Goal: Obtain resource: Obtain resource

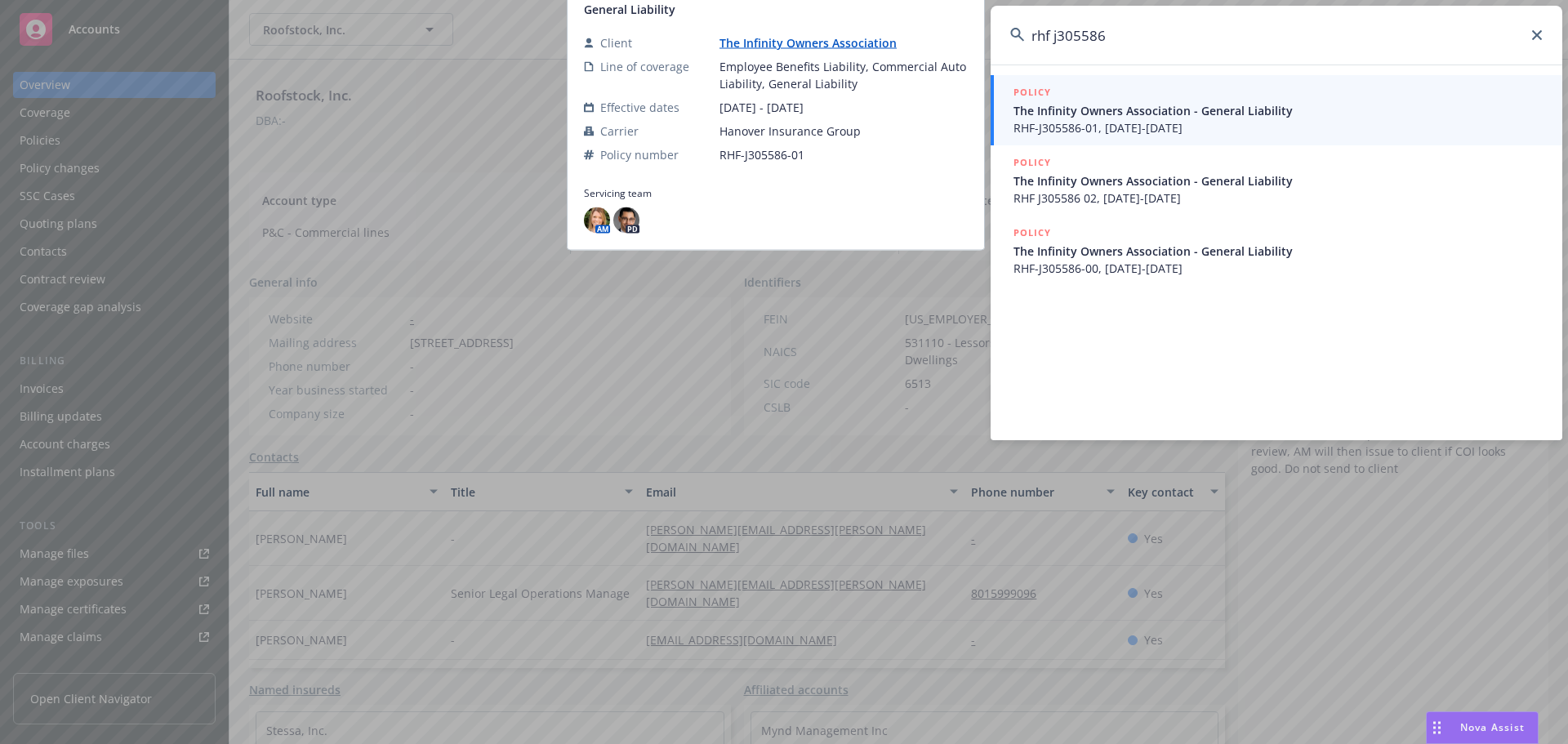
type input "rhf j305586"
click at [1204, 106] on span "The Infinity Owners Association - General Liability" at bounding box center [1278, 111] width 529 height 18
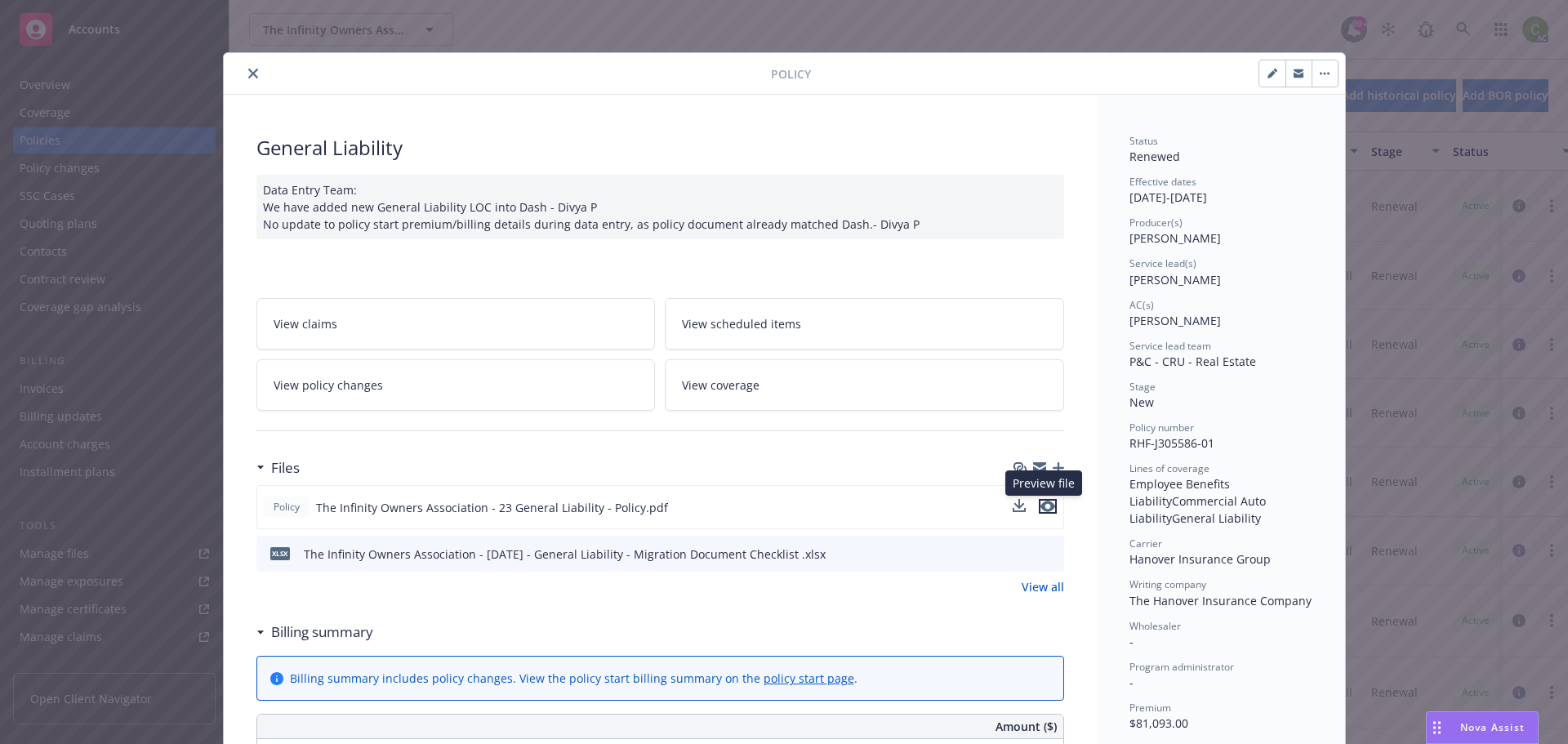
click at [1043, 510] on icon "preview file" at bounding box center [1048, 506] width 15 height 11
click at [254, 70] on button "close" at bounding box center [253, 73] width 19 height 19
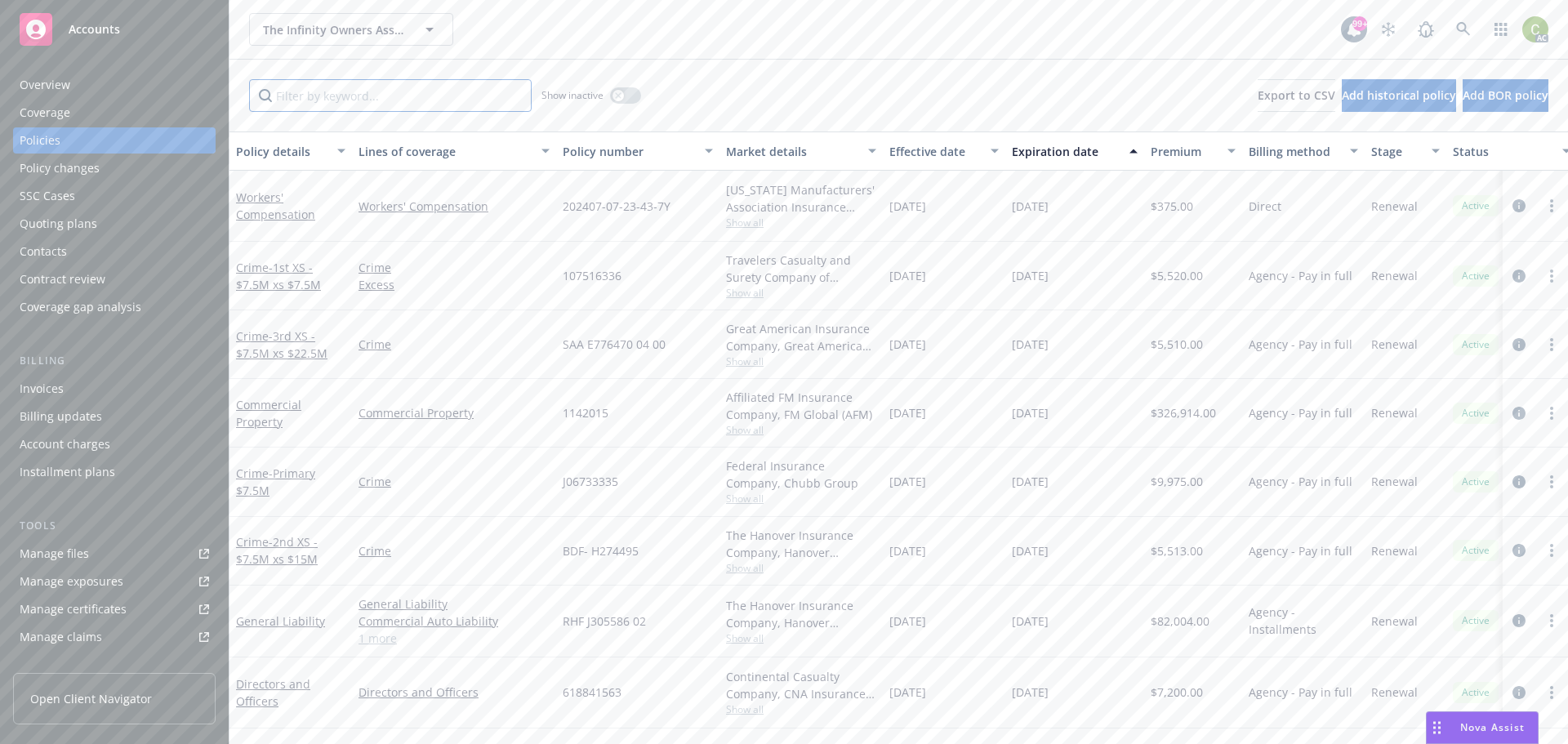
click at [428, 95] on input "Filter by keyword..." at bounding box center [389, 95] width 282 height 33
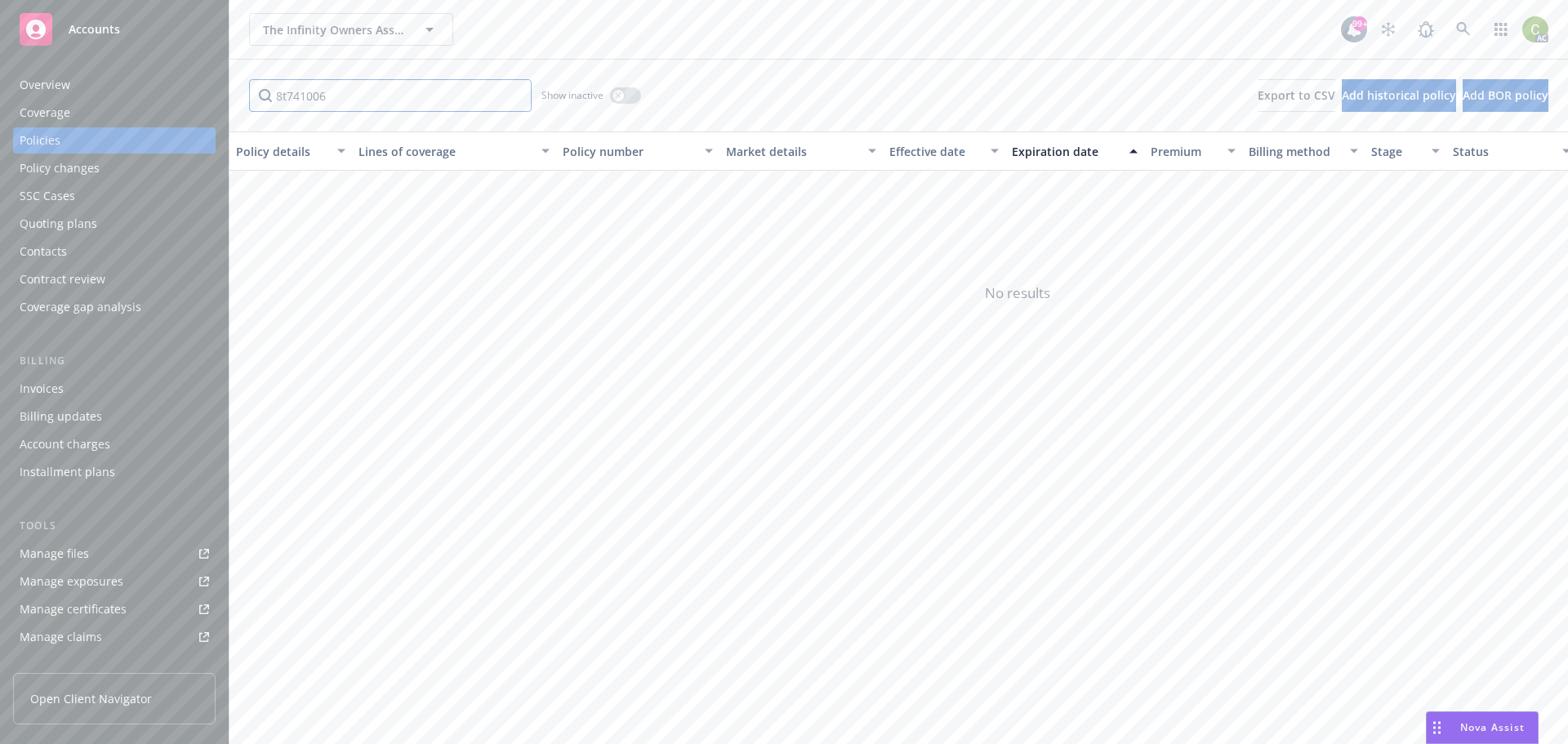
type input "8t741006"
click at [615, 103] on button "button" at bounding box center [625, 95] width 31 height 17
click at [628, 98] on div "button" at bounding box center [632, 95] width 11 height 11
drag, startPoint x: 374, startPoint y: 94, endPoint x: 139, endPoint y: 69, distance: 236.3
click at [139, 69] on div "Accounts Overview Coverage Policies Policy changes SSC Cases Quoting plans Cont…" at bounding box center [784, 372] width 1568 height 744
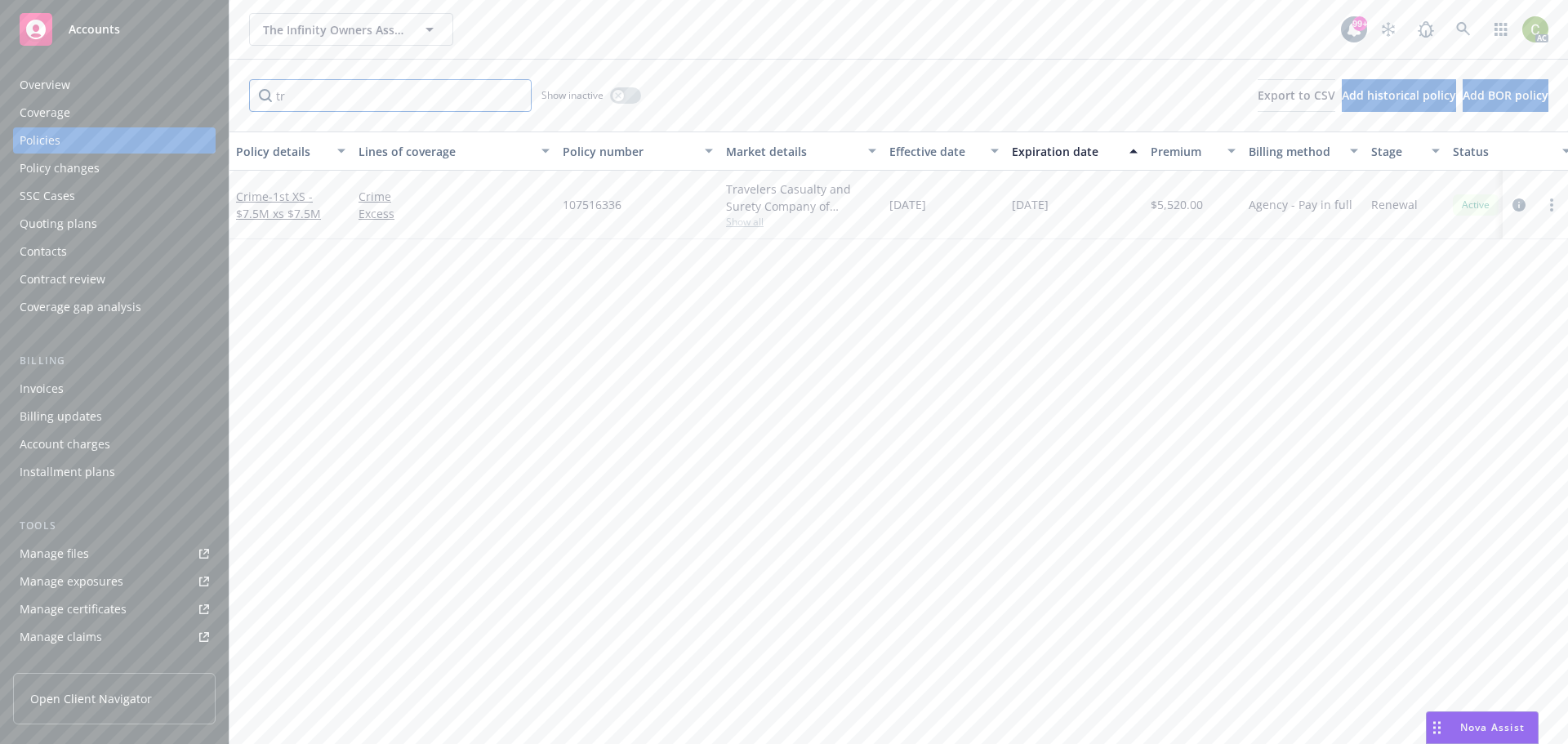
type input "t"
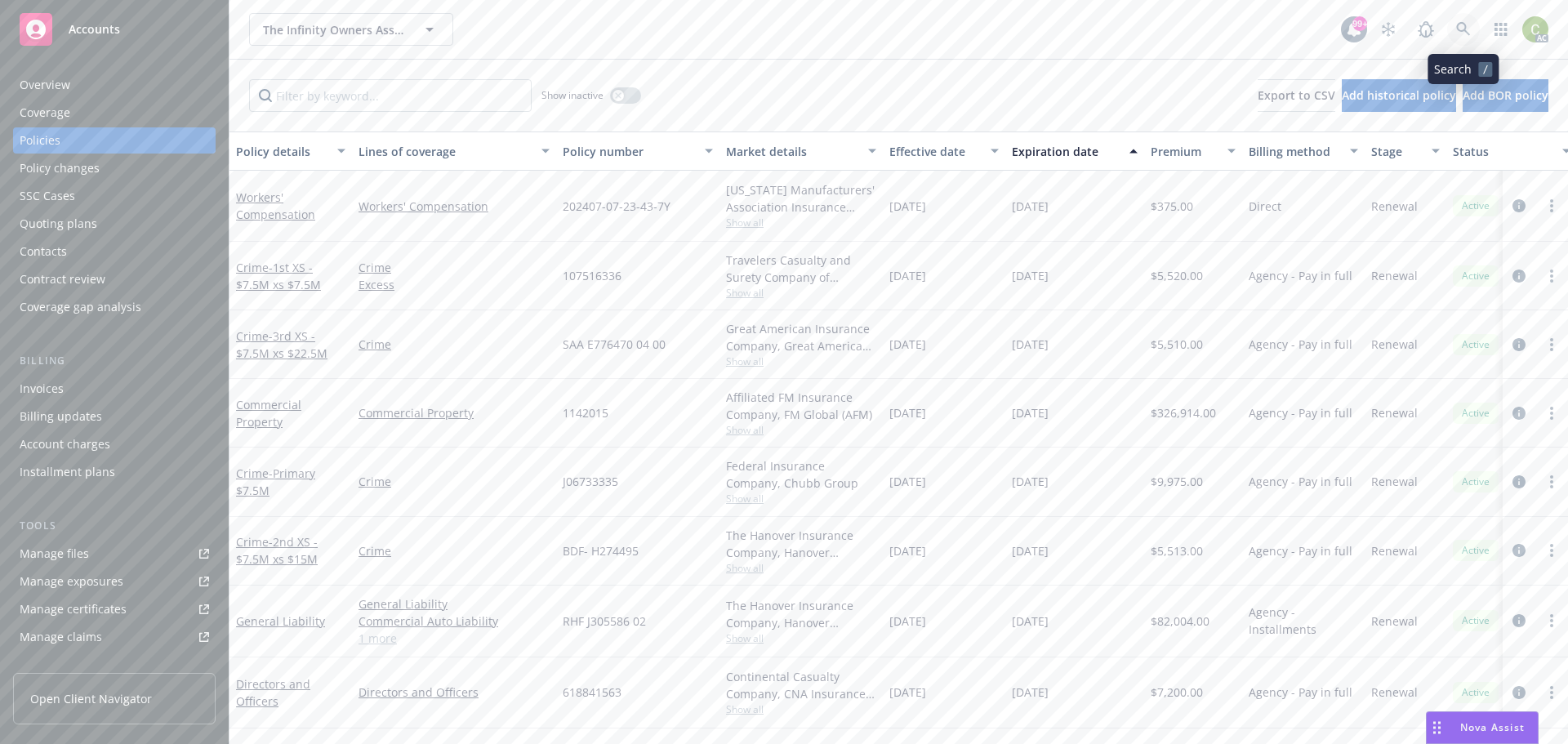
click at [1474, 32] on link at bounding box center [1463, 29] width 33 height 33
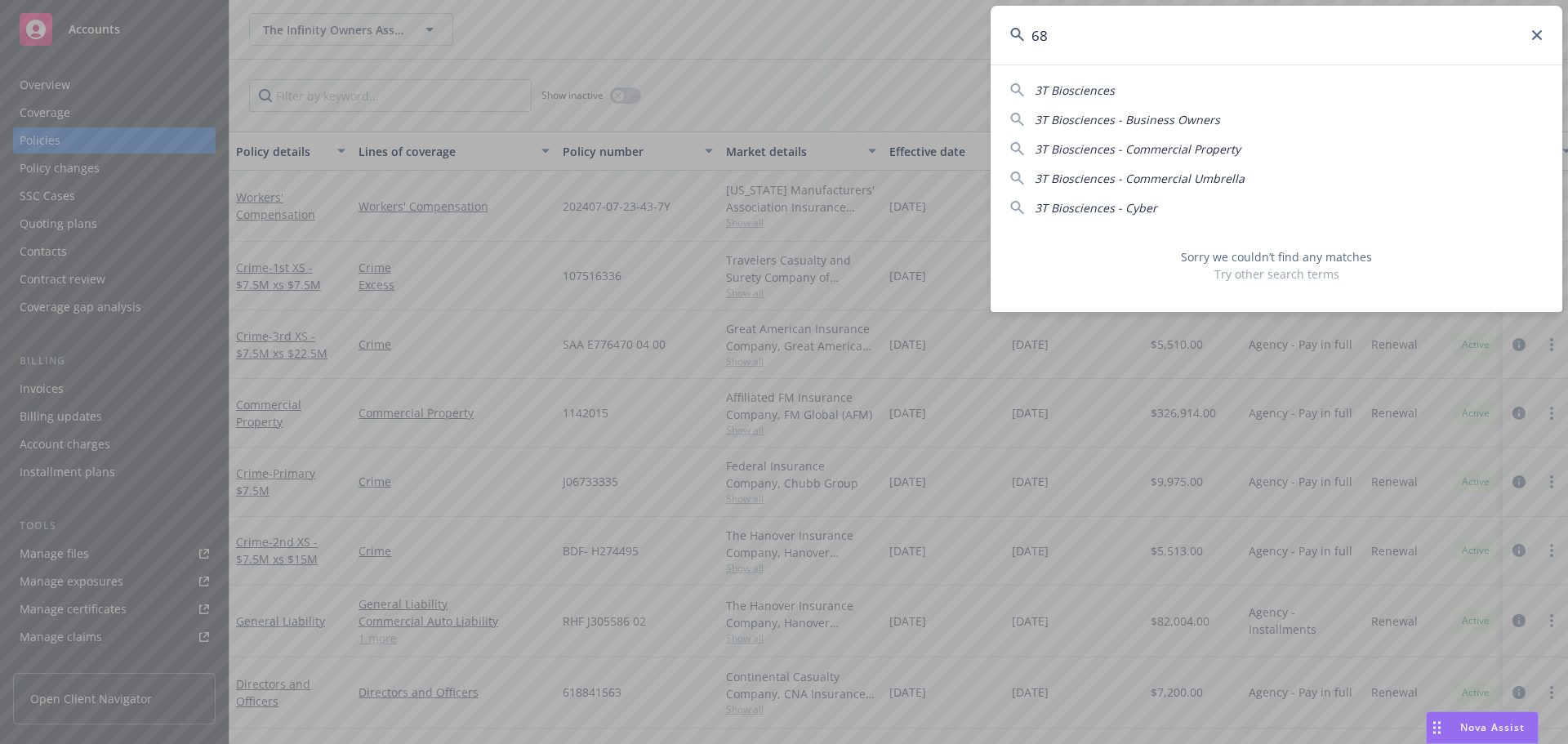
type input "6"
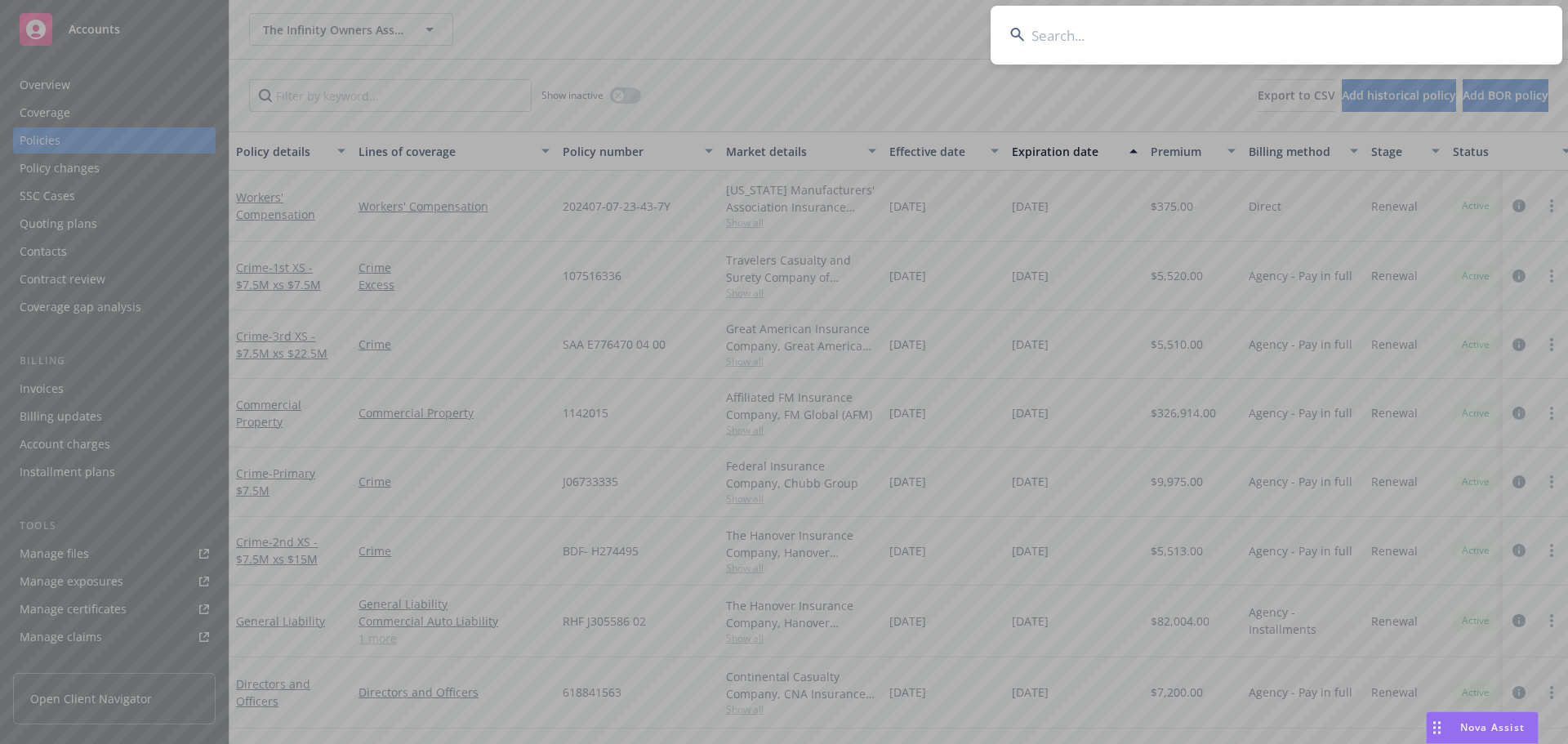
paste input "680-8T741006"
type input "680-8T741006"
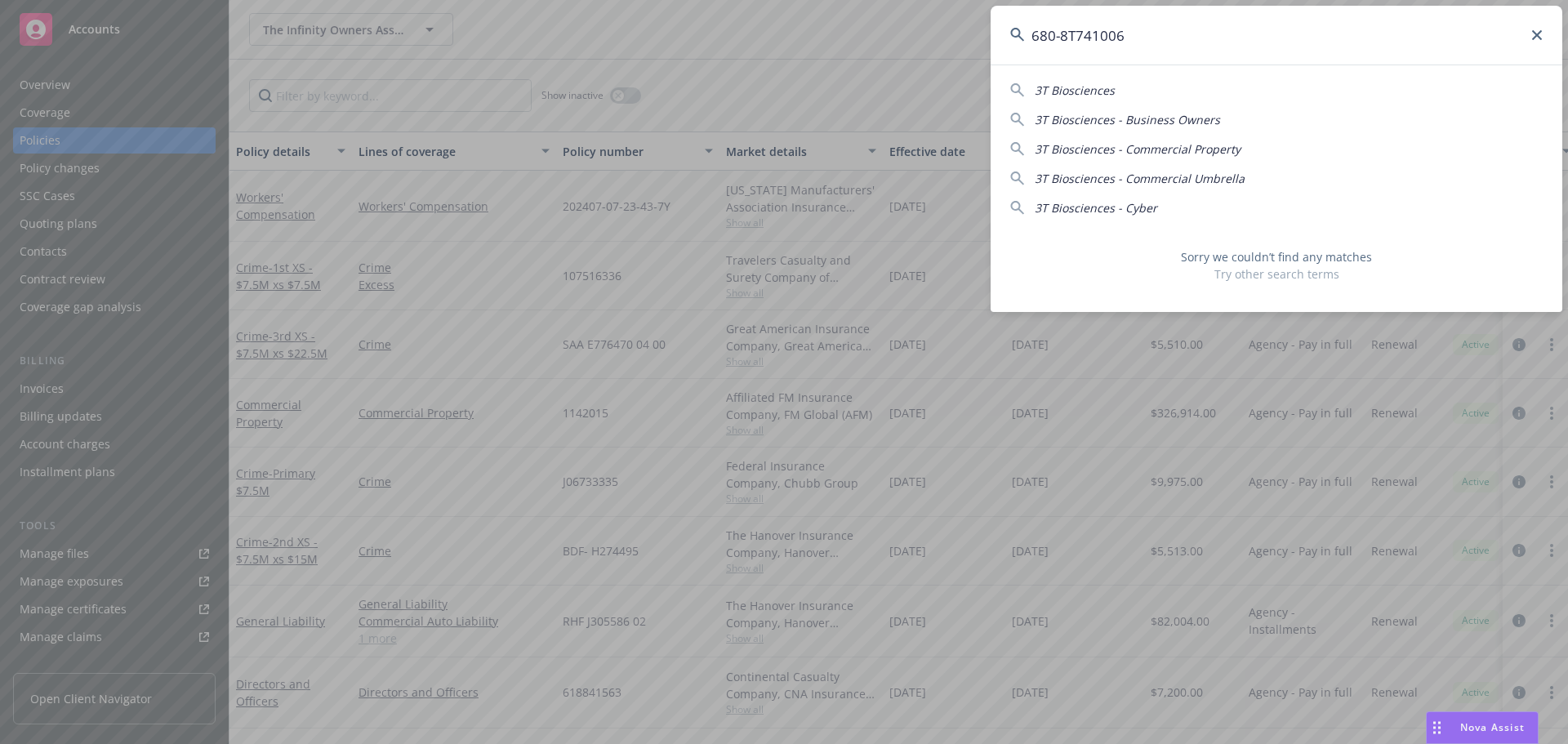
drag, startPoint x: 1168, startPoint y: 56, endPoint x: 727, endPoint y: 42, distance: 441.2
click at [730, 42] on div "680-8T741006 3T Biosciences 3T Biosciences - Business Owners 3T Biosciences - C…" at bounding box center [784, 372] width 1568 height 744
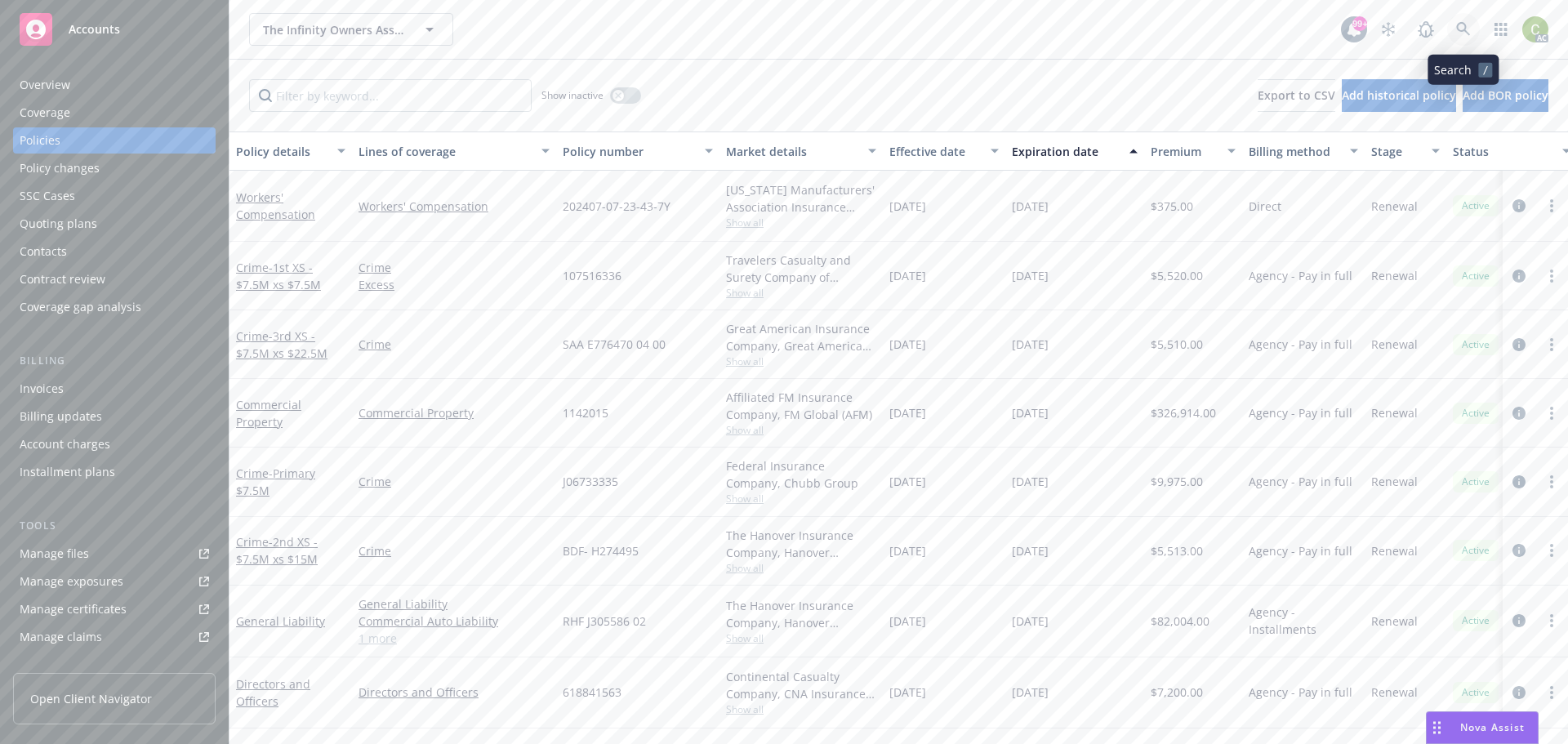
click at [1458, 18] on link at bounding box center [1463, 29] width 33 height 33
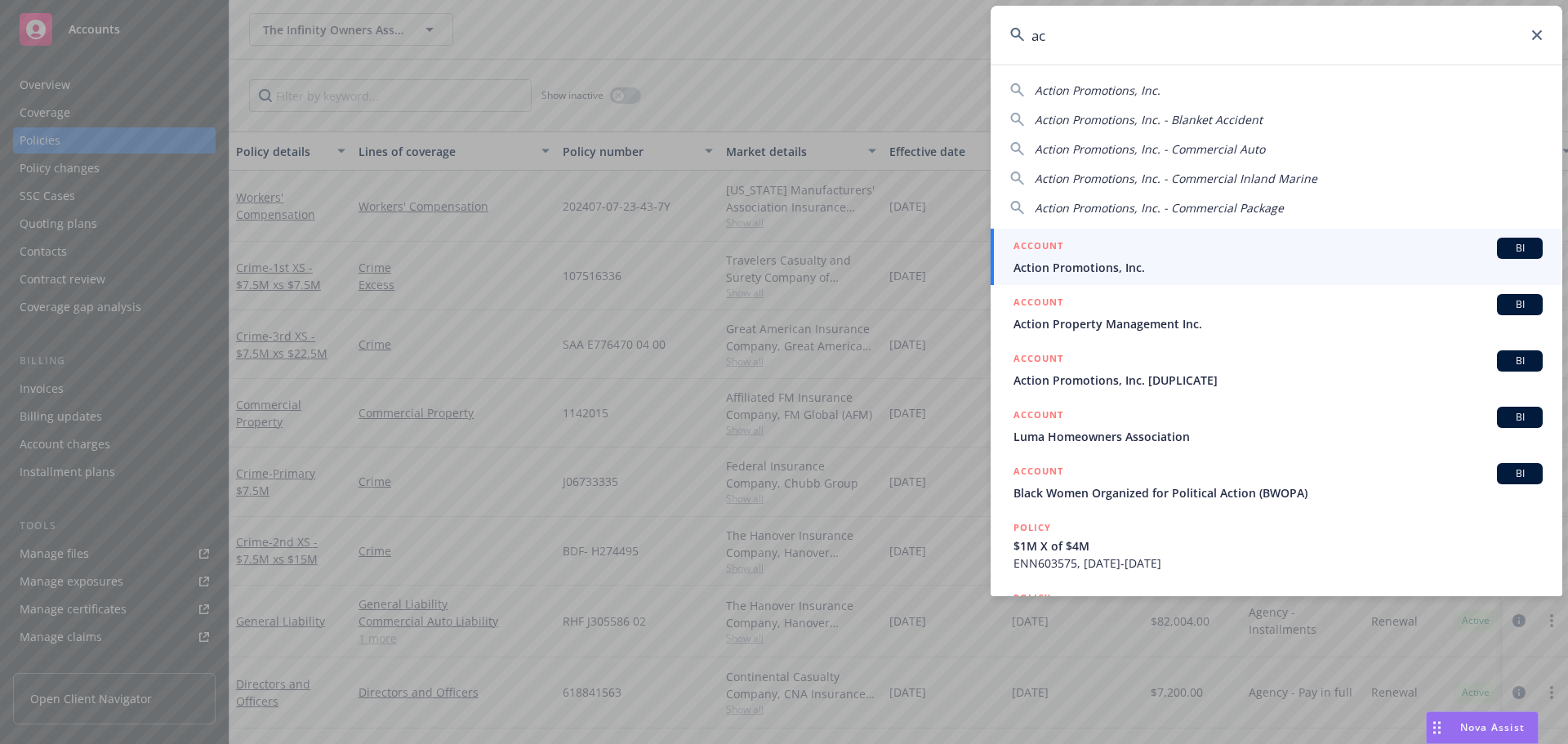
type input "a"
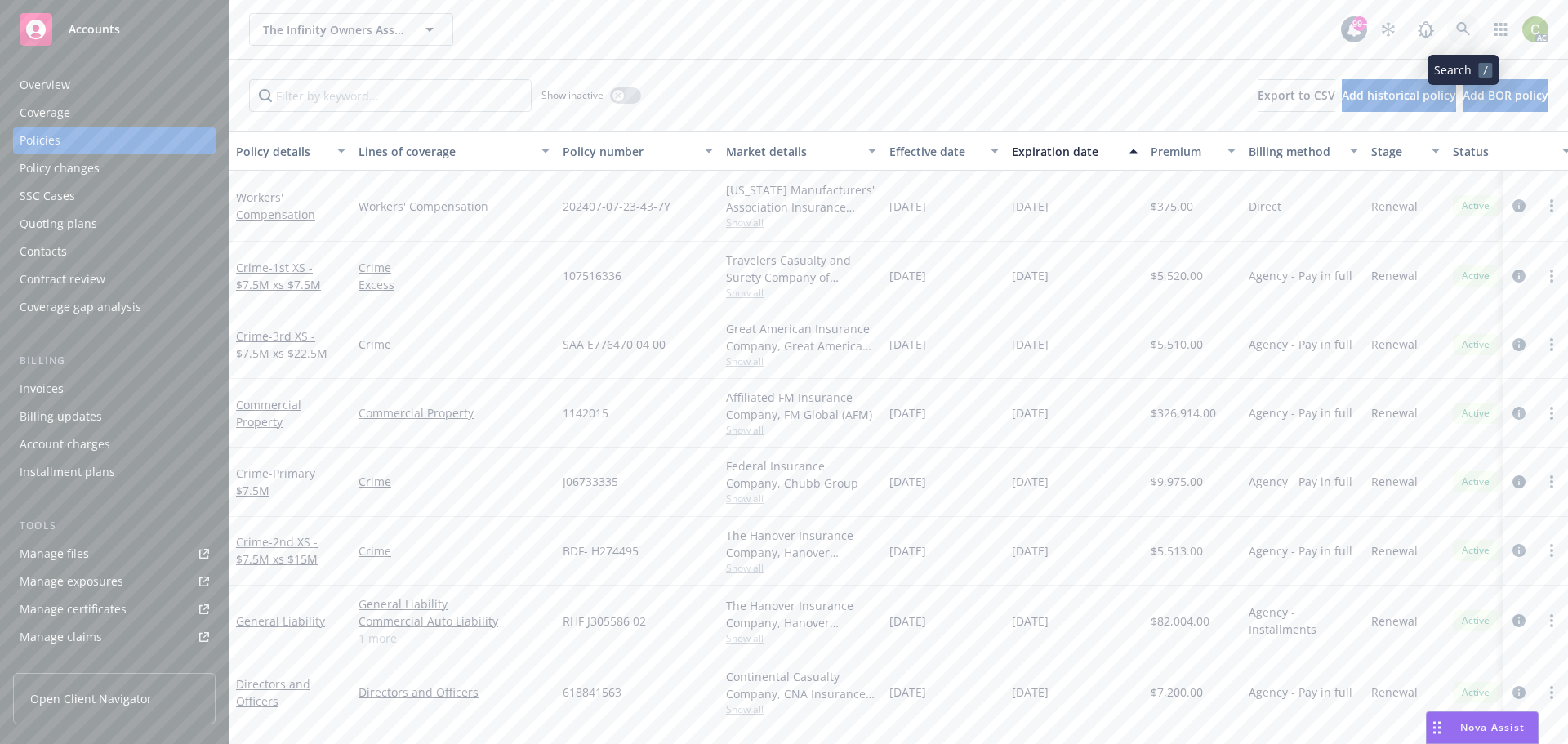
click at [1462, 37] on link at bounding box center [1463, 29] width 33 height 33
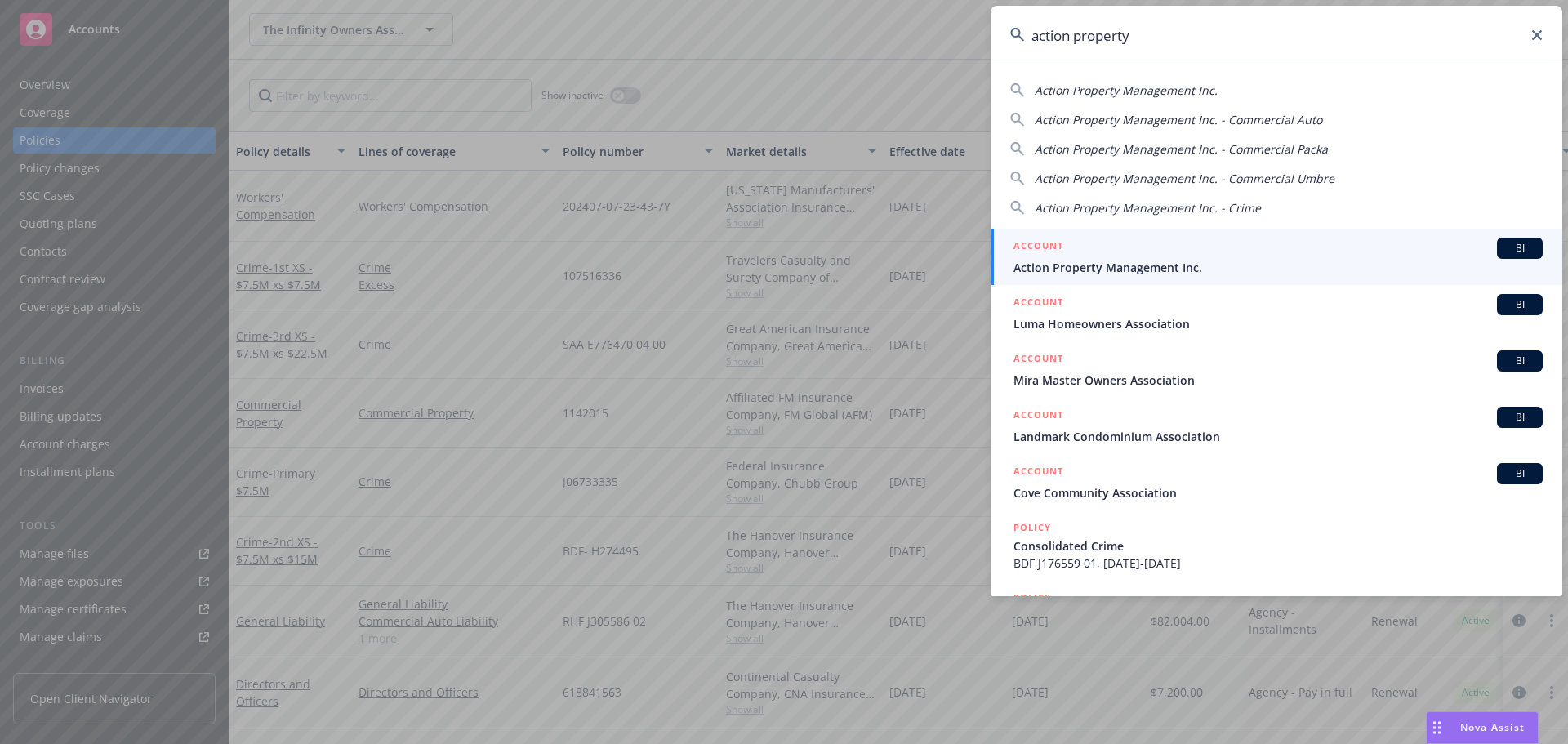
type input "action property"
click at [1157, 251] on div "ACCOUNT BI" at bounding box center [1278, 248] width 529 height 21
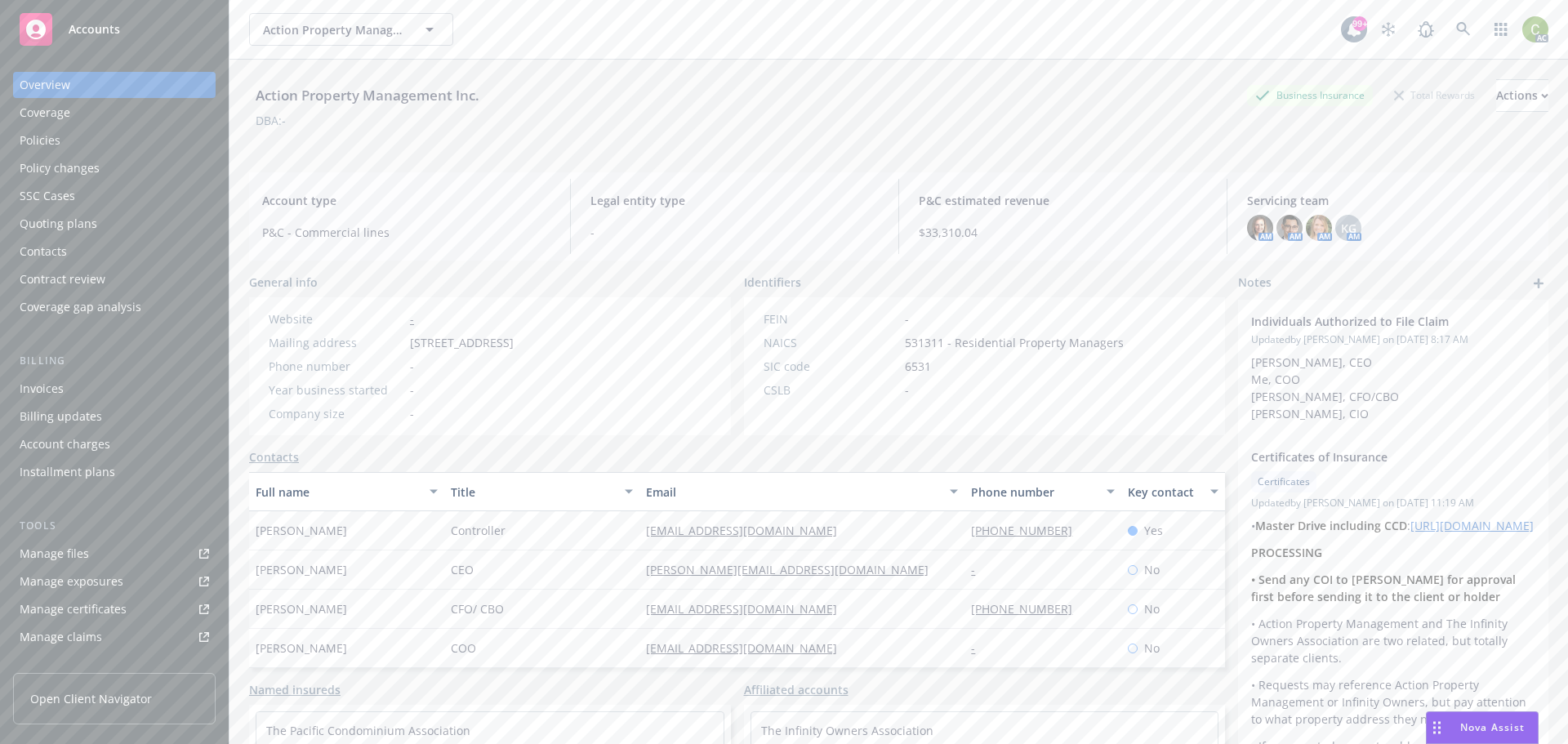
click at [89, 143] on div "Policies" at bounding box center [114, 141] width 190 height 26
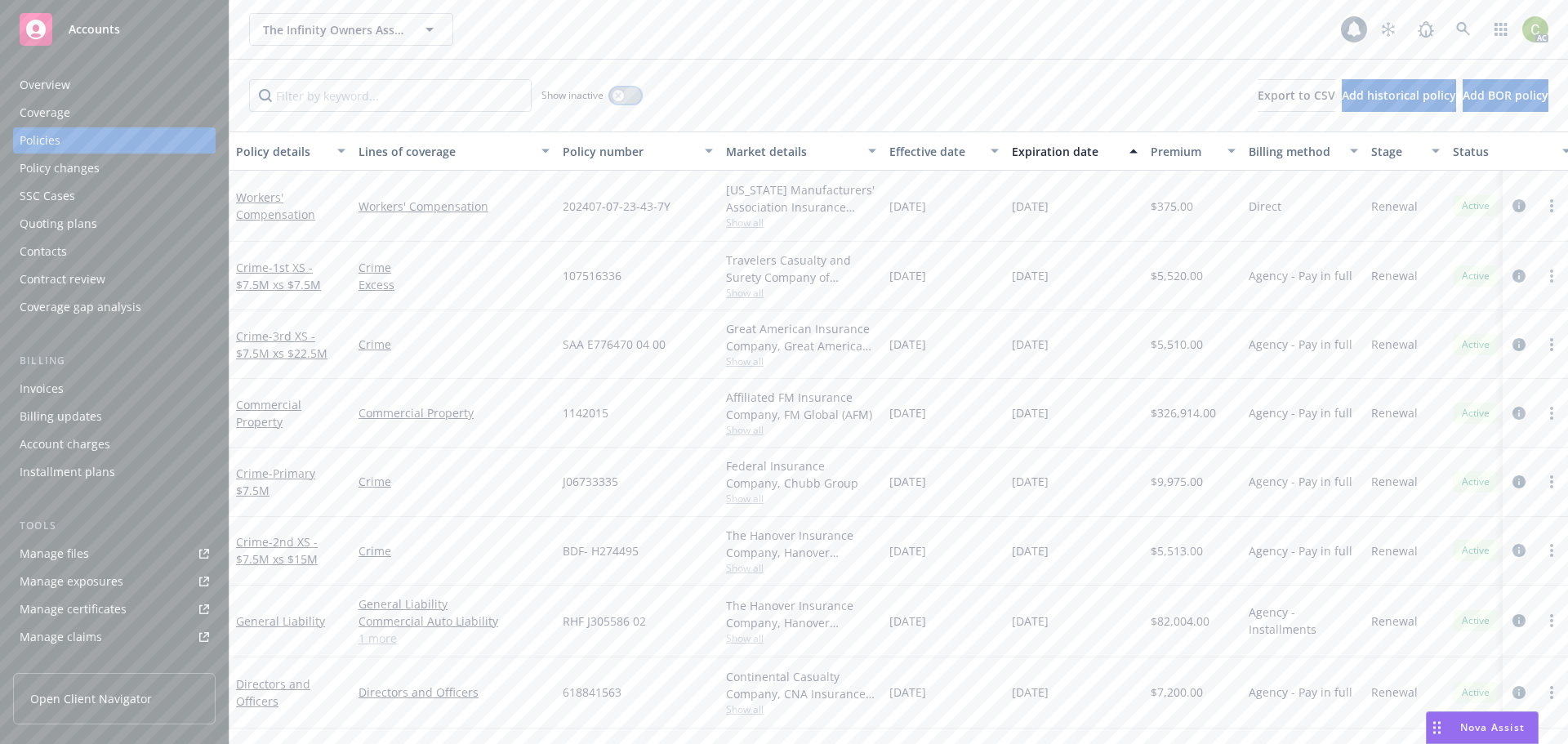
click at [612, 95] on button "button" at bounding box center [625, 95] width 31 height 17
click at [459, 98] on input "Filter by keyword..." at bounding box center [389, 95] width 282 height 33
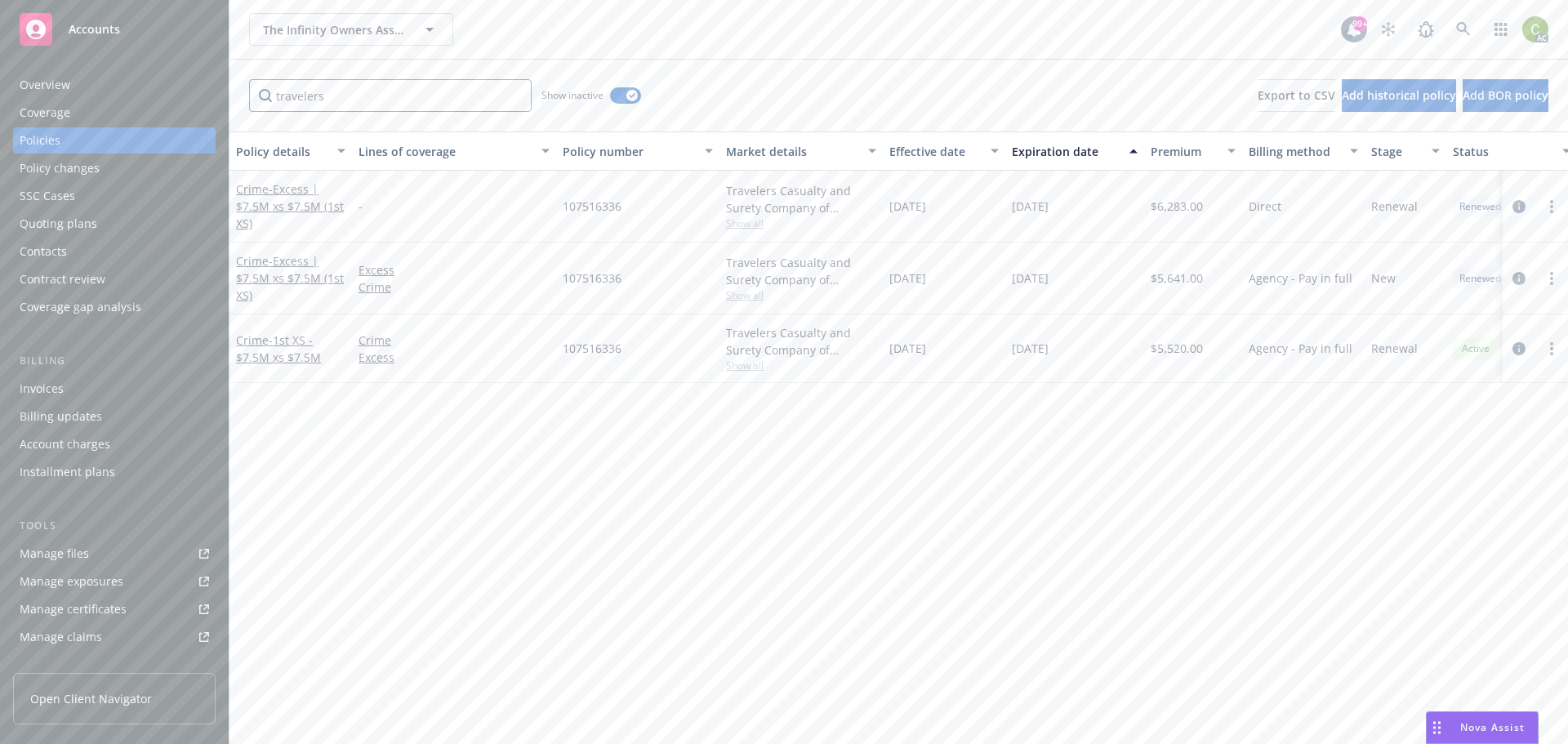
type input "travelers"
click at [1469, 33] on icon at bounding box center [1463, 29] width 15 height 15
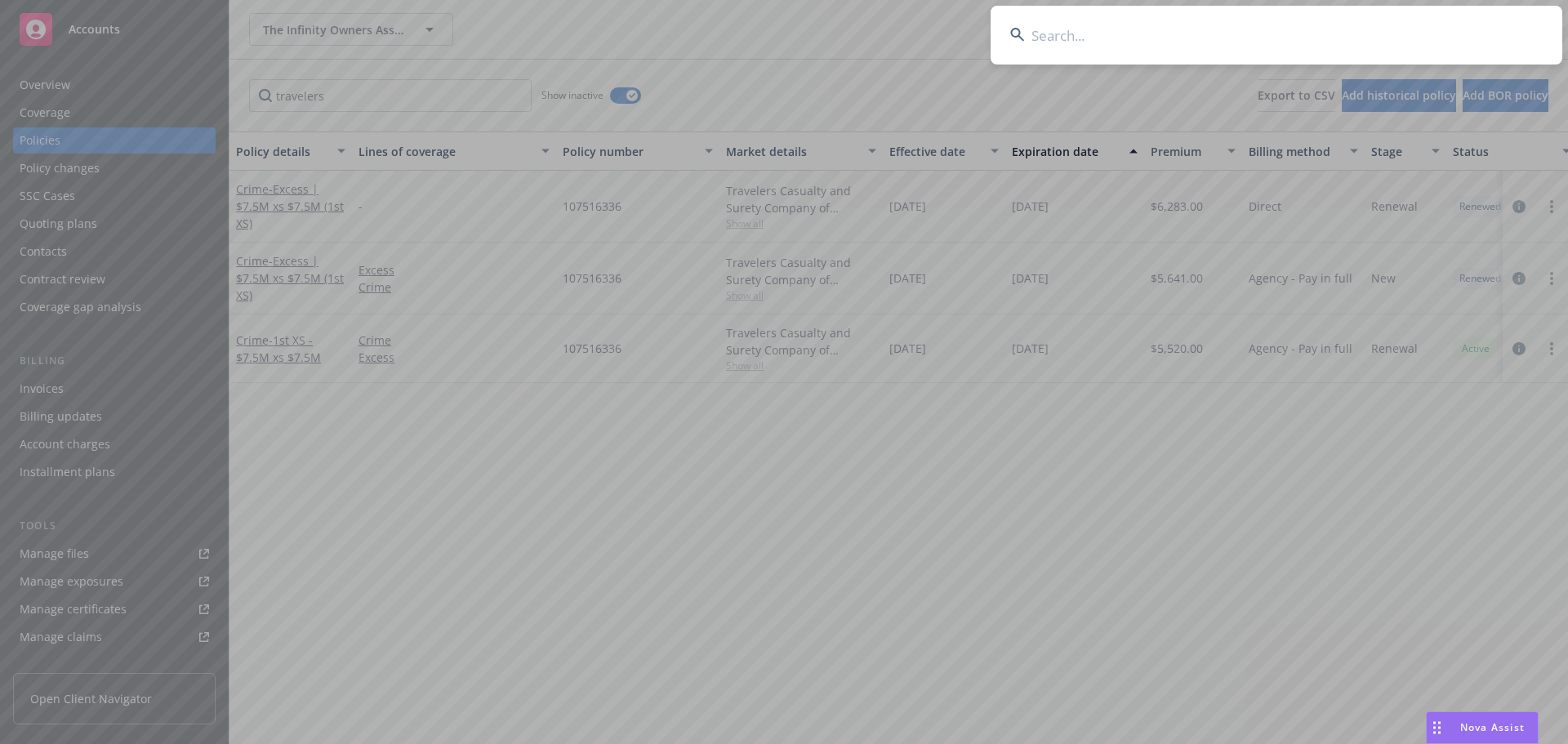
type input "RHF J305586 01"
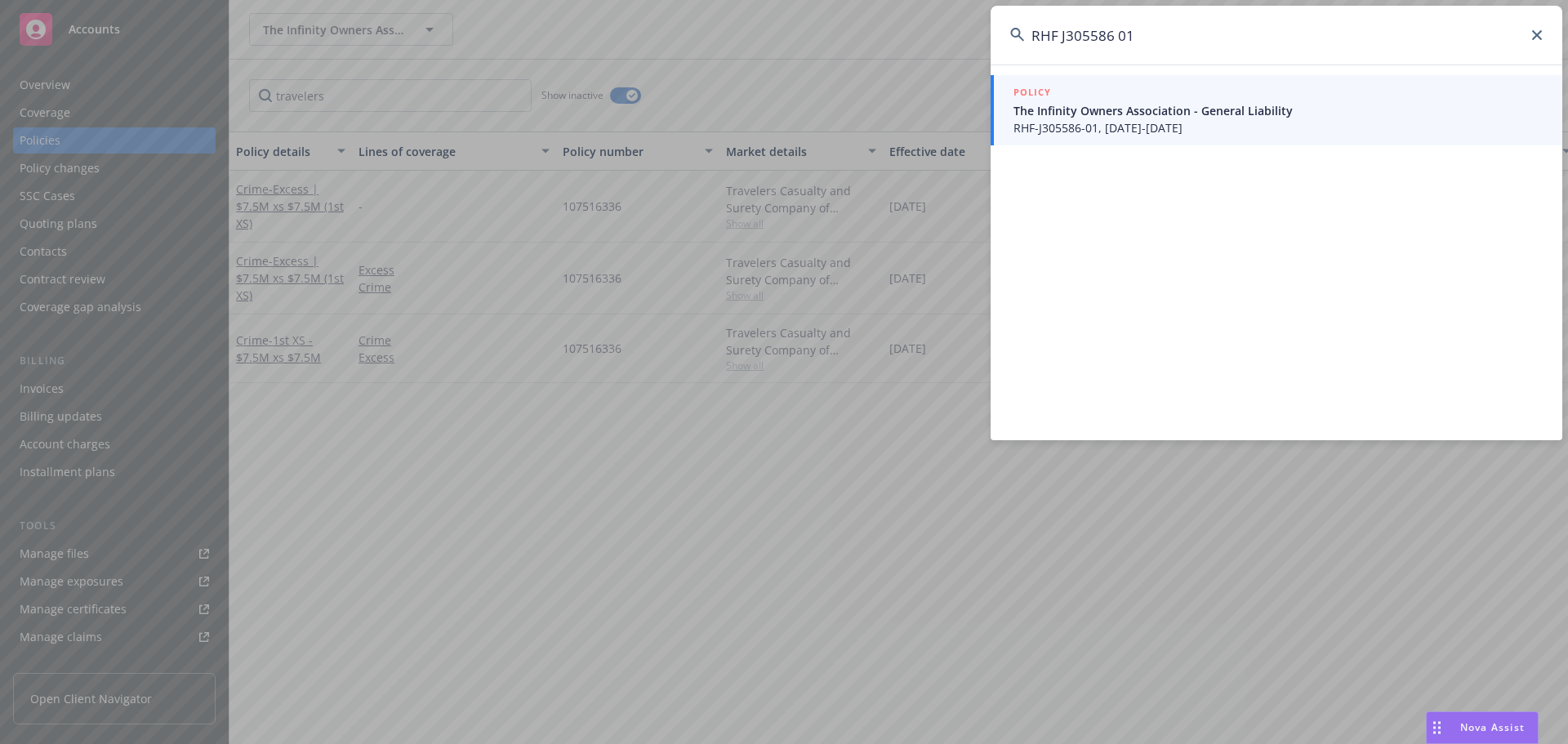
drag, startPoint x: 1161, startPoint y: 29, endPoint x: 858, endPoint y: 33, distance: 303.0
click at [858, 33] on div "RHF J305586 01 POLICY The Infinity Owners Association - General Liability RHF-J…" at bounding box center [784, 372] width 1568 height 744
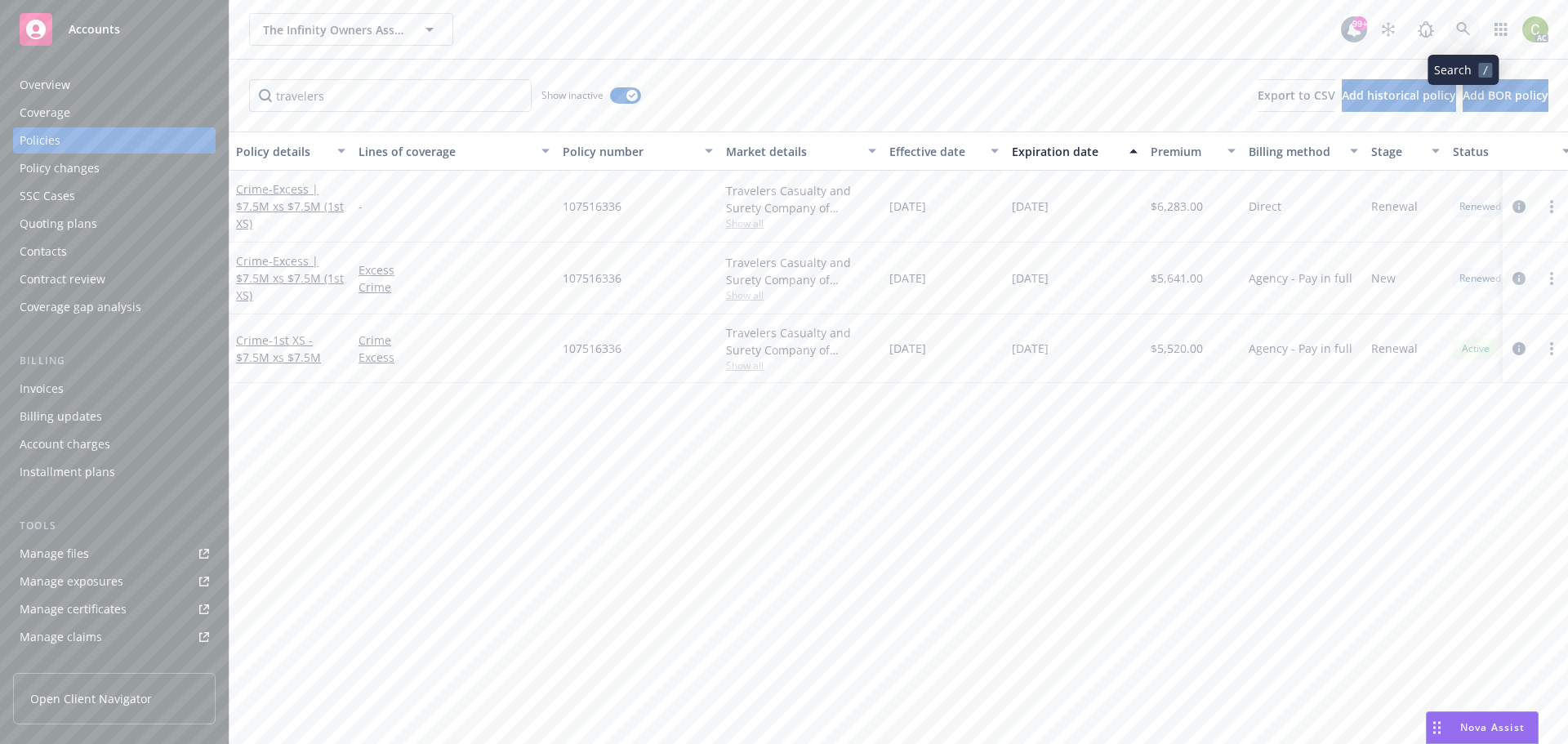
click at [1457, 27] on icon at bounding box center [1463, 29] width 14 height 14
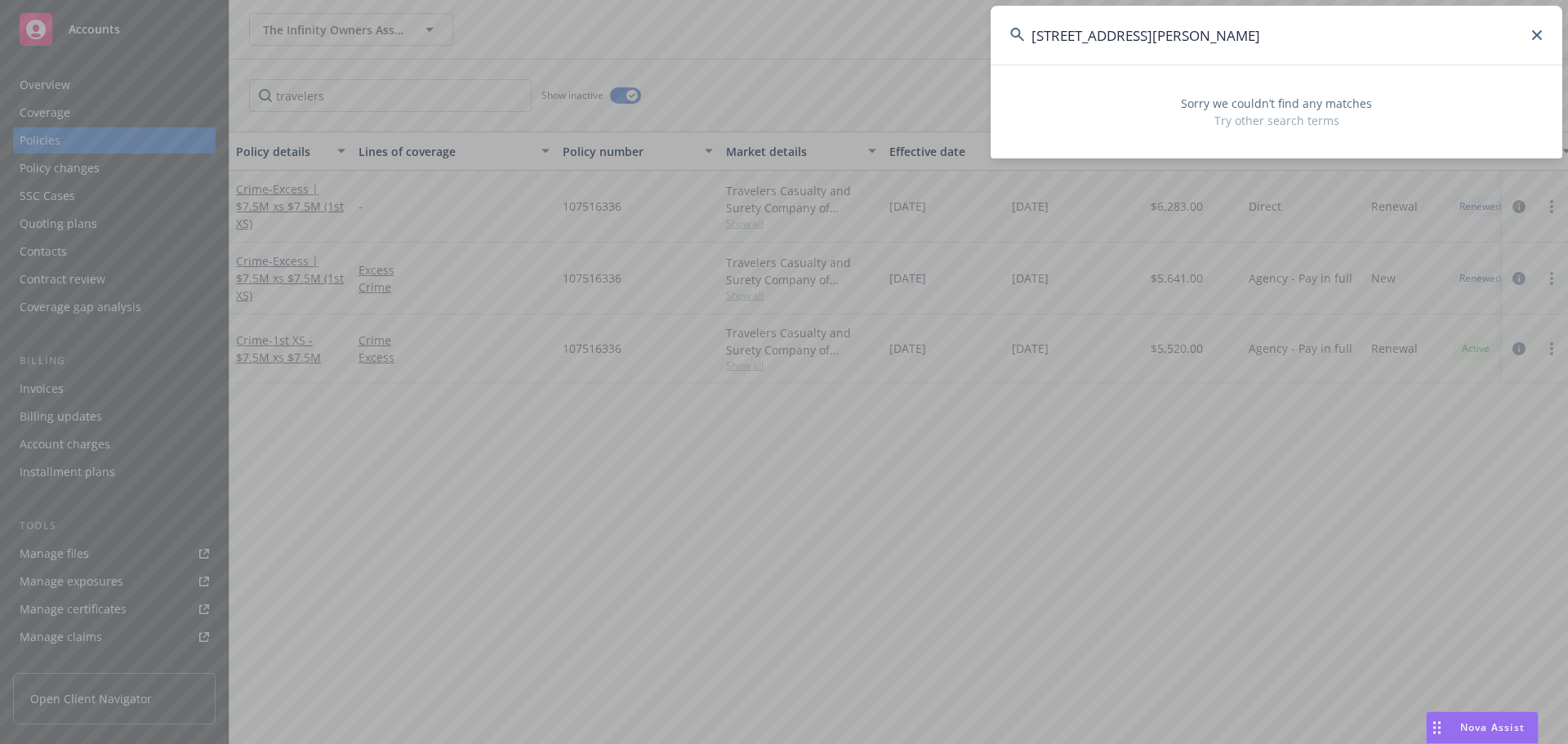
drag, startPoint x: 1158, startPoint y: 34, endPoint x: 1119, endPoint y: 31, distance: 39.1
click at [1119, 31] on input "8899 Beverly Blvd" at bounding box center [1276, 35] width 571 height 59
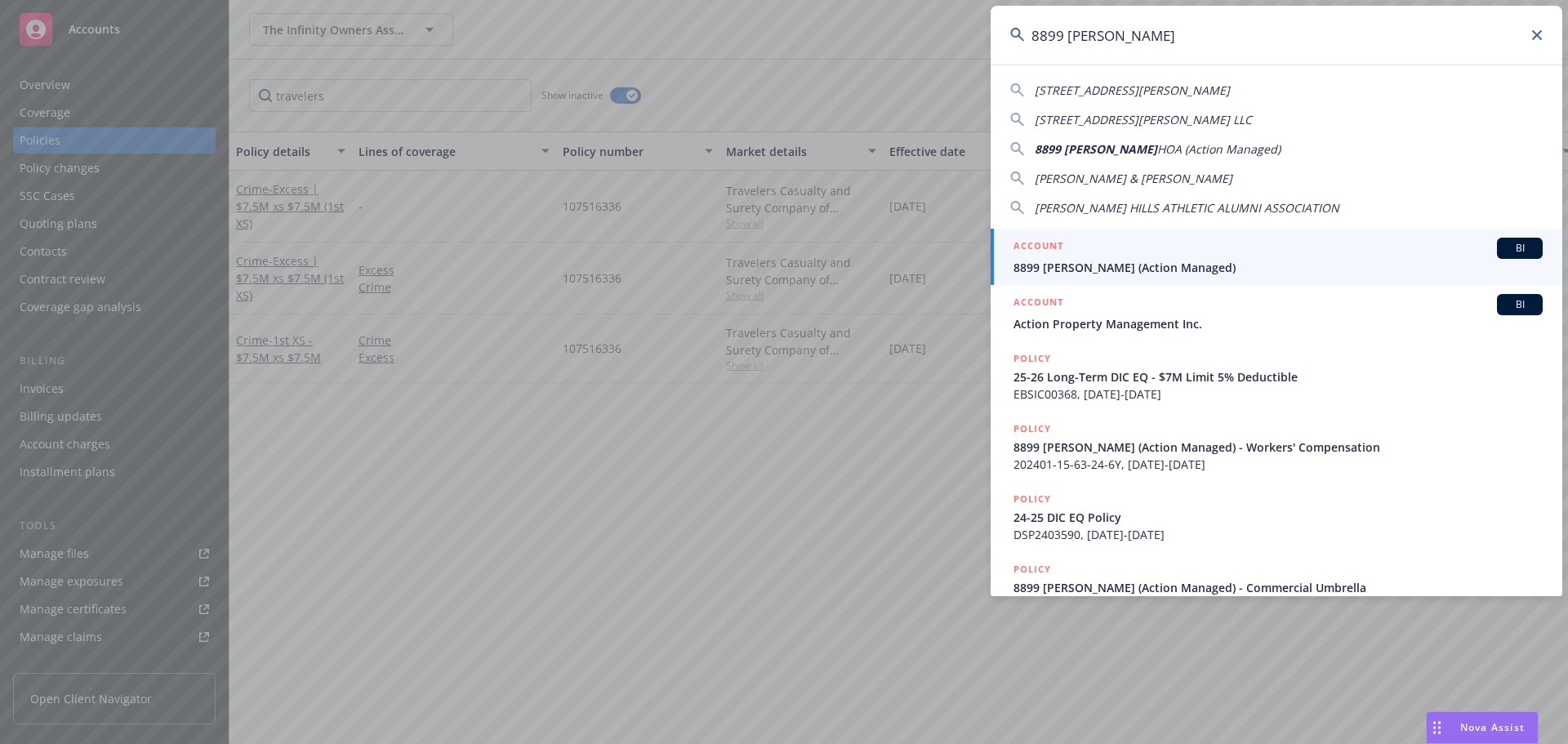
type input "8899 Beverly"
click at [1125, 259] on span "8899 Beverly HOA (Action Managed)" at bounding box center [1278, 268] width 529 height 18
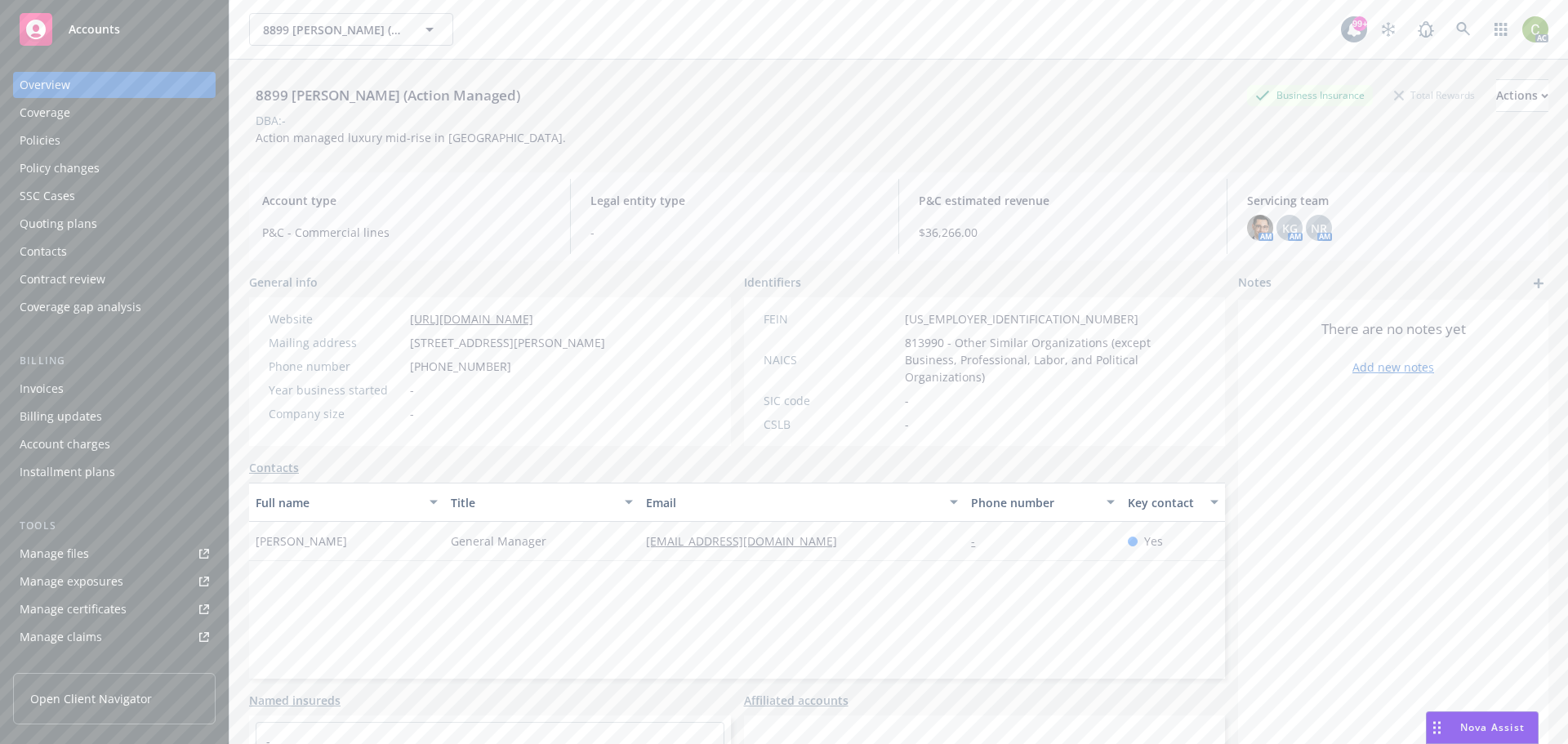
click at [74, 141] on div "Policies" at bounding box center [114, 141] width 190 height 26
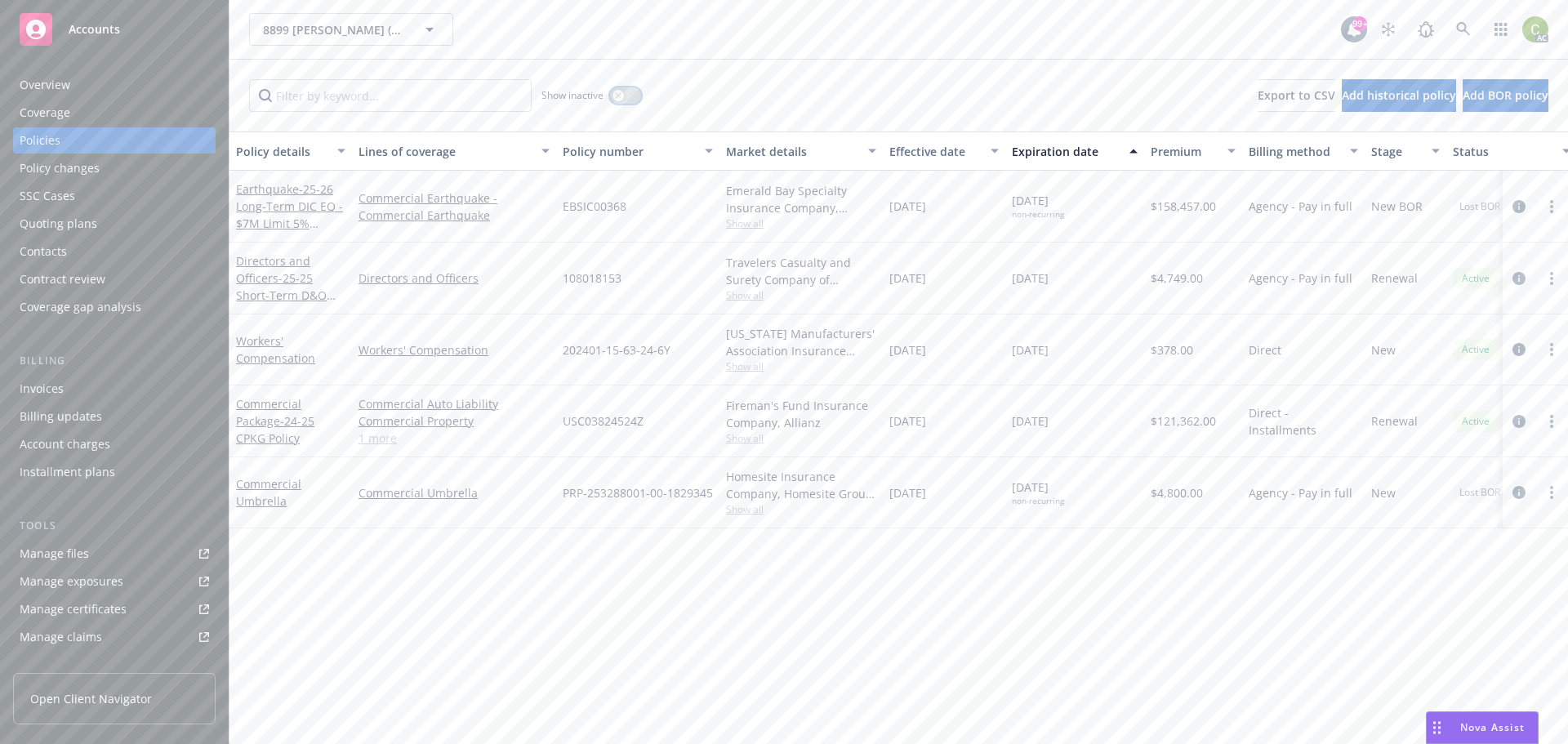
click at [615, 98] on div "button" at bounding box center [618, 95] width 11 height 11
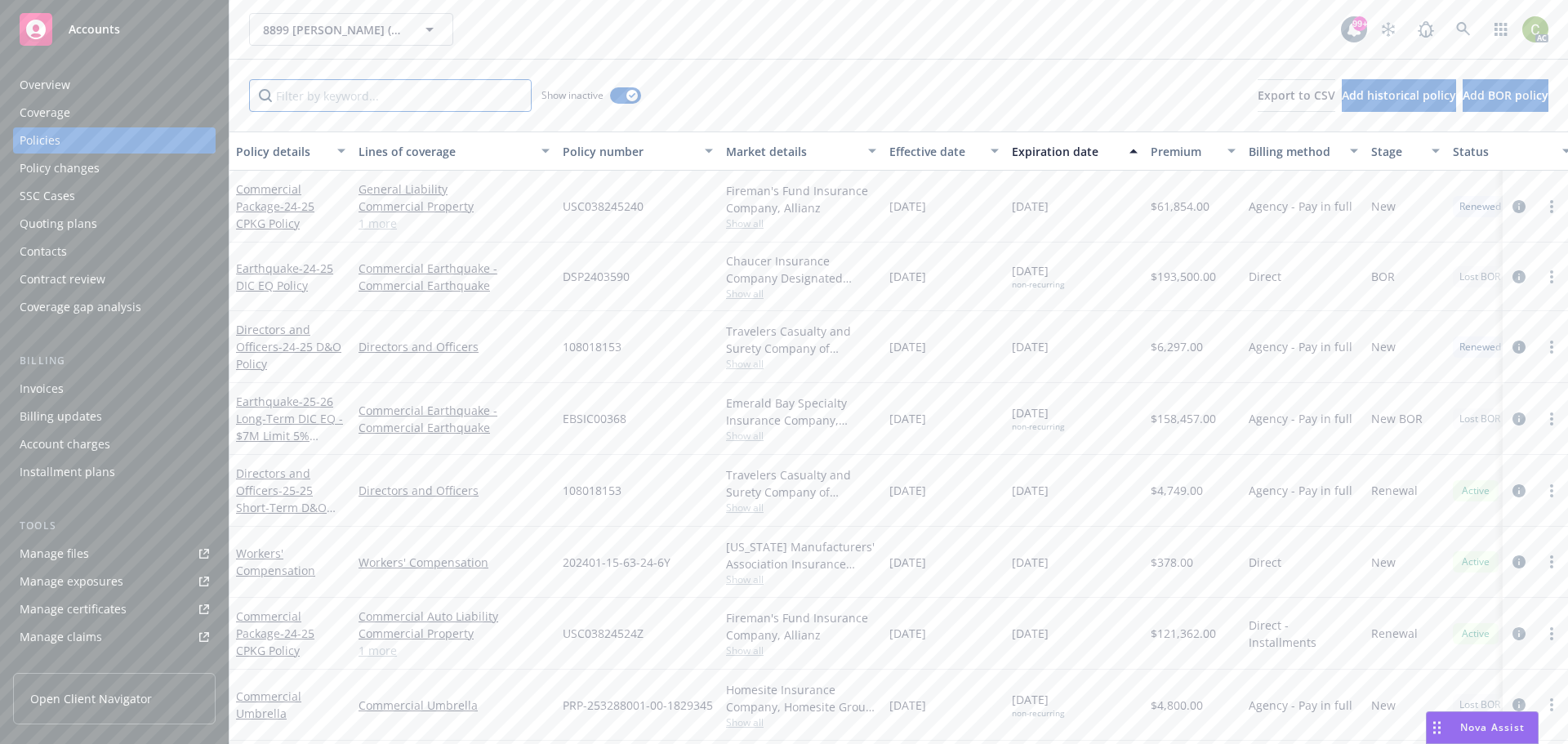
click at [409, 103] on input "Filter by keyword..." at bounding box center [389, 95] width 282 height 33
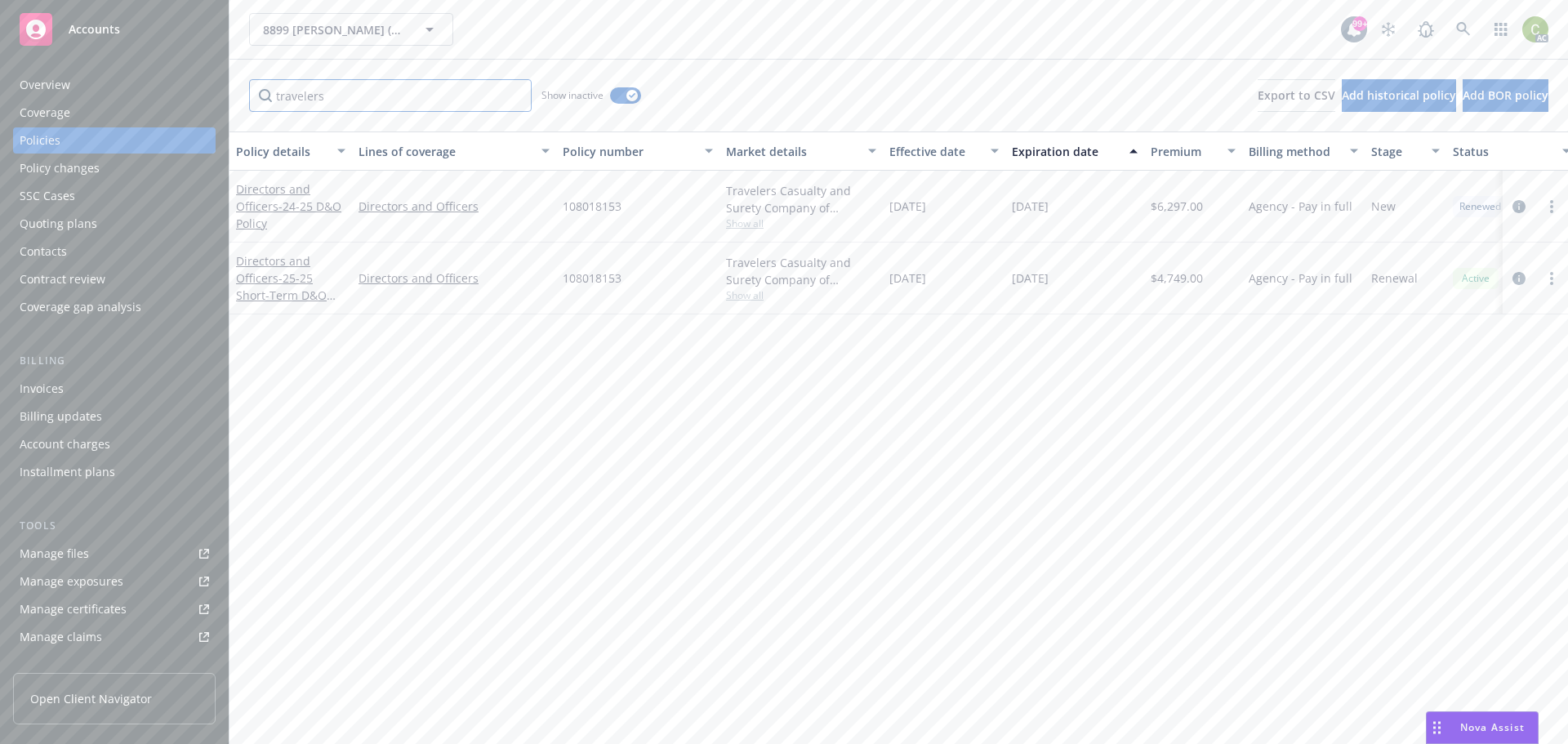
type input "travelers"
drag, startPoint x: 634, startPoint y: 98, endPoint x: 632, endPoint y: 108, distance: 10.2
click at [633, 98] on div "button" at bounding box center [632, 95] width 11 height 11
click at [623, 101] on button "button" at bounding box center [625, 95] width 31 height 17
click at [362, 100] on input "travelers" at bounding box center [389, 95] width 282 height 33
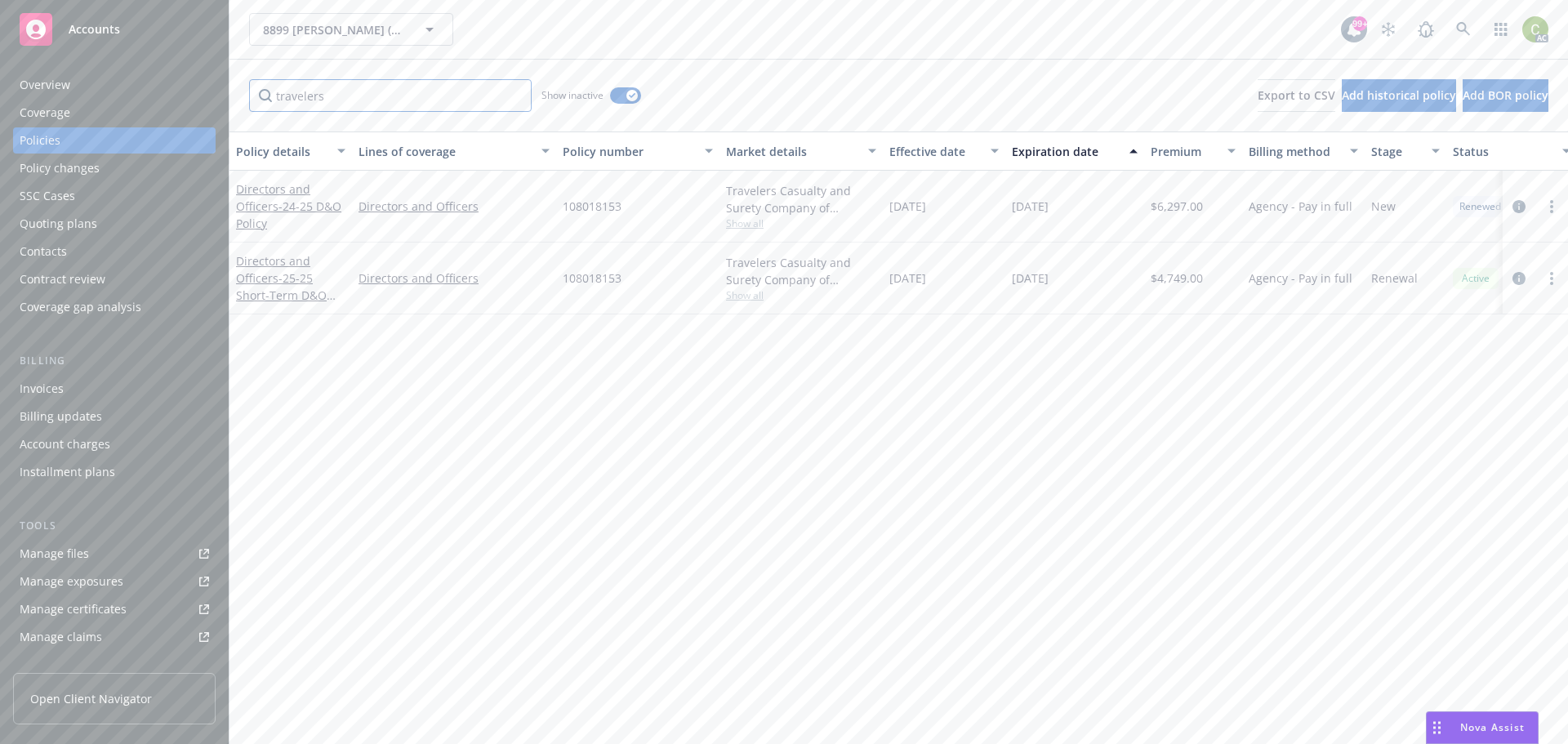
drag, startPoint x: 390, startPoint y: 106, endPoint x: 176, endPoint y: 109, distance: 214.0
click at [176, 109] on div "Accounts Overview Coverage Policies Policy changes SSC Cases Quoting plans Cont…" at bounding box center [784, 372] width 1568 height 744
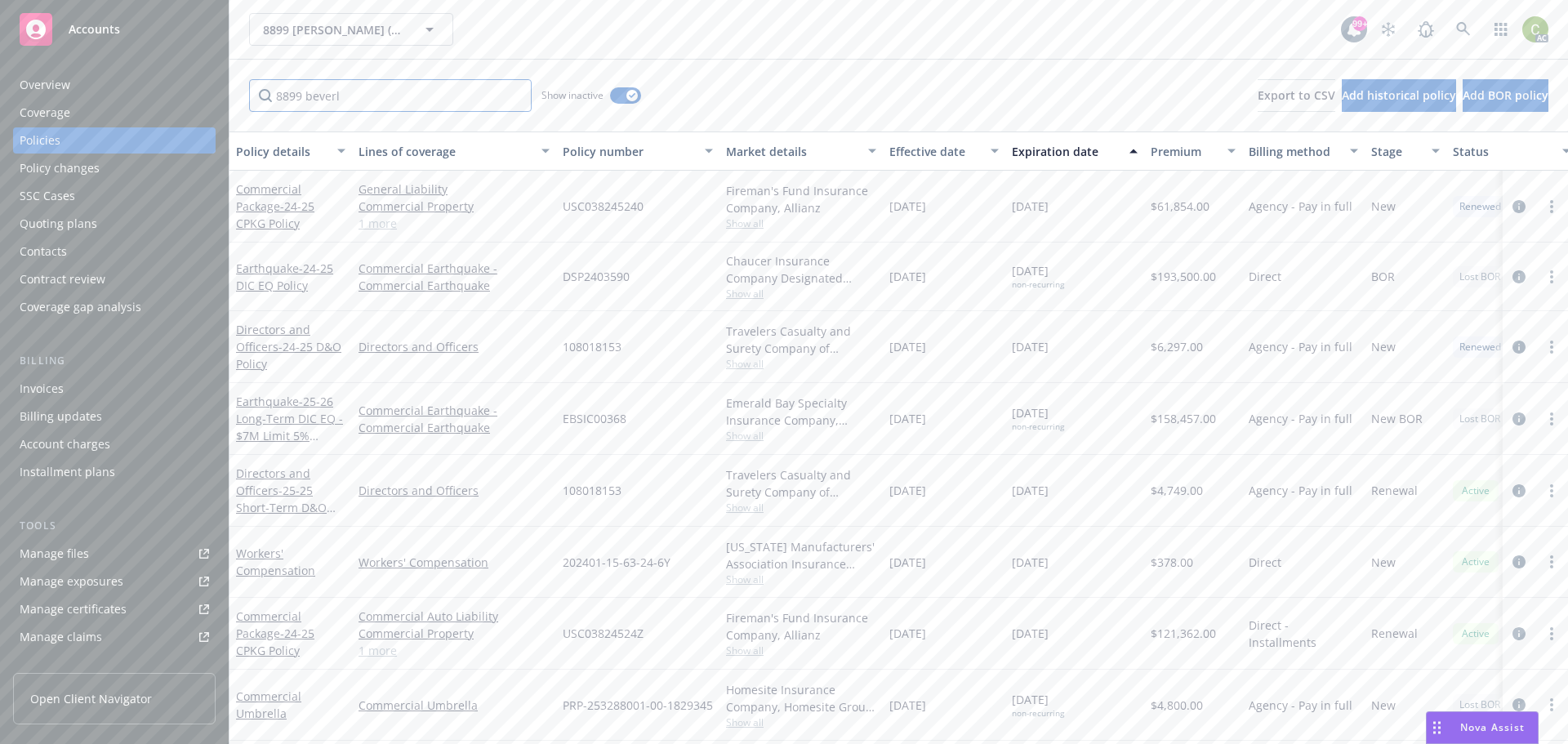
type input "8899 beverly"
drag, startPoint x: 366, startPoint y: 98, endPoint x: 168, endPoint y: 102, distance: 198.0
click at [172, 101] on div "Accounts Overview Coverage Policies Policy changes SSC Cases Quoting plans Cont…" at bounding box center [784, 372] width 1568 height 744
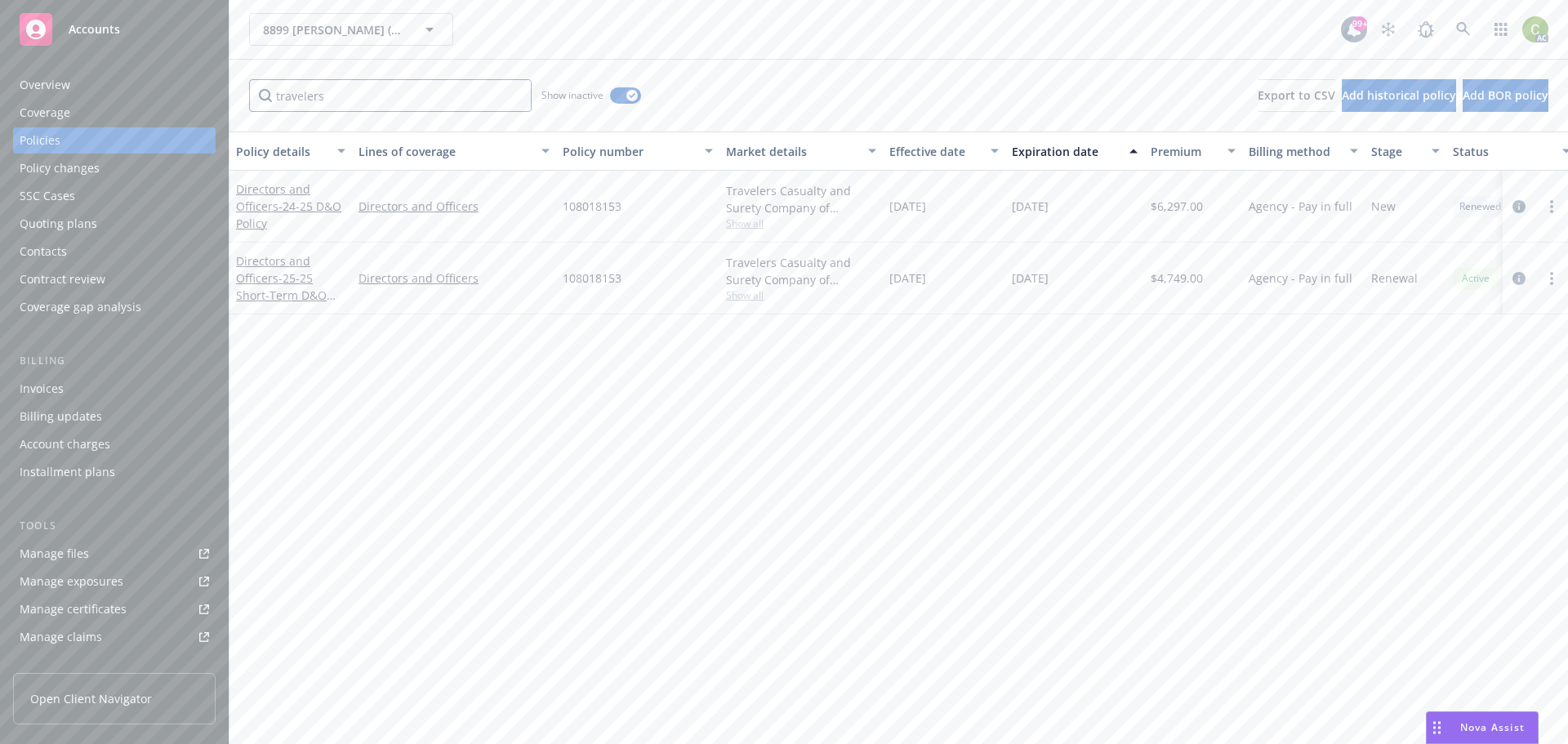
type input "travelers"
click at [1455, 21] on link at bounding box center [1463, 29] width 33 height 33
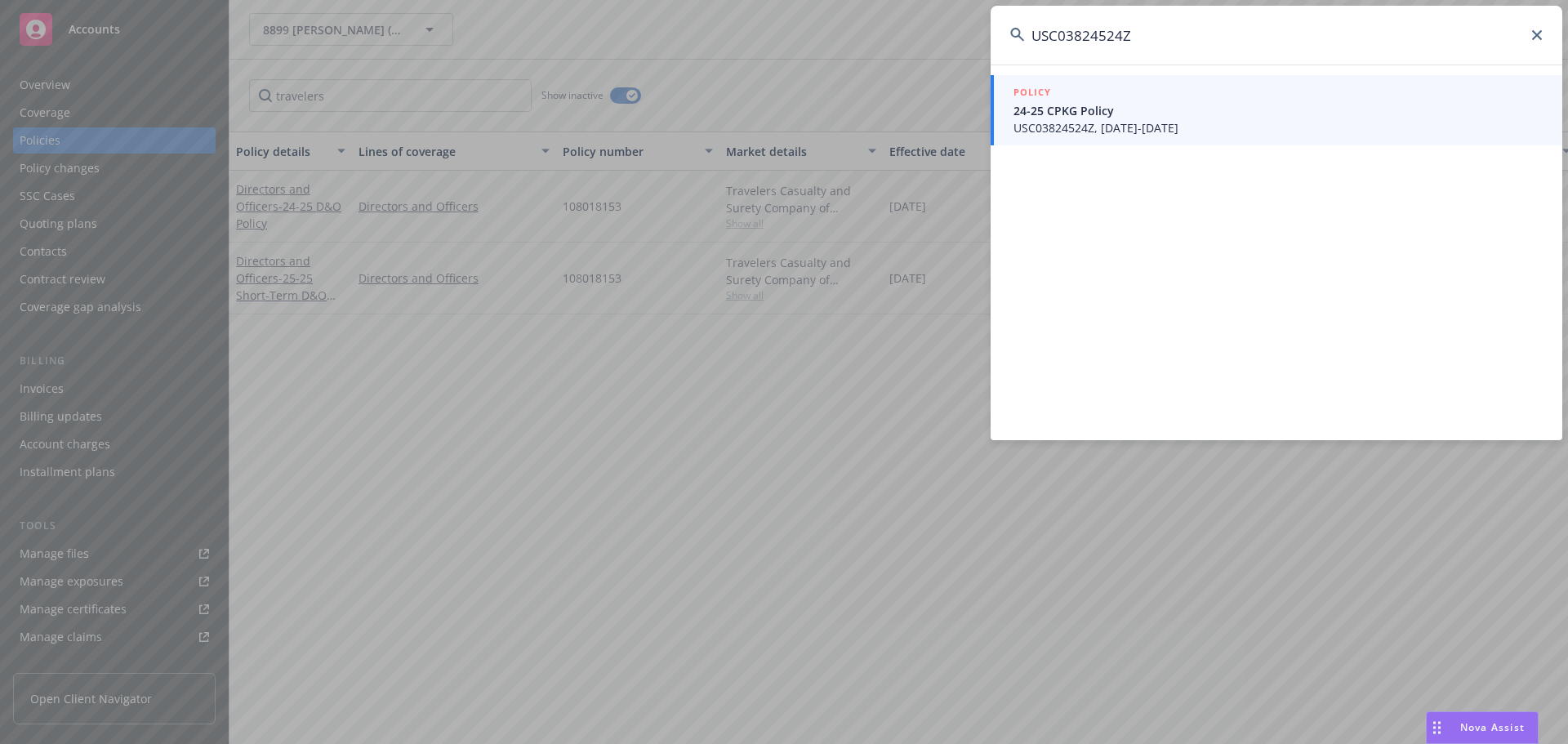
type input "USC03824524Z"
drag, startPoint x: 1180, startPoint y: 49, endPoint x: 894, endPoint y: 65, distance: 286.4
click at [894, 65] on div "USC03824524Z POLICY 24-25 CPKG Policy USC03824524Z, 10/01/2024-10/01/2025" at bounding box center [784, 372] width 1568 height 744
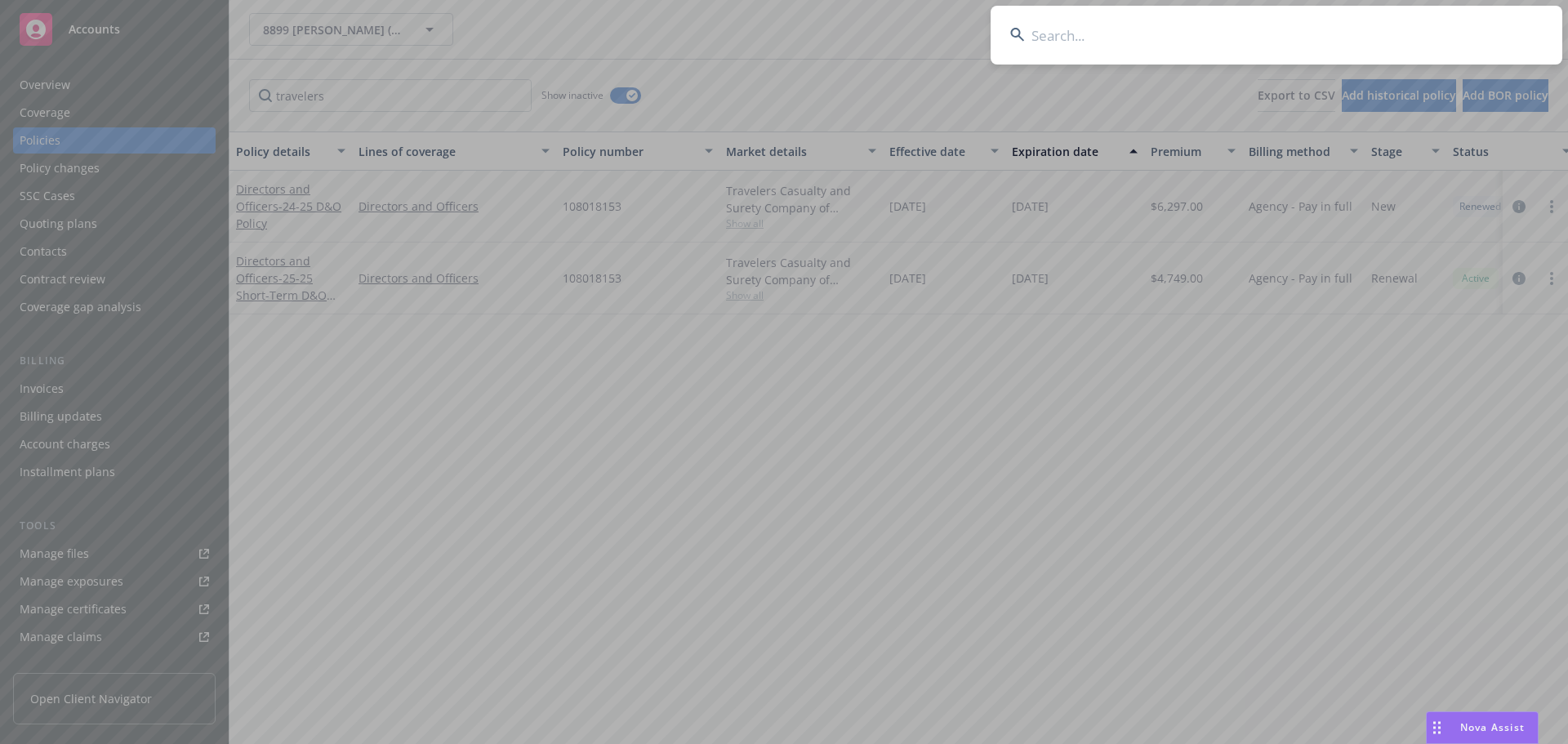
paste input "USC038245240"
type input "USC038245240"
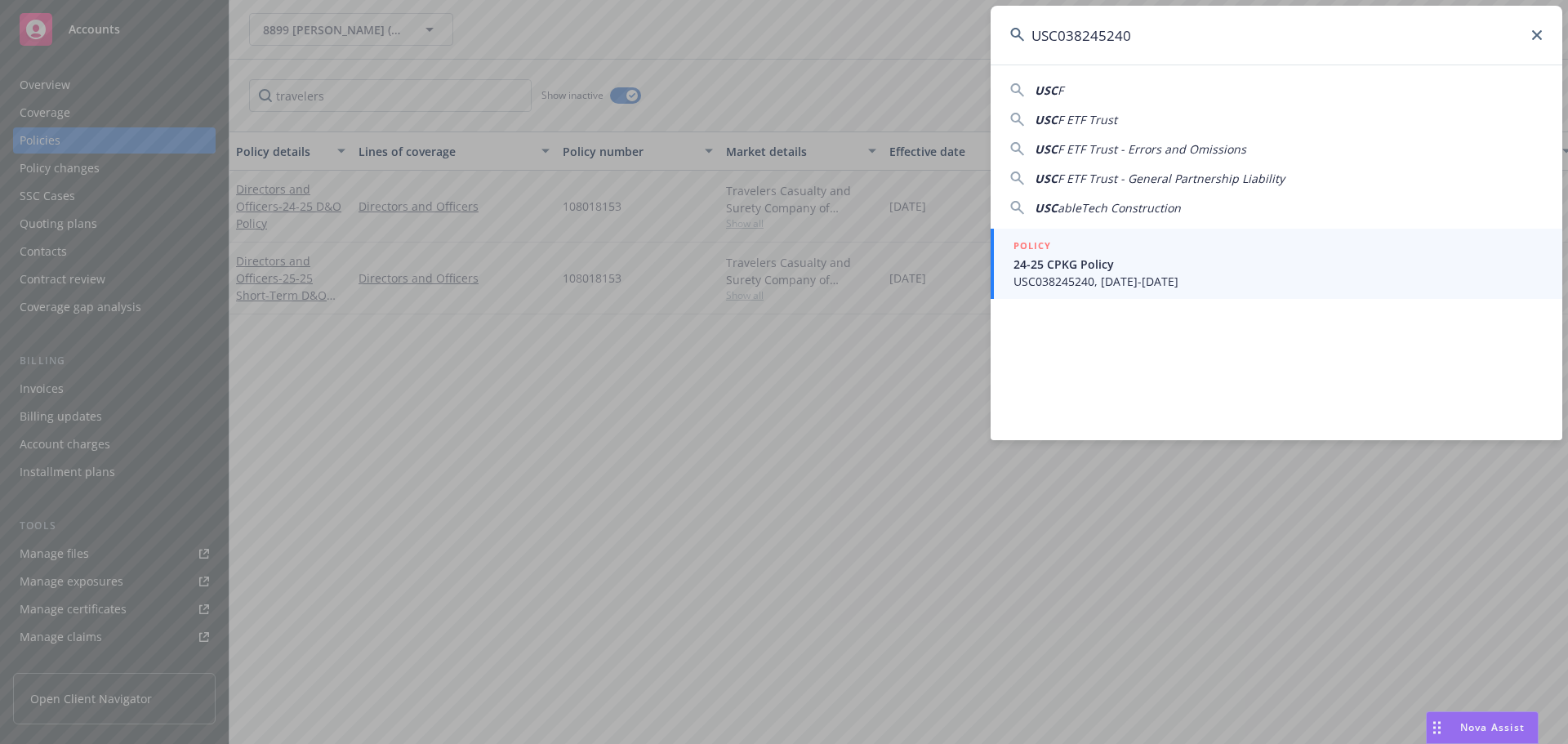
drag, startPoint x: 1205, startPoint y: 535, endPoint x: 1195, endPoint y: 535, distance: 10.0
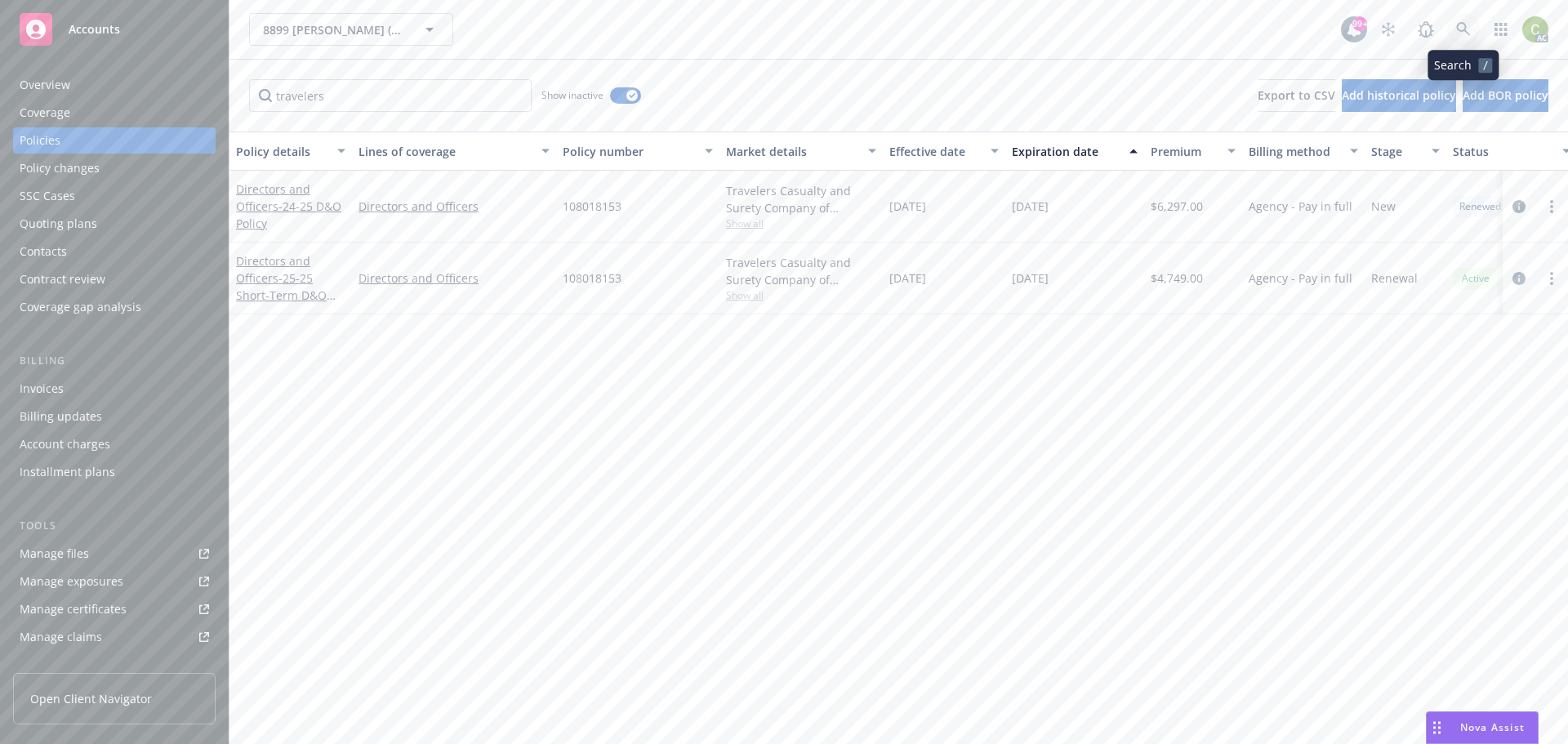
click at [1470, 26] on link at bounding box center [1463, 29] width 33 height 33
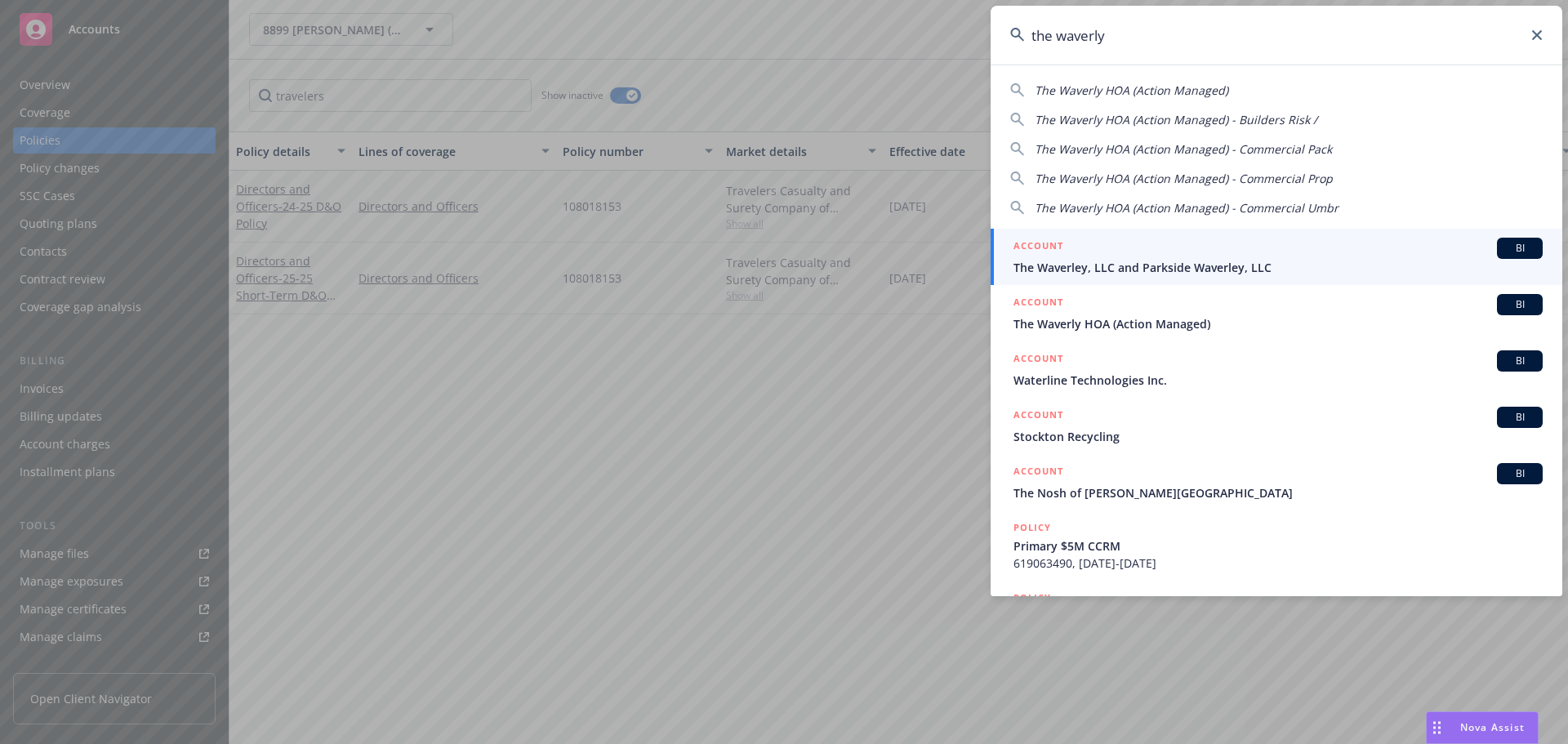
type input "the waverly"
click at [1324, 249] on div "ACCOUNT BI" at bounding box center [1278, 248] width 529 height 21
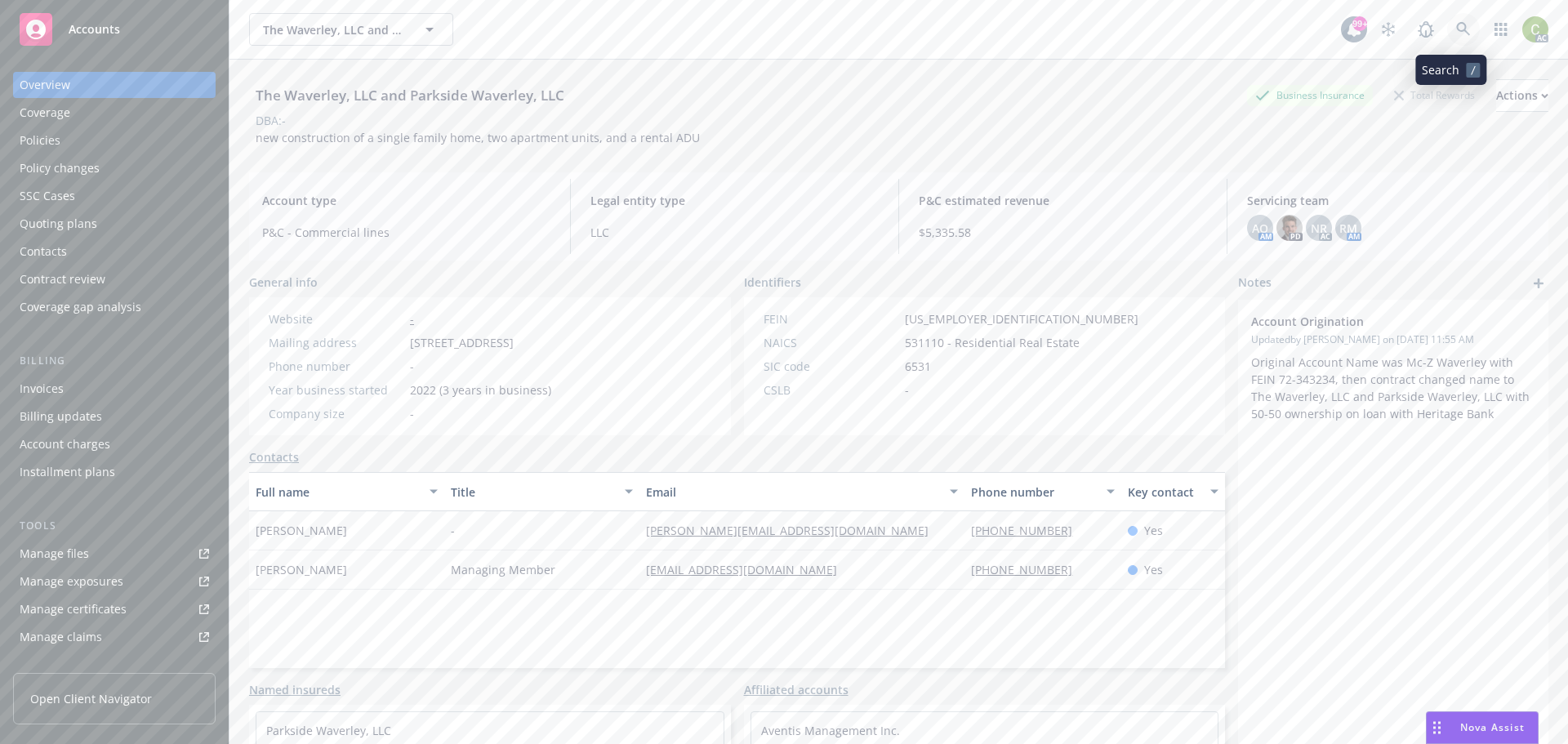
click at [1451, 21] on link at bounding box center [1463, 29] width 33 height 33
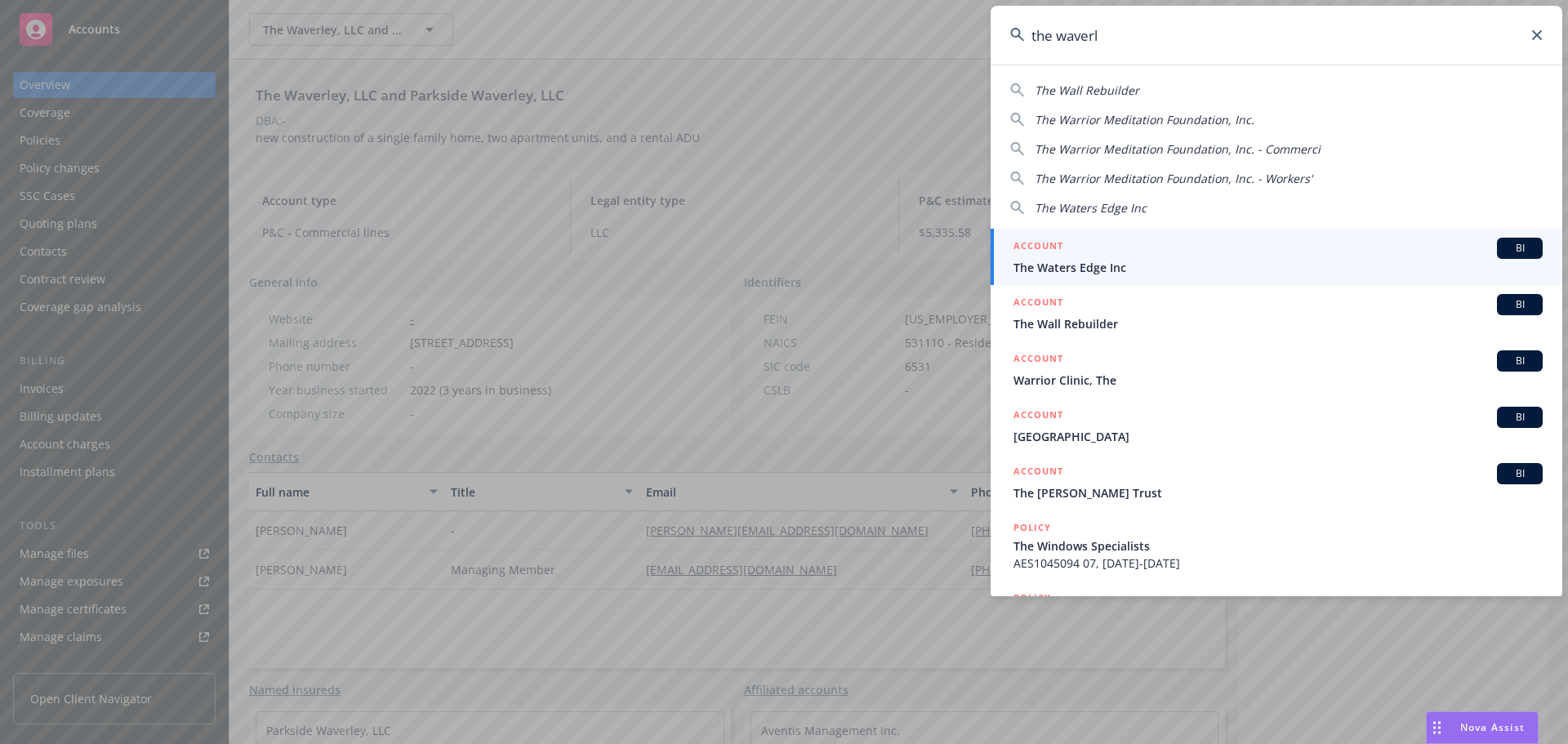
type input "the waverly"
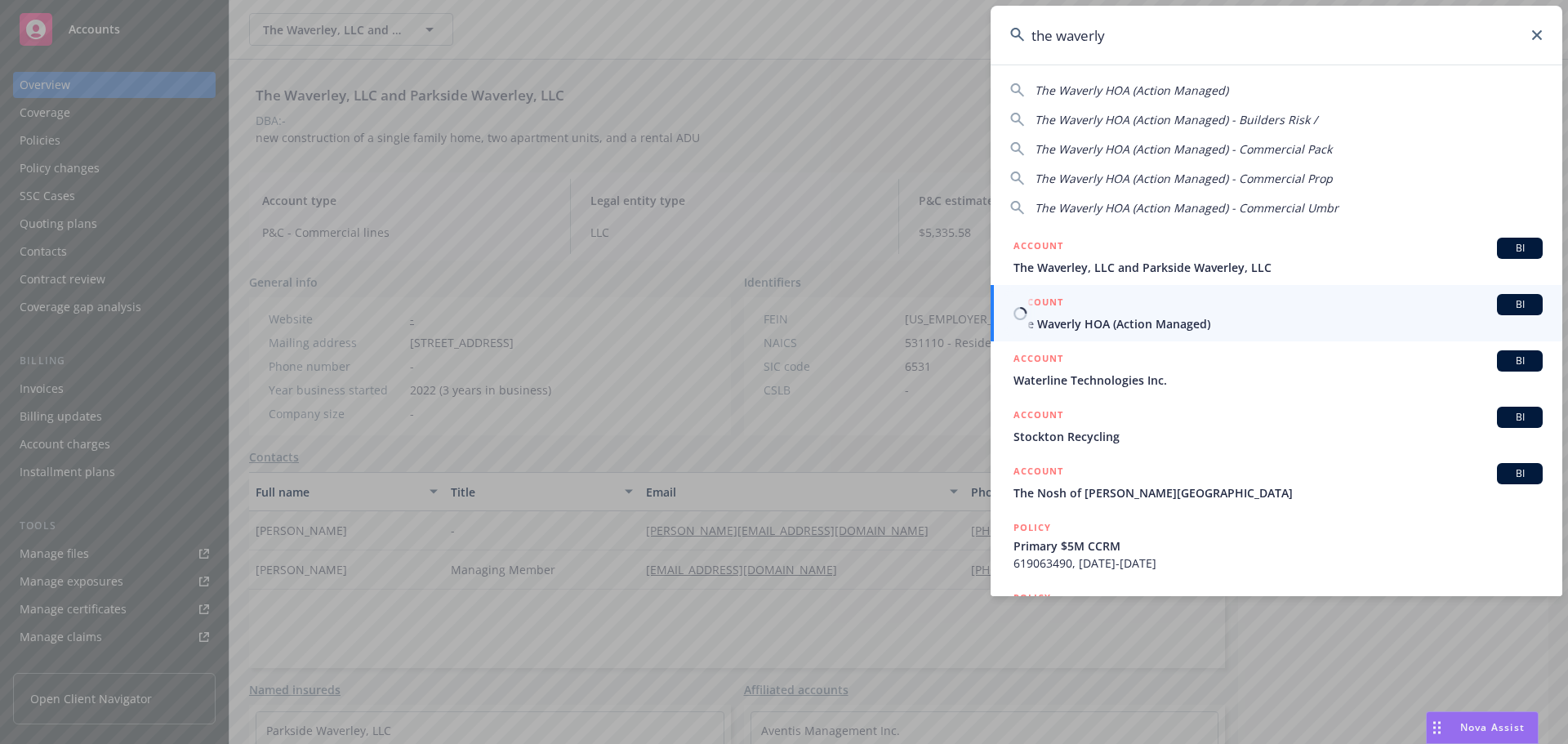
click at [1232, 317] on span "The Waverly HOA (Action Managed)" at bounding box center [1278, 325] width 529 height 18
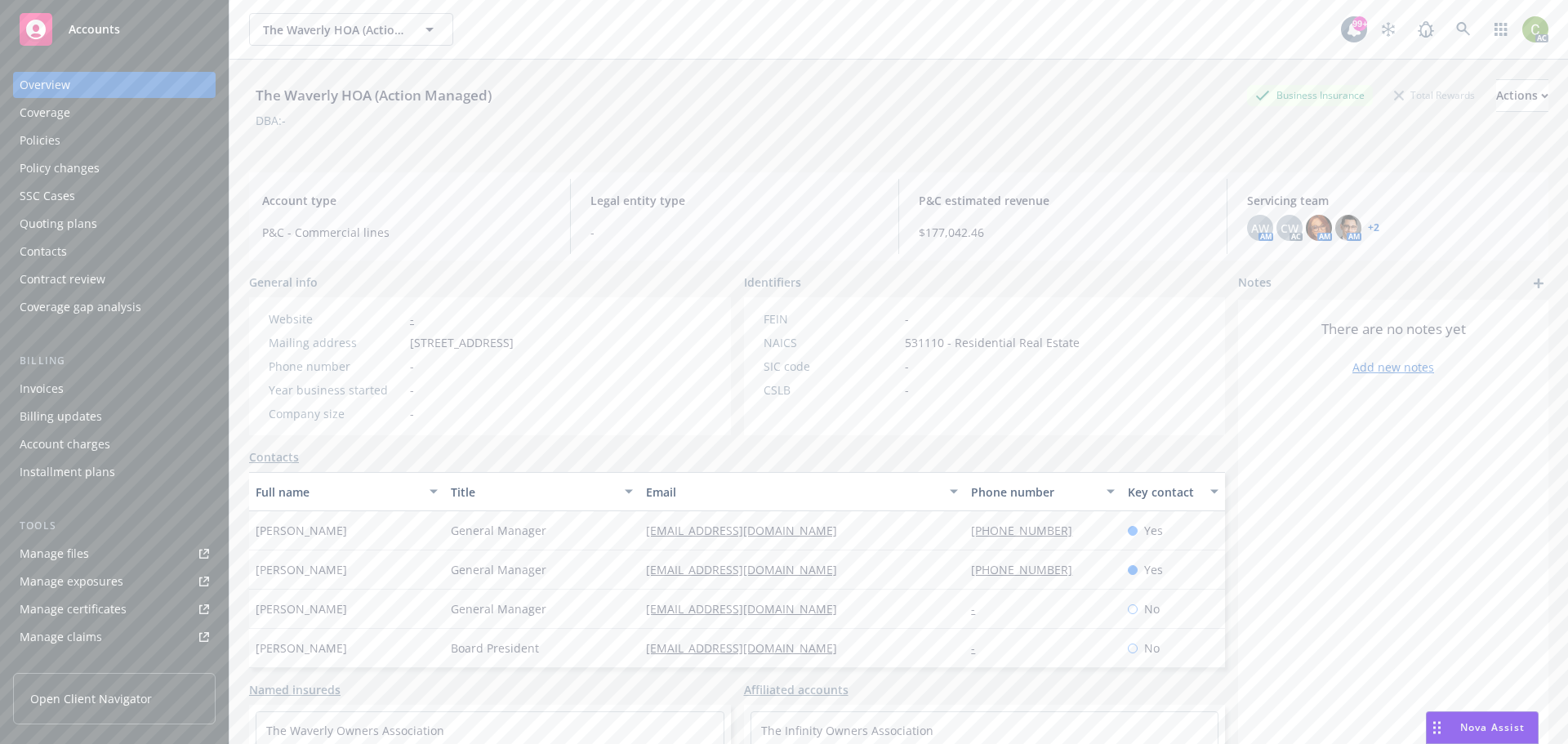
click at [94, 133] on div "Policies" at bounding box center [114, 141] width 190 height 26
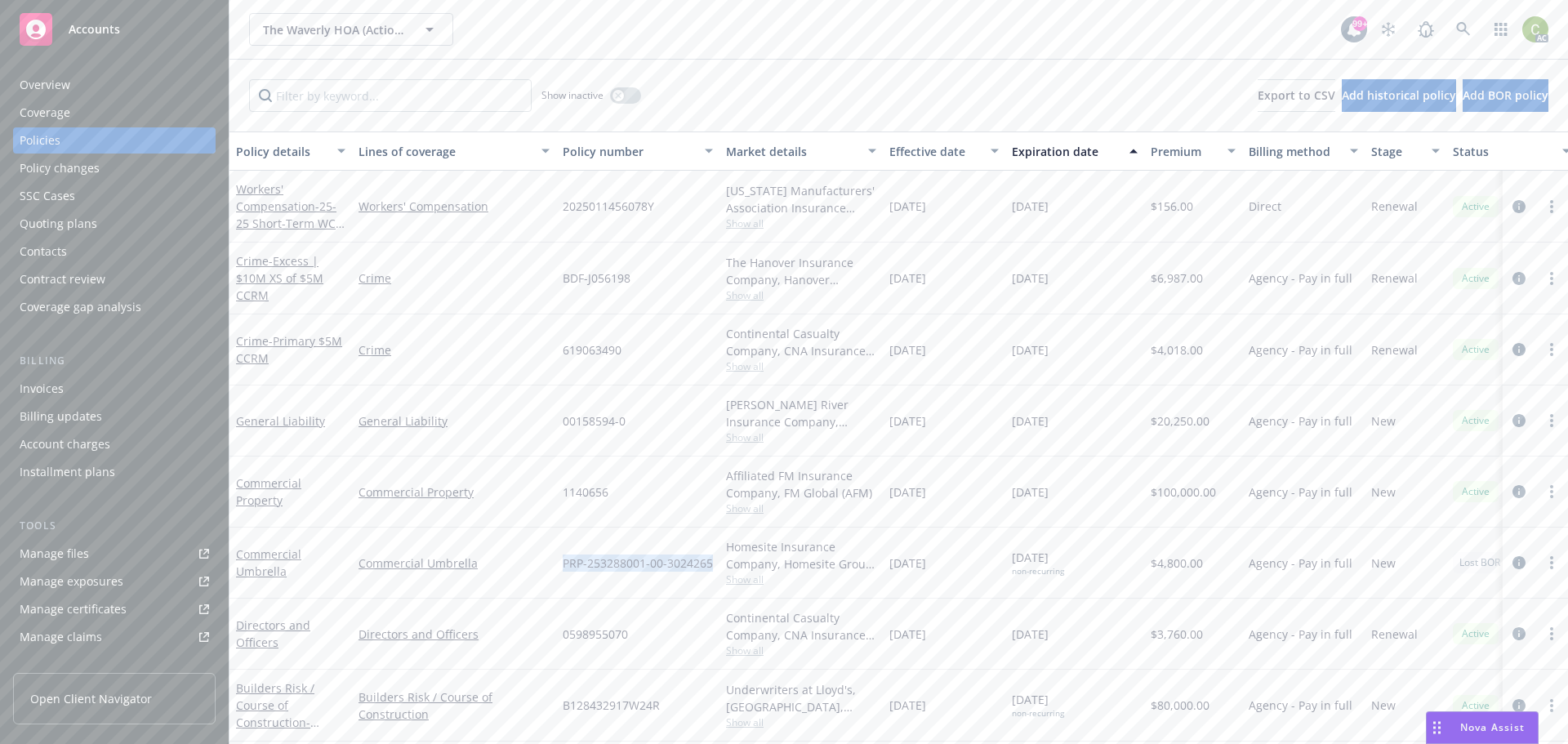
drag, startPoint x: 712, startPoint y: 564, endPoint x: 580, endPoint y: 564, distance: 132.0
click at [552, 575] on div "Commercial Umbrella Commercial Umbrella PRP-253288001-00-3024265 Homesite Insur…" at bounding box center [1017, 563] width 1576 height 71
copy div "PRP-253288001-00-3024265"
click at [1462, 29] on icon at bounding box center [1463, 29] width 15 height 15
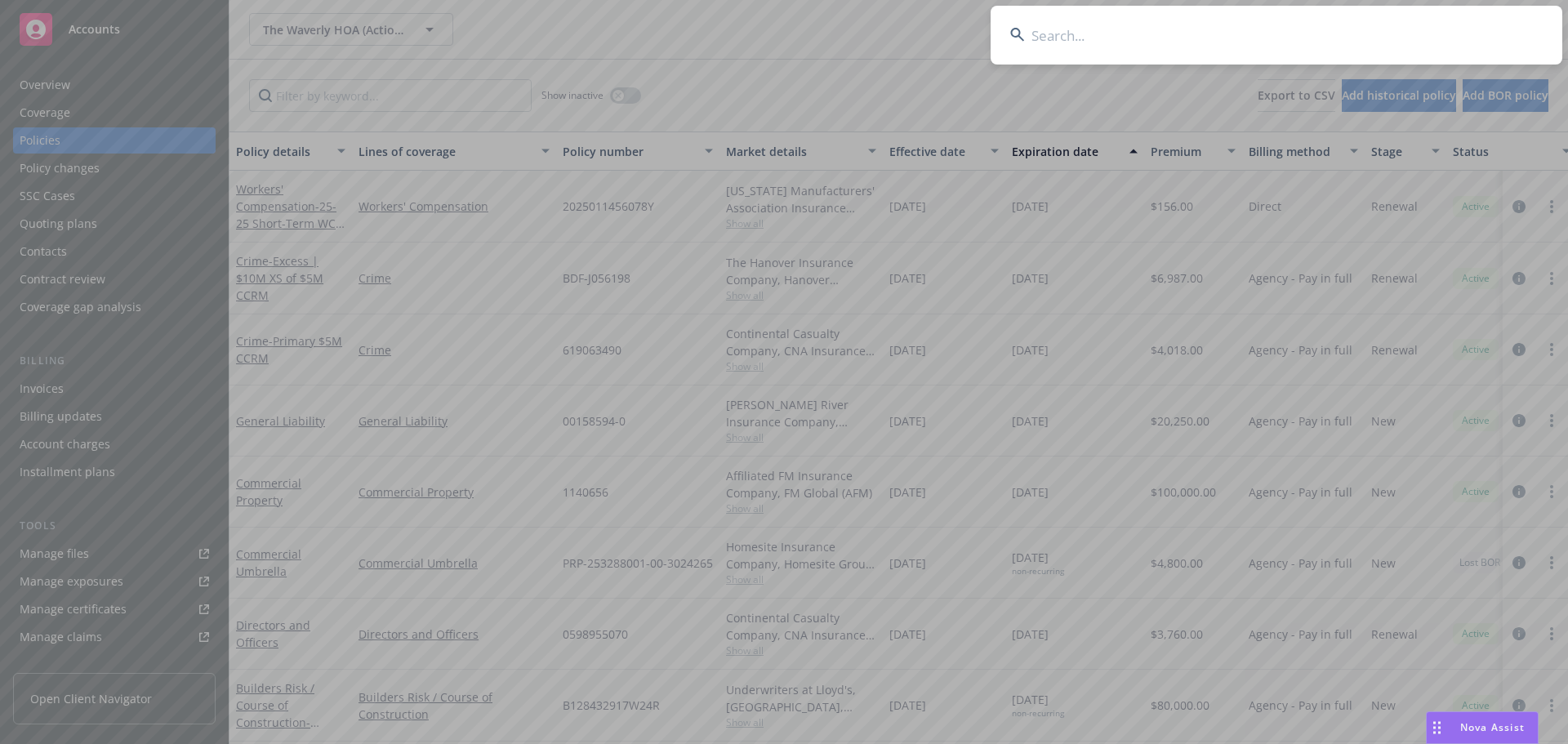
type input "NoVo Foundation"
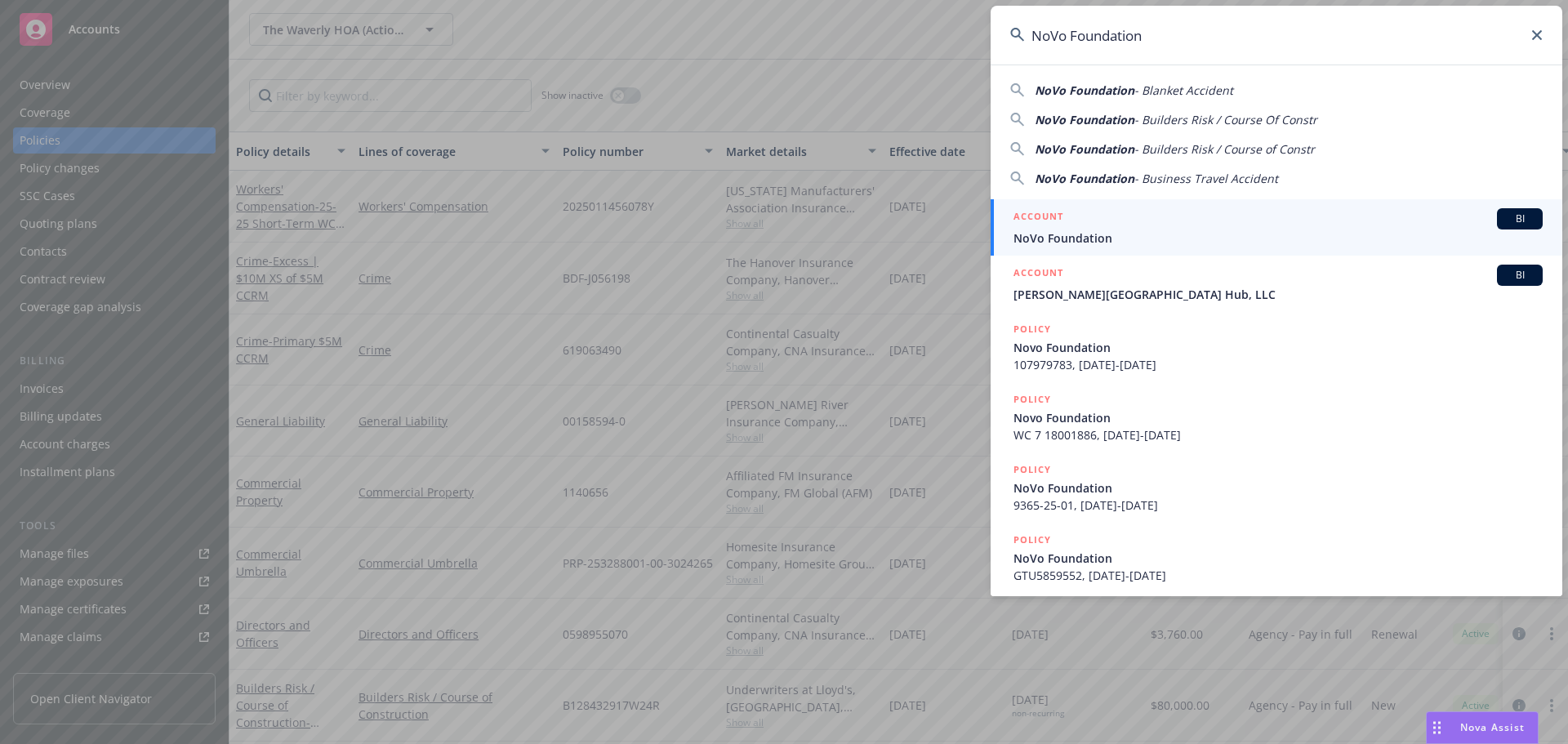
click at [1117, 236] on span "NoVo Foundation" at bounding box center [1278, 238] width 529 height 18
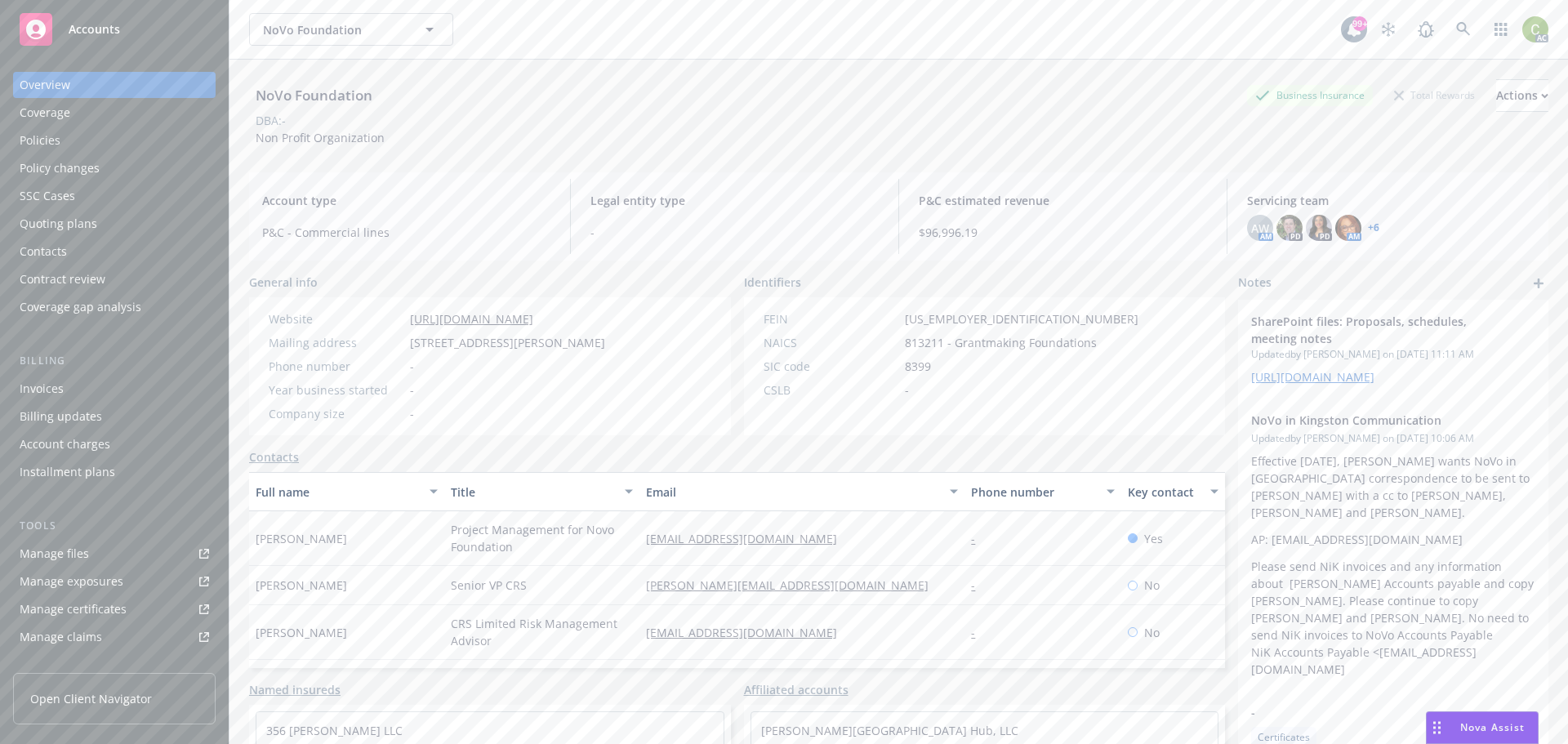
click at [75, 136] on div "Policies" at bounding box center [114, 141] width 190 height 26
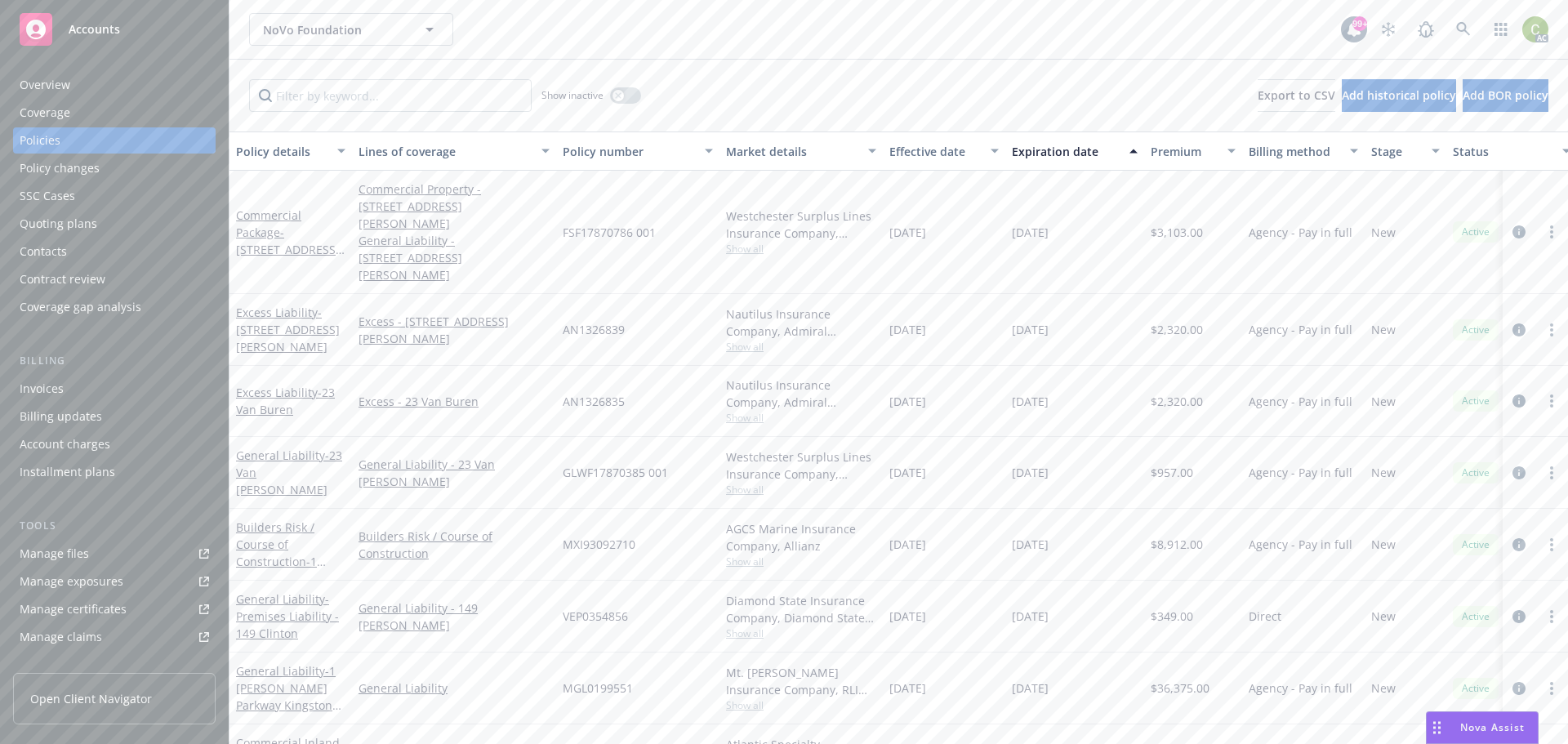
click at [76, 86] on div "Overview" at bounding box center [114, 85] width 190 height 26
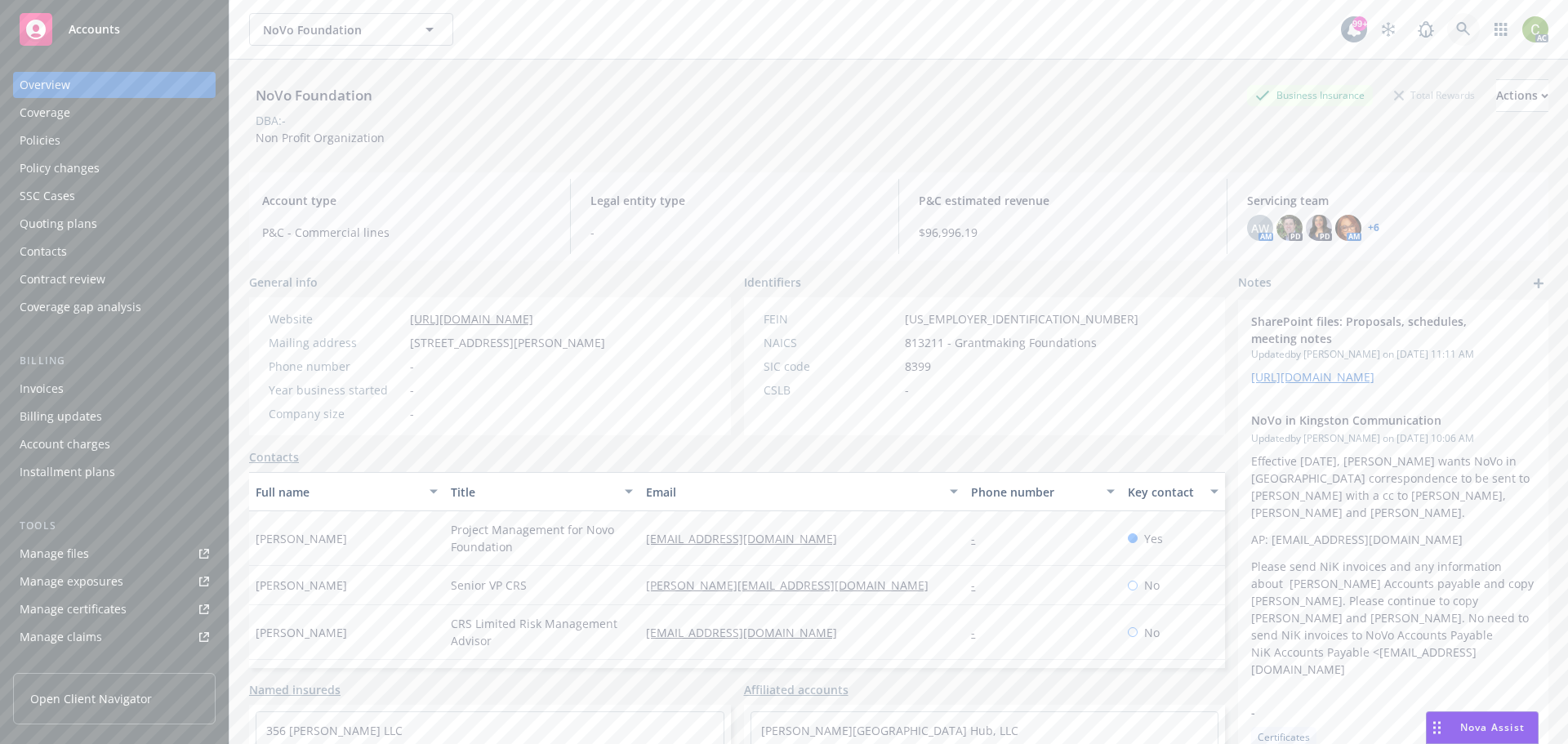
click at [1455, 36] on icon at bounding box center [1463, 29] width 15 height 15
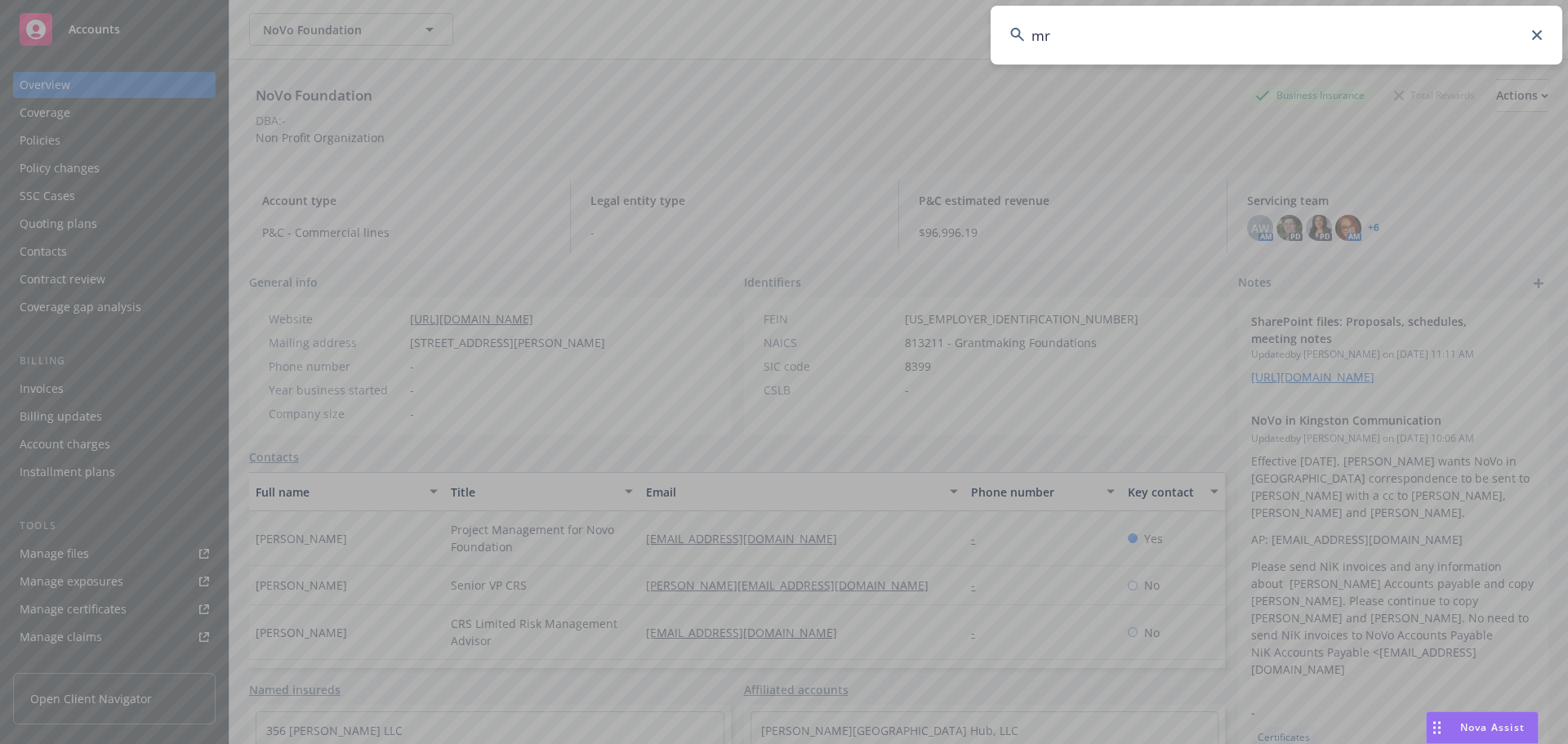
type input "mrk"
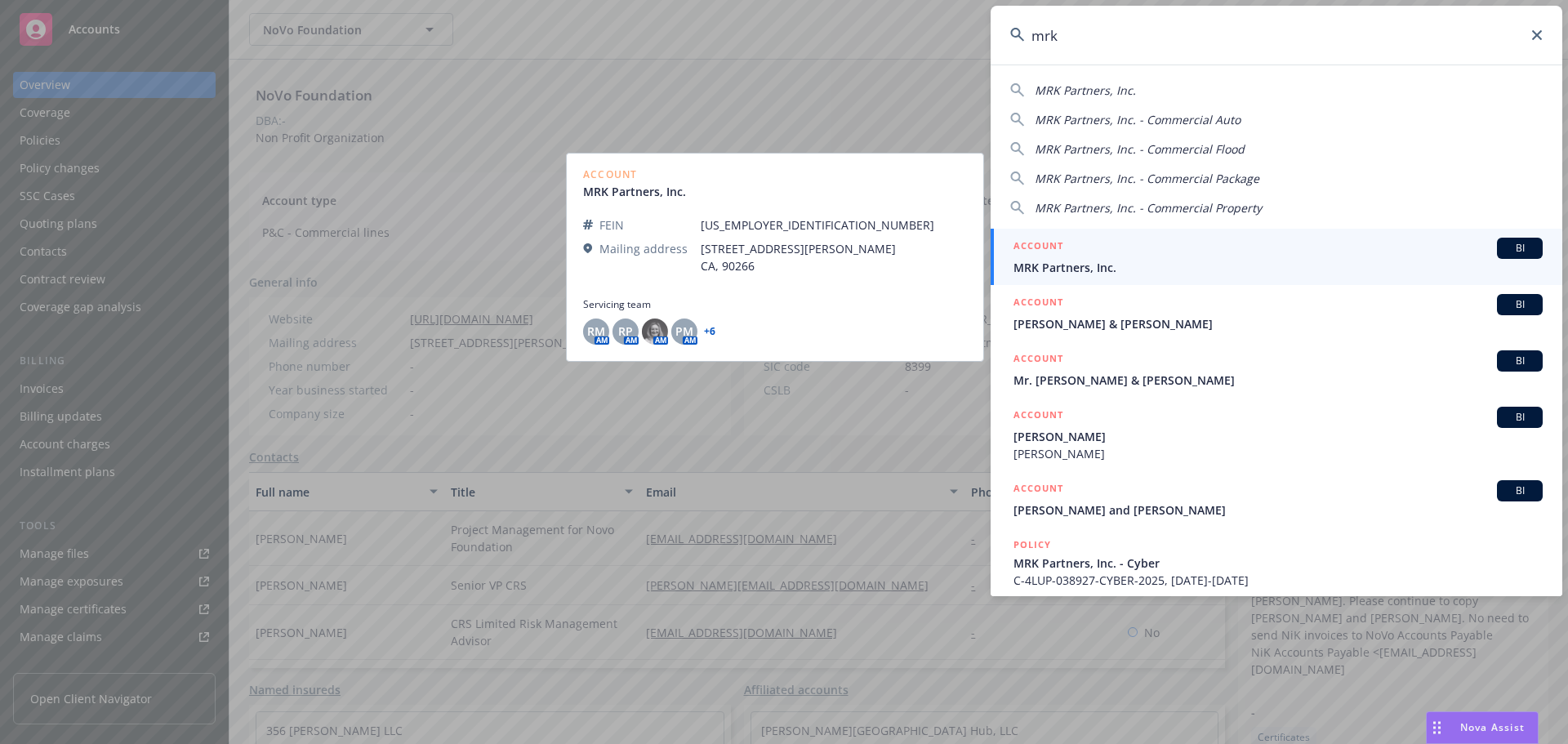
click at [1111, 258] on div "ACCOUNT BI" at bounding box center [1278, 248] width 529 height 21
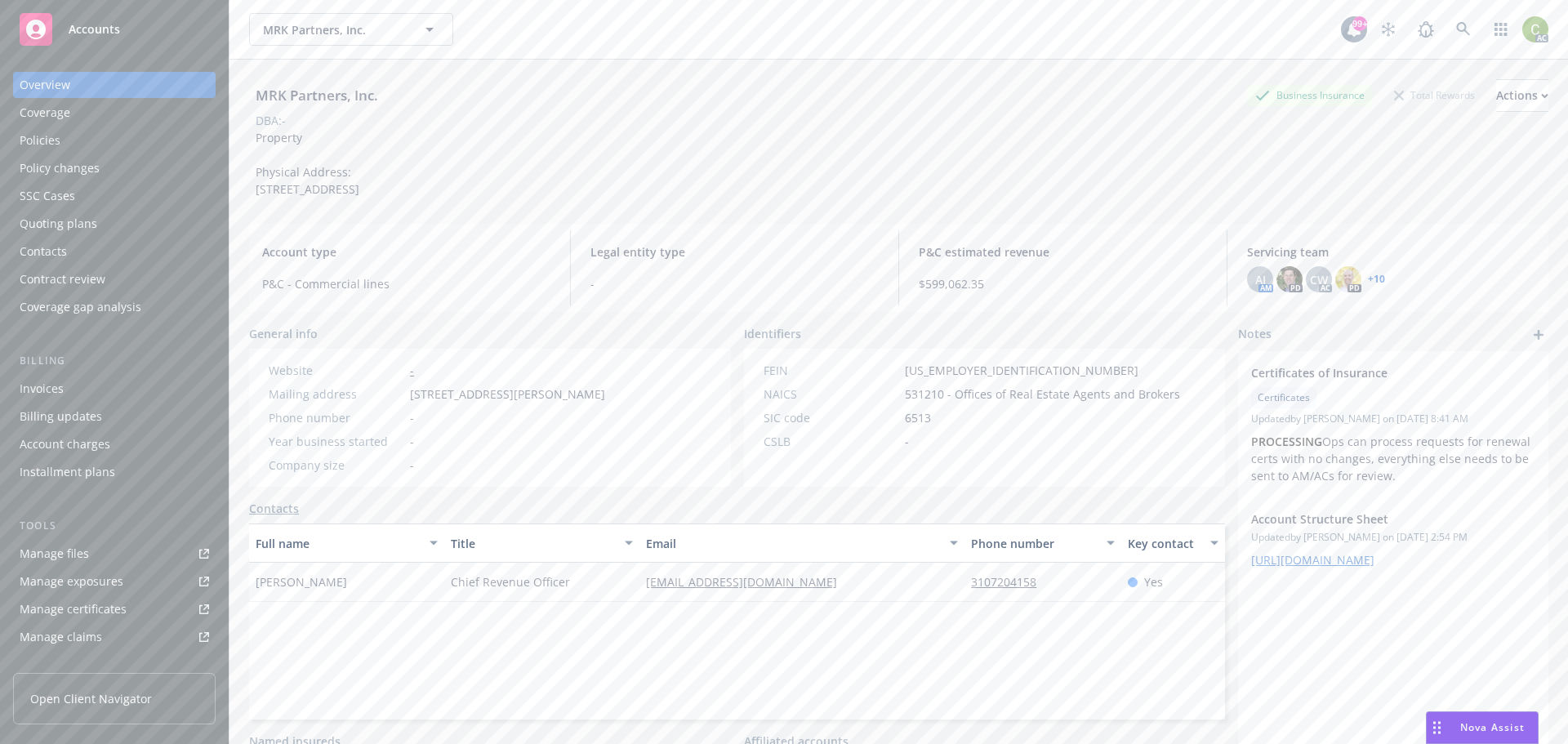
click at [86, 147] on div "Policies" at bounding box center [114, 141] width 190 height 26
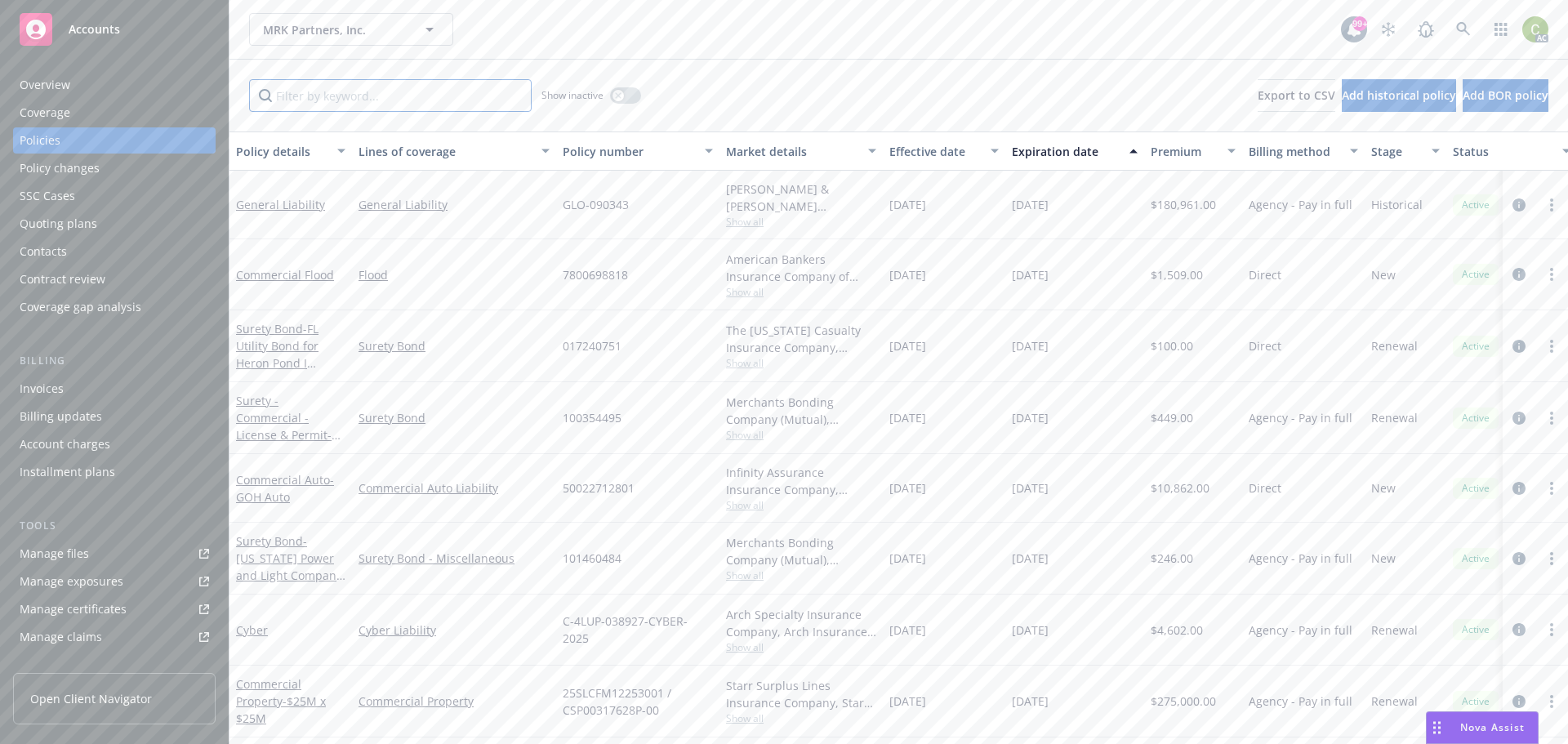
click at [335, 102] on input "Filter by keyword..." at bounding box center [389, 95] width 282 height 33
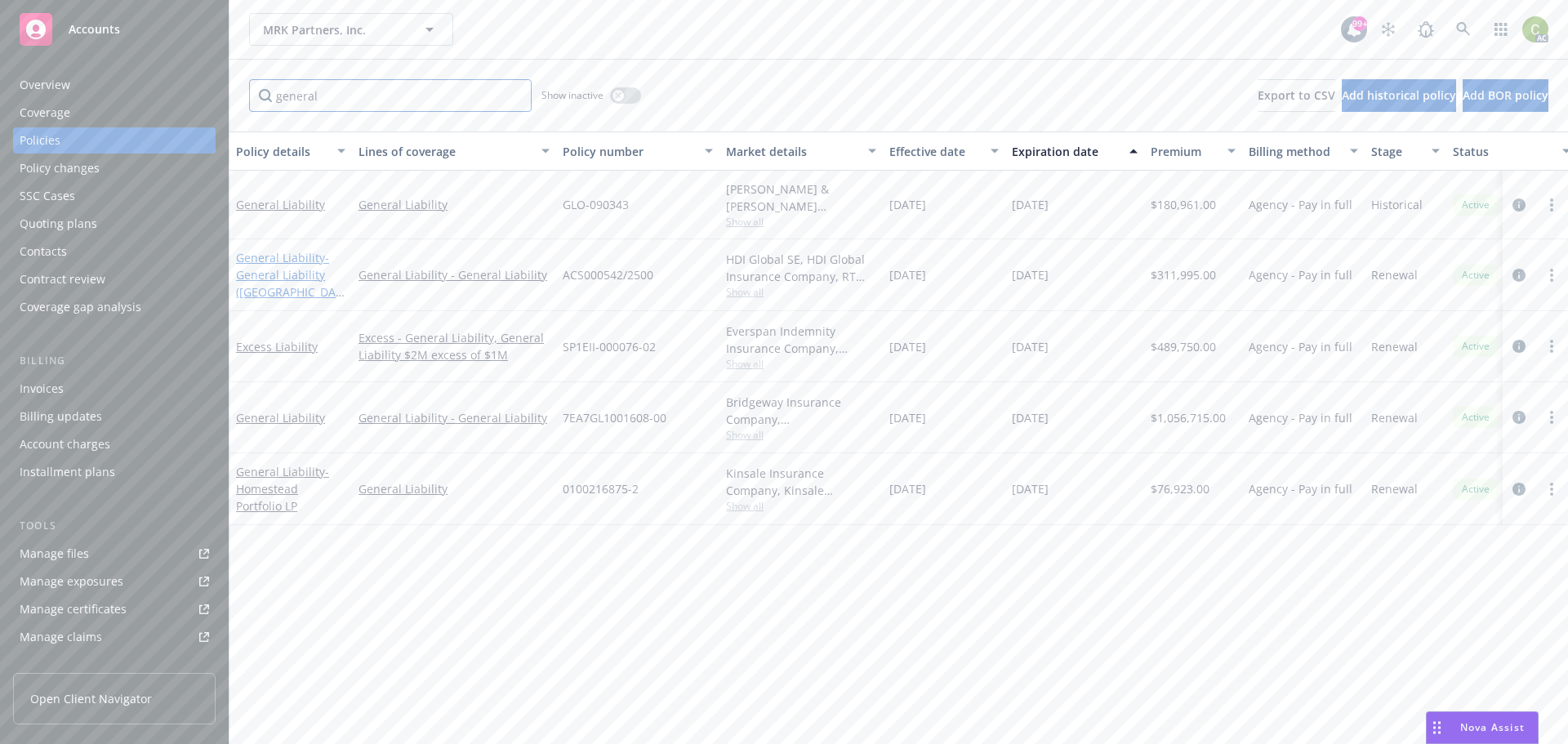
type input "general"
click at [271, 266] on span "- General Liability (CA)" at bounding box center [290, 283] width 109 height 67
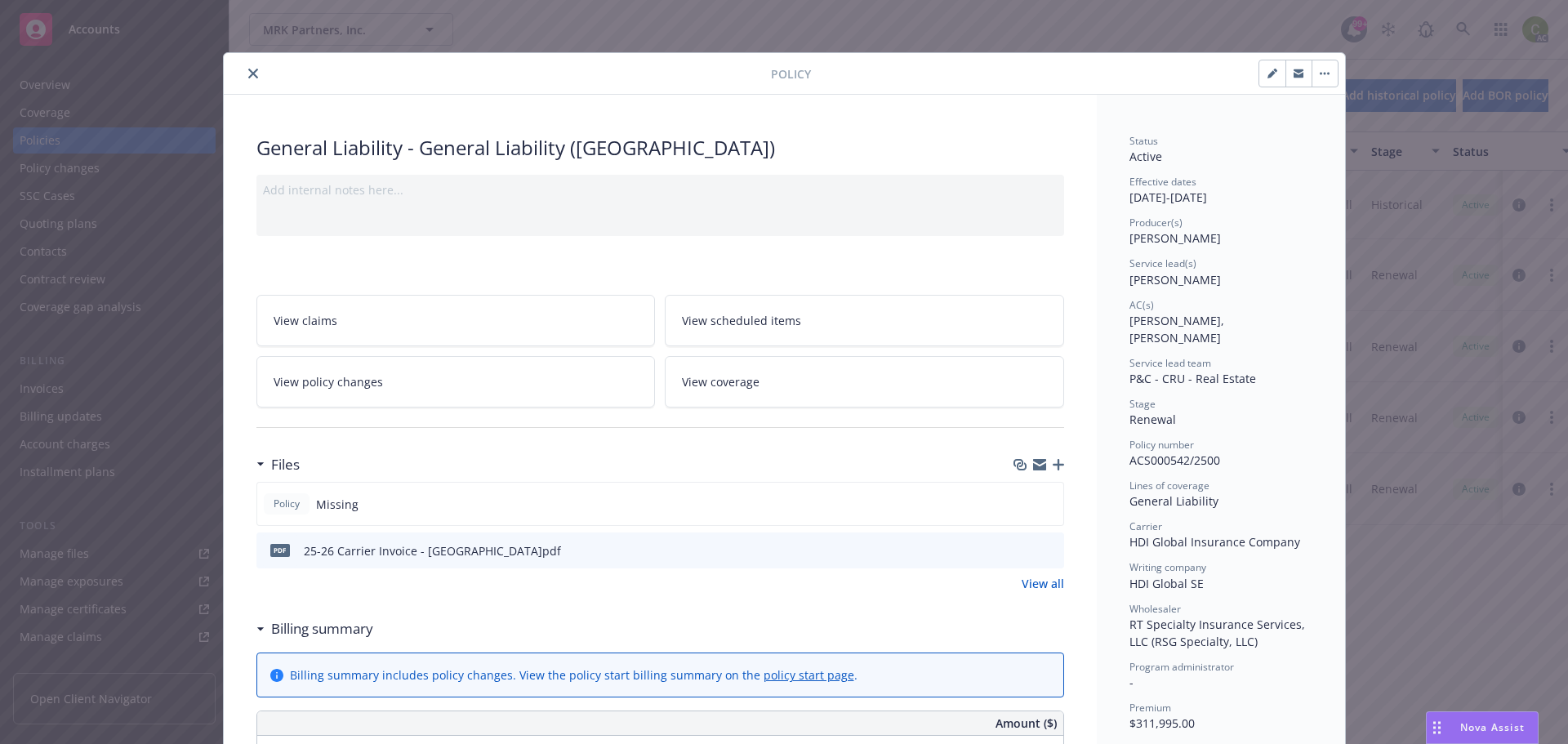
click at [248, 75] on icon "close" at bounding box center [252, 73] width 10 height 10
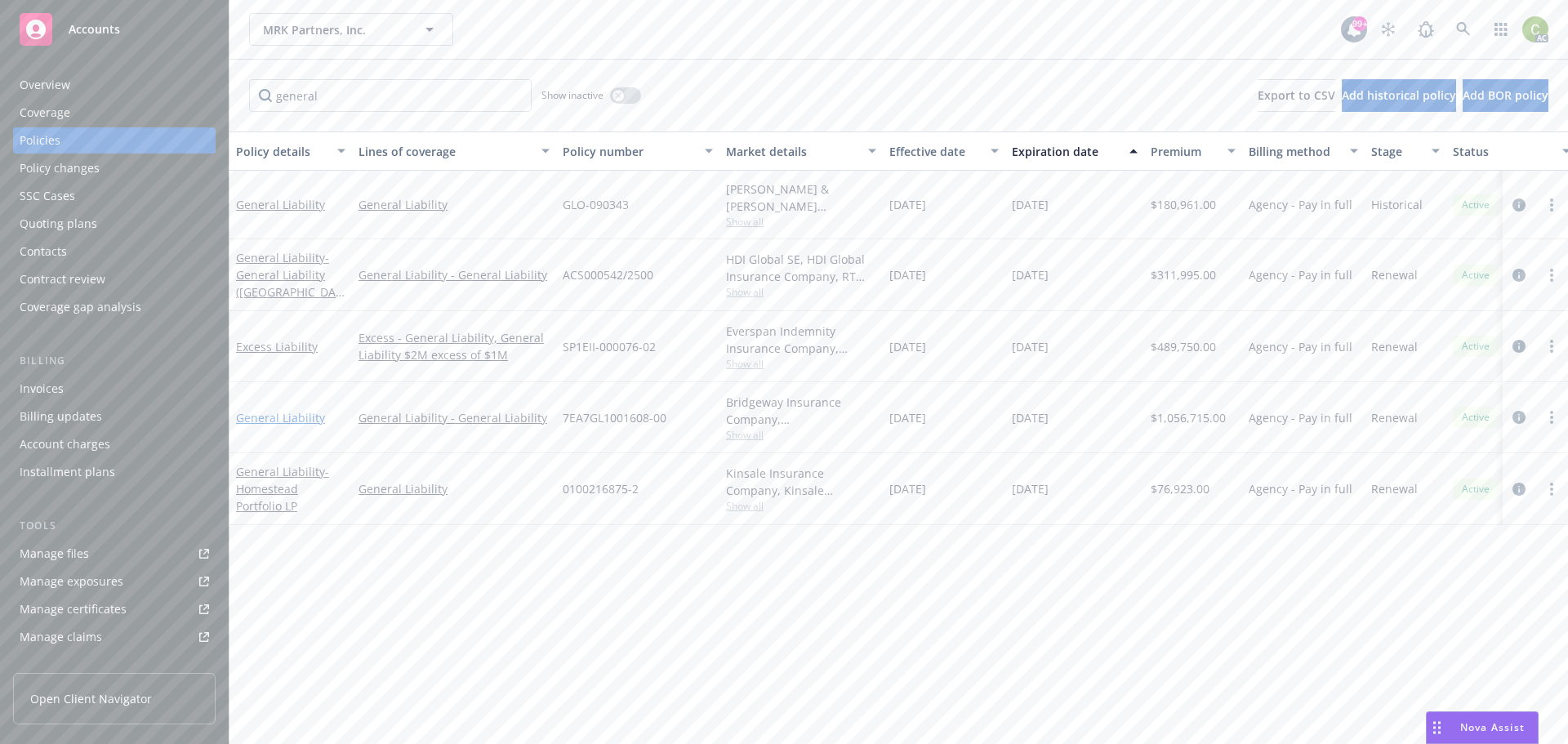
click at [278, 413] on link "General Liability" at bounding box center [279, 418] width 89 height 16
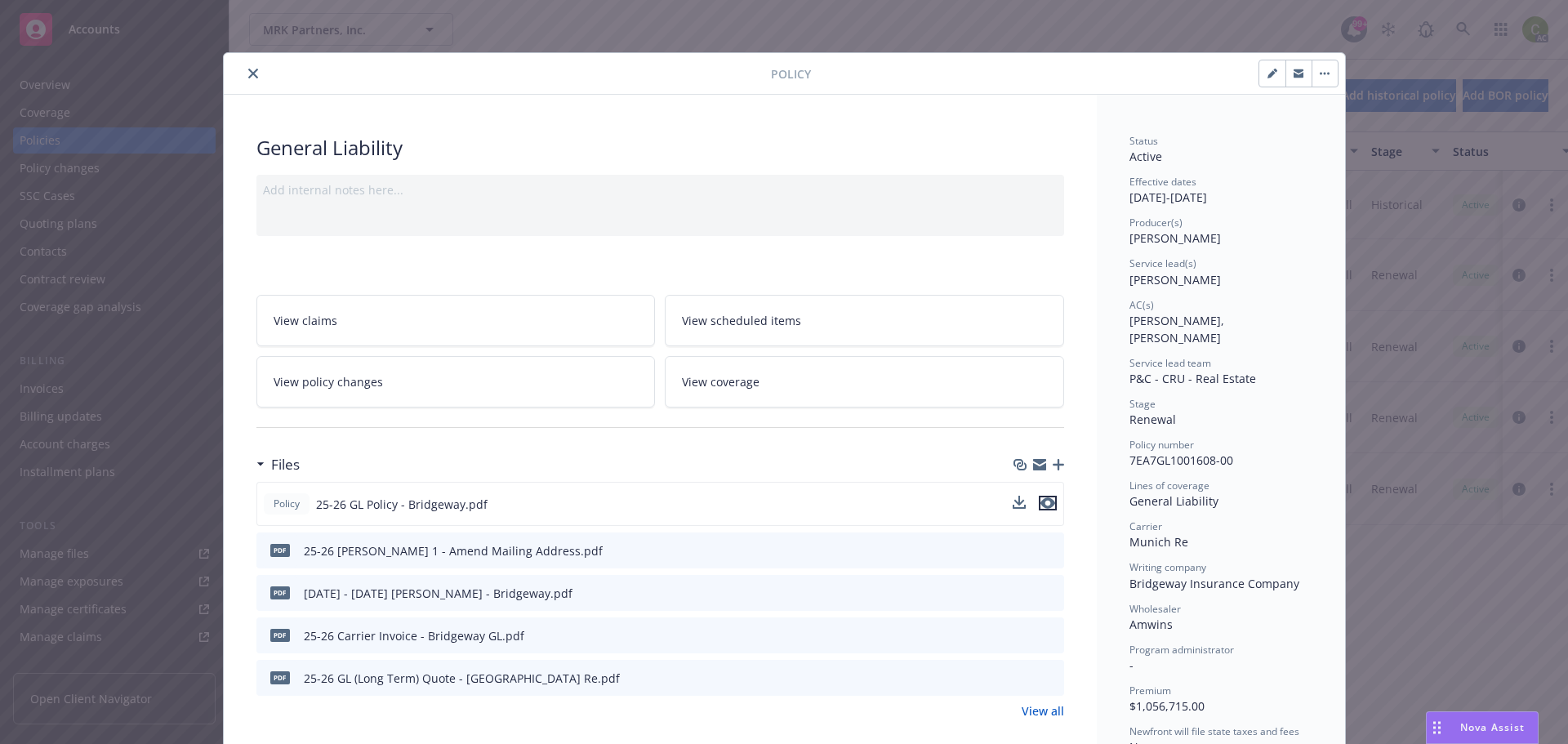
click at [1041, 500] on icon "preview file" at bounding box center [1048, 503] width 15 height 11
click at [248, 73] on icon "close" at bounding box center [252, 73] width 10 height 10
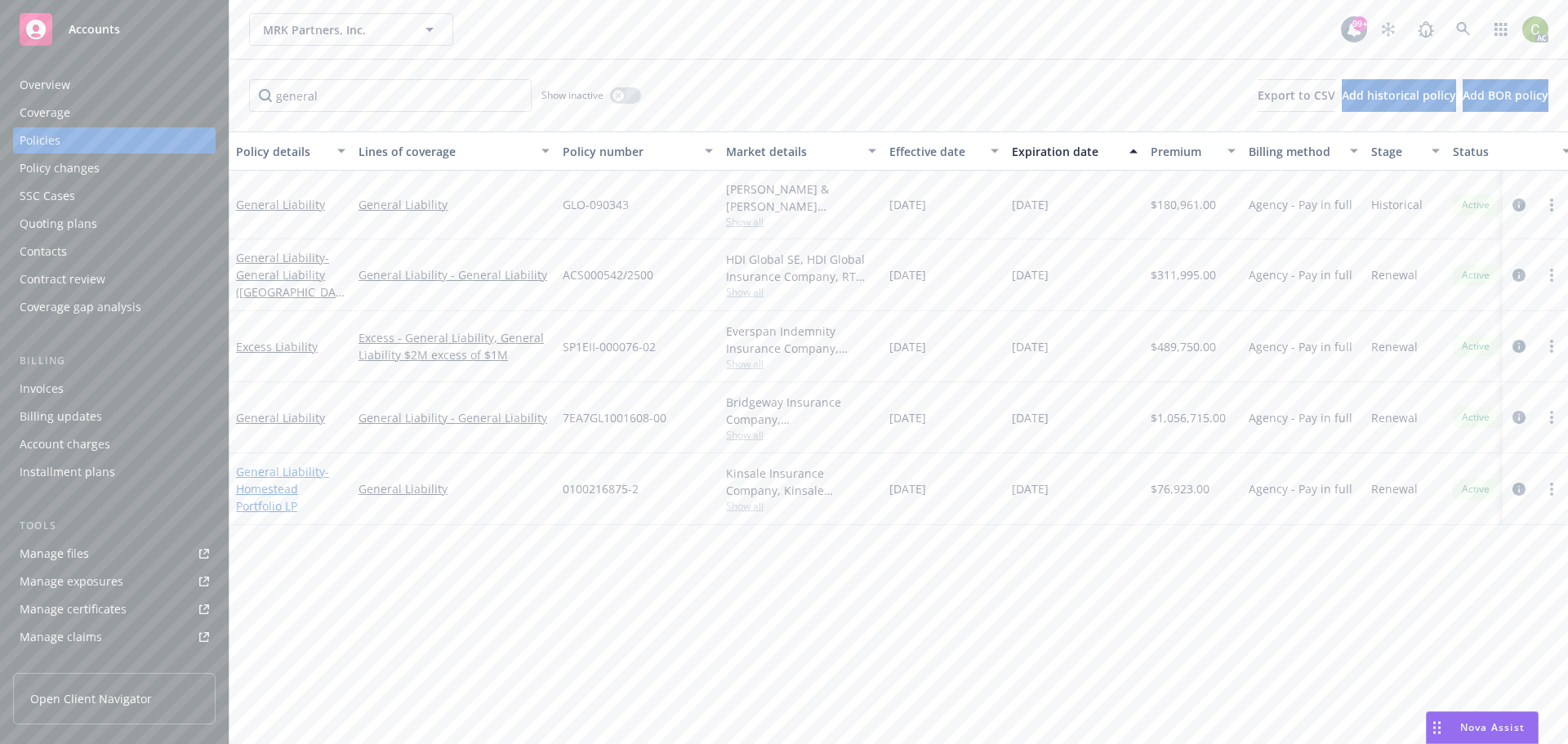
click at [282, 467] on link "General Liability - Homestead Portfolio LP" at bounding box center [282, 489] width 93 height 50
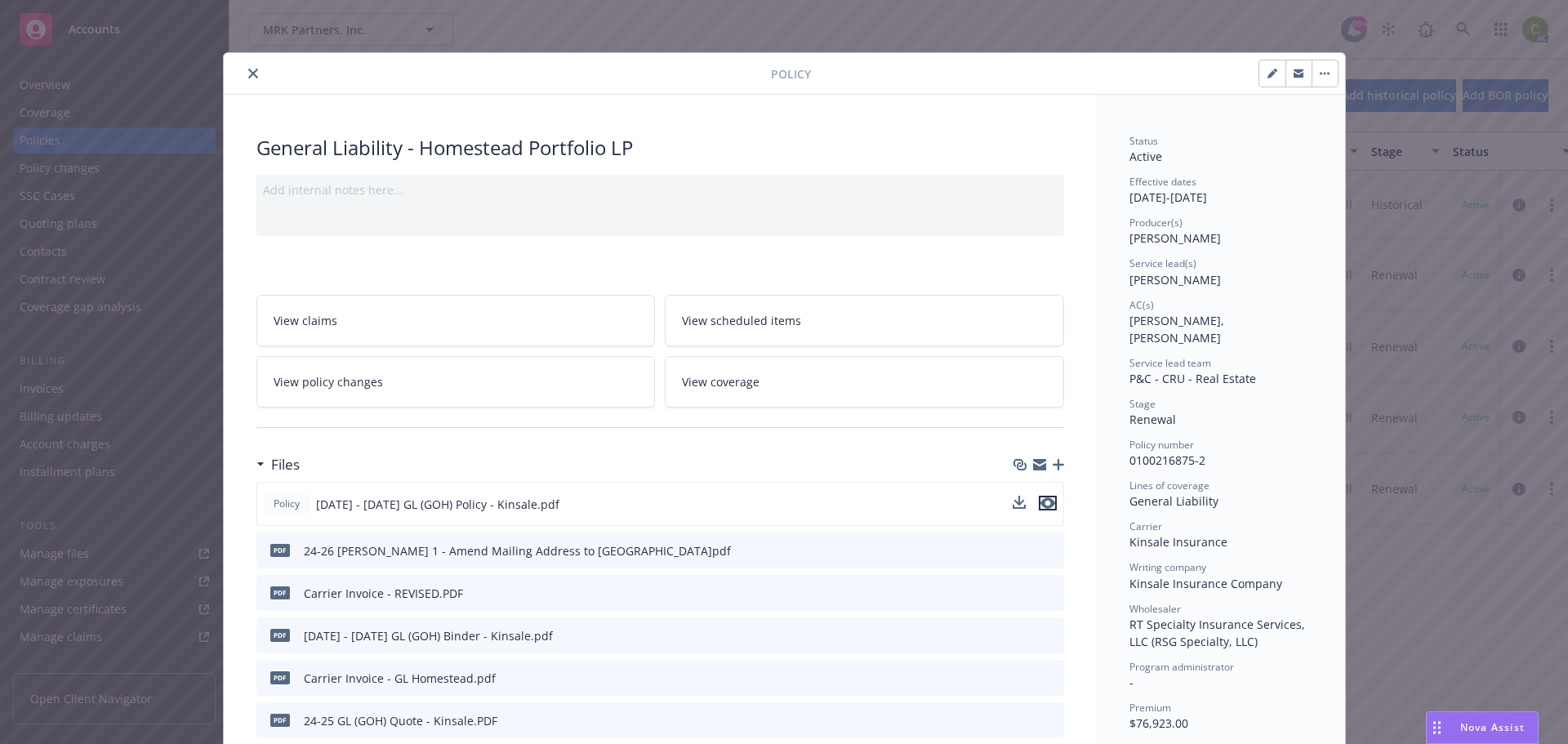
click at [1048, 505] on icon "preview file" at bounding box center [1048, 503] width 15 height 11
click at [243, 70] on button "close" at bounding box center [253, 73] width 19 height 19
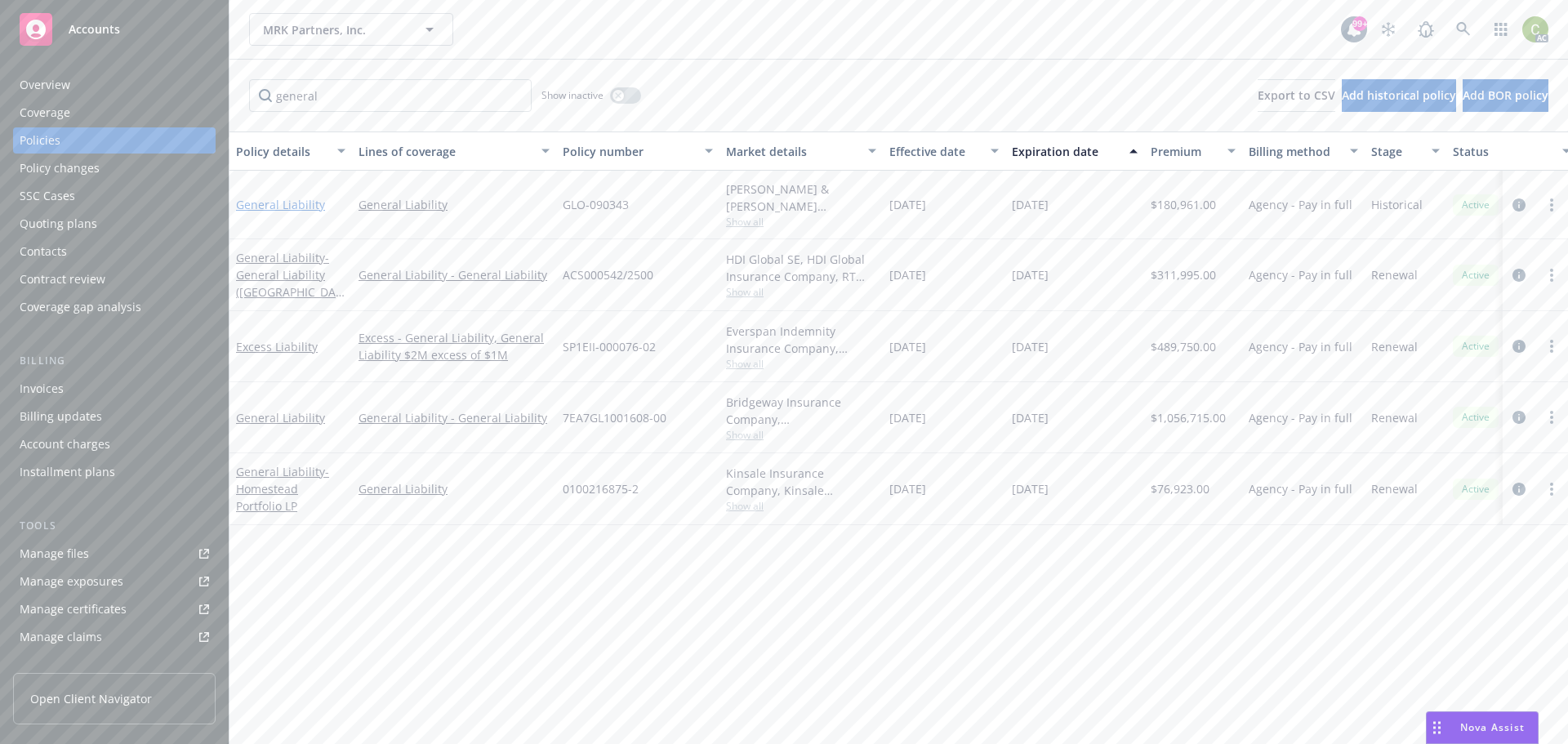
click at [266, 203] on link "General Liability" at bounding box center [279, 205] width 89 height 16
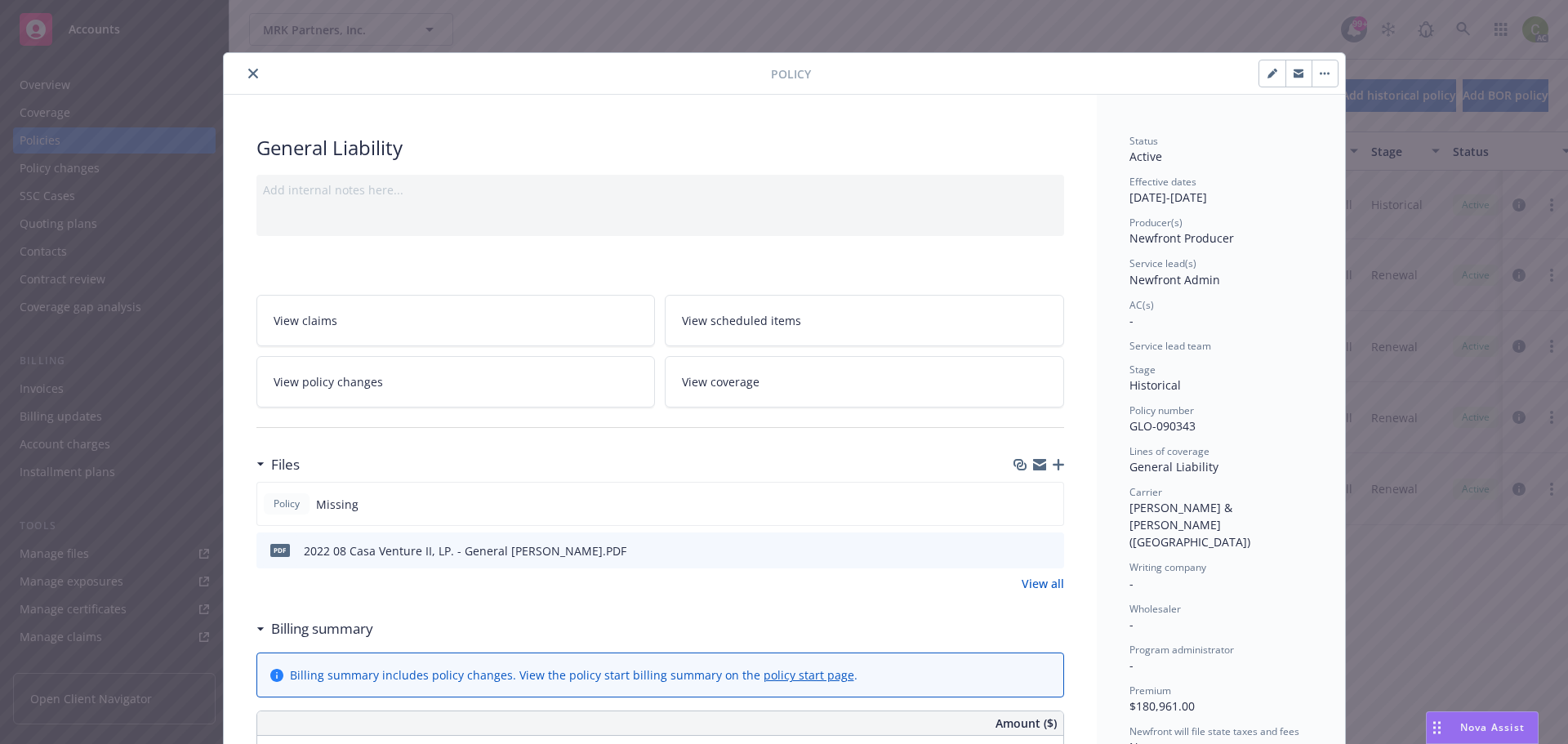
click at [1039, 586] on link "View all" at bounding box center [1042, 584] width 42 height 18
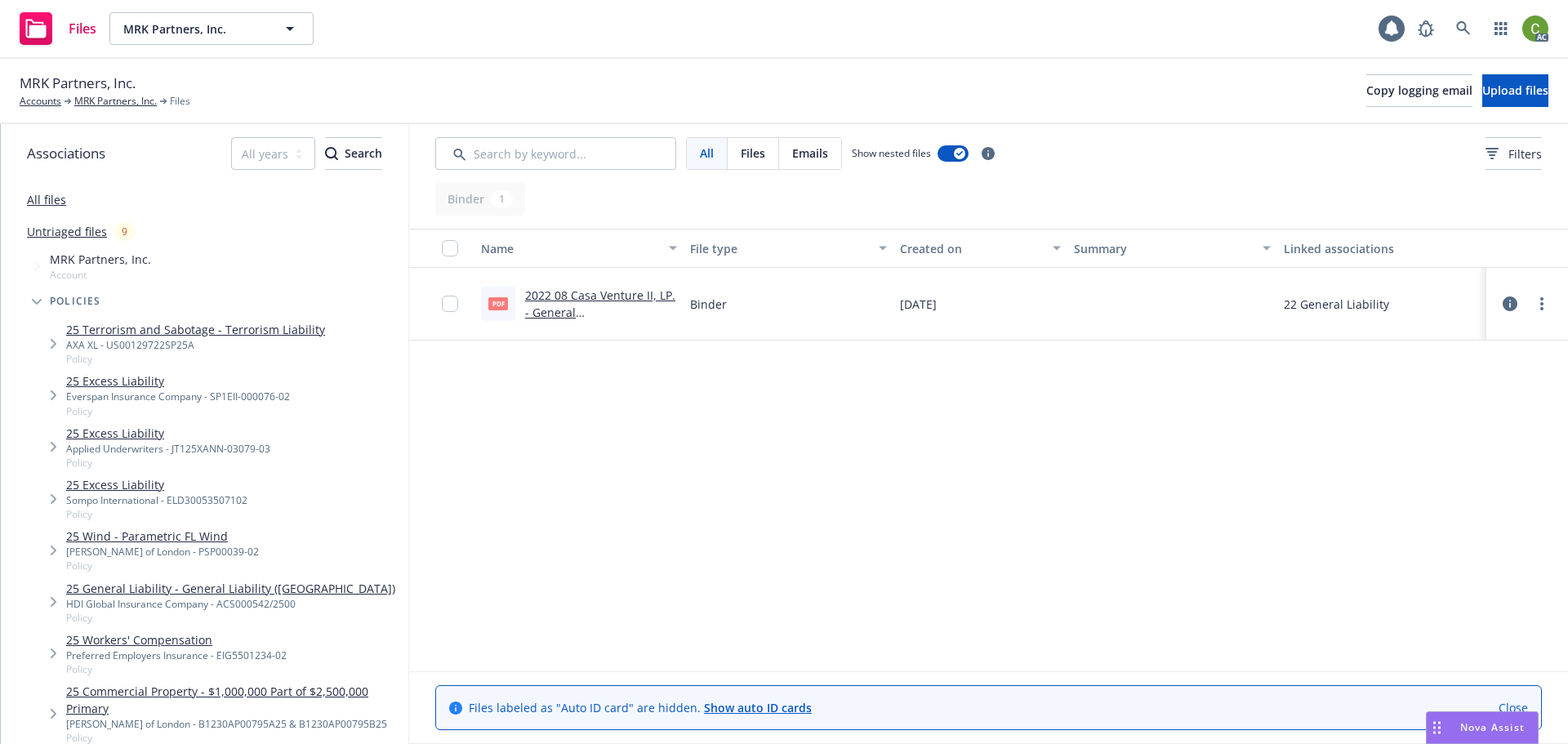
click at [584, 297] on link "2022 08 Casa Venture II, LP. - General Liability Binder.PDF" at bounding box center [599, 312] width 150 height 50
click at [109, 92] on span "MRK Partners, Inc." at bounding box center [77, 84] width 116 height 21
click at [109, 103] on link "MRK Partners, Inc." at bounding box center [116, 101] width 83 height 15
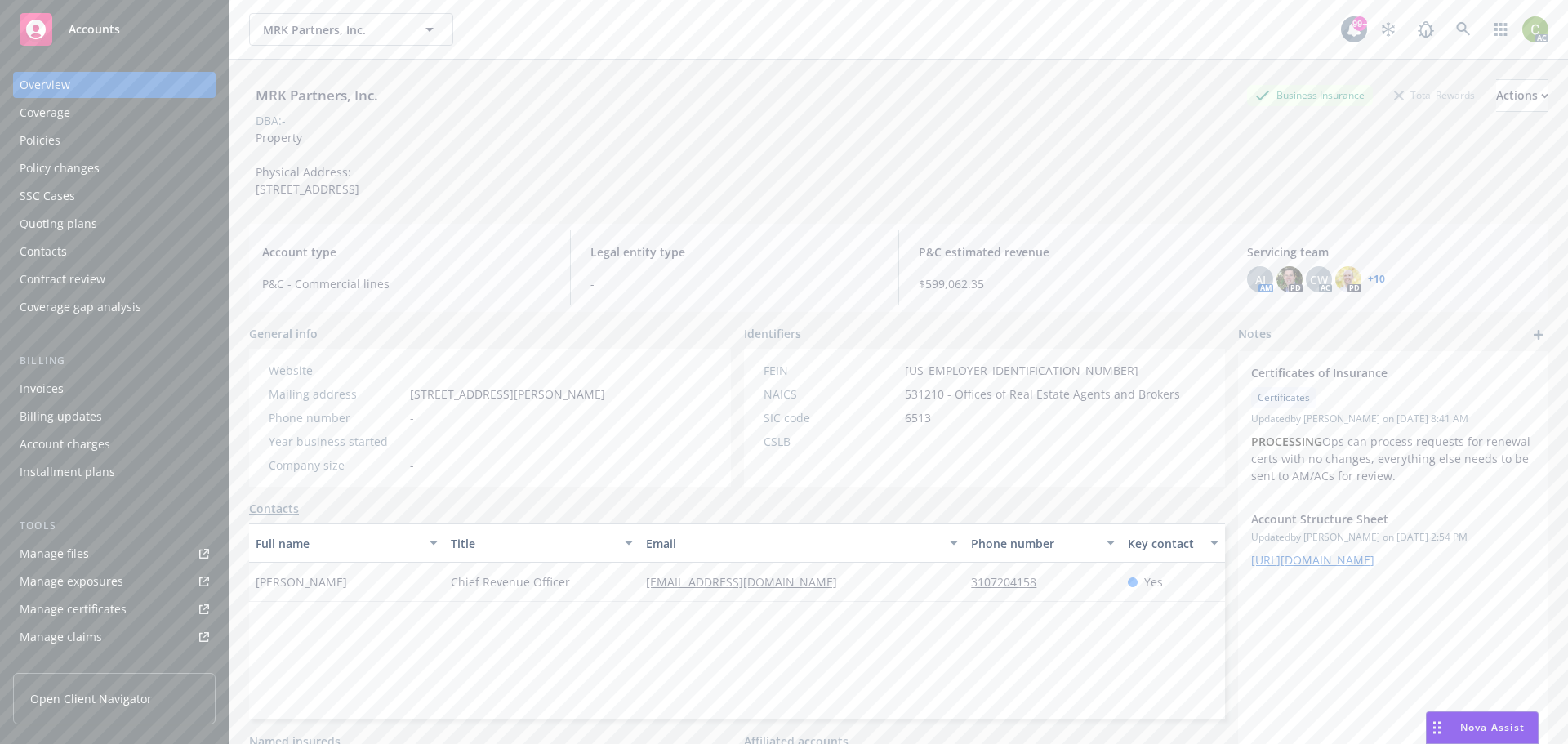
click at [54, 136] on div "Policies" at bounding box center [40, 141] width 40 height 26
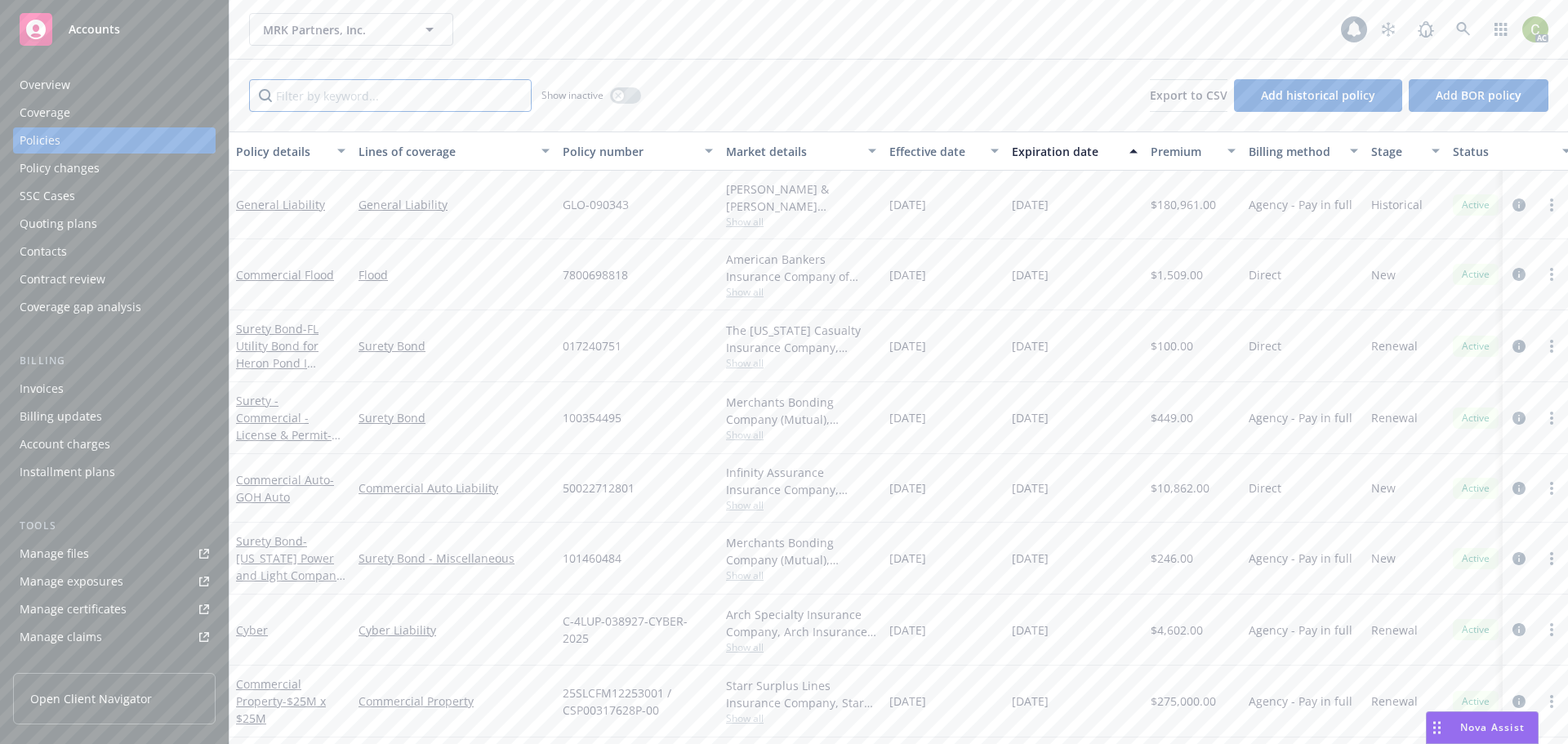
click at [368, 97] on input "Filter by keyword..." at bounding box center [389, 95] width 282 height 33
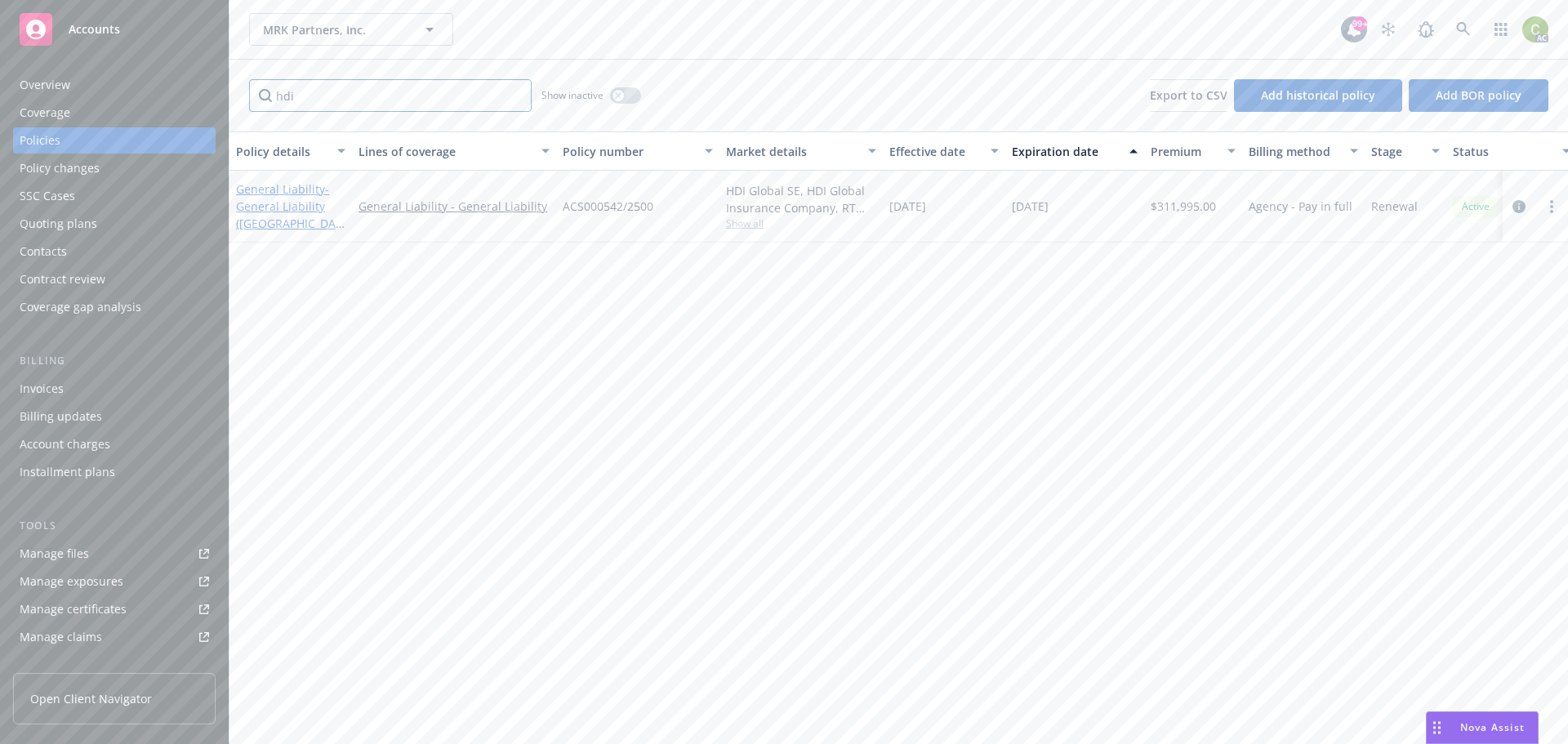
type input "hdi"
click at [299, 212] on span "- General Liability ([GEOGRAPHIC_DATA])" at bounding box center [290, 215] width 109 height 67
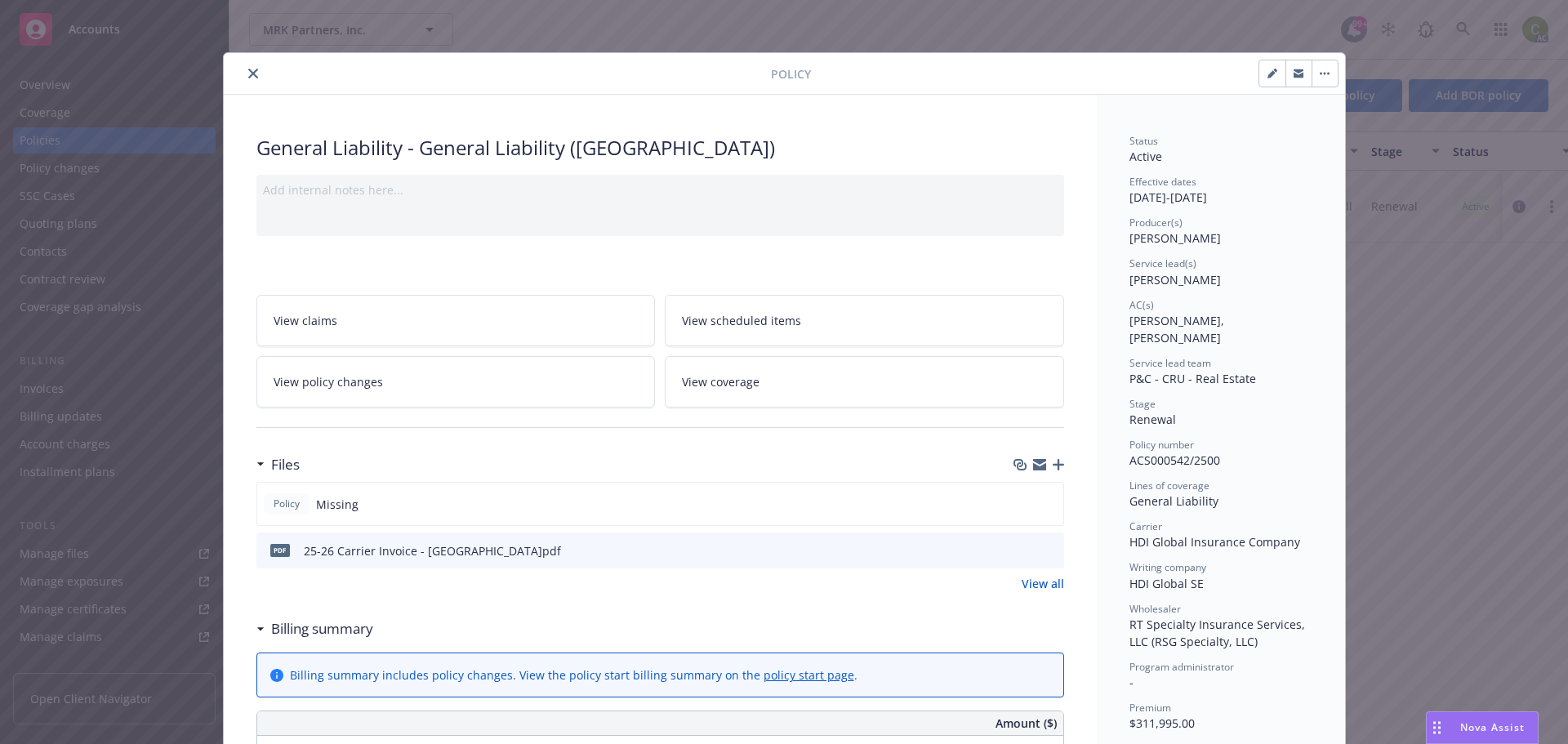
click at [243, 81] on button "close" at bounding box center [253, 73] width 19 height 19
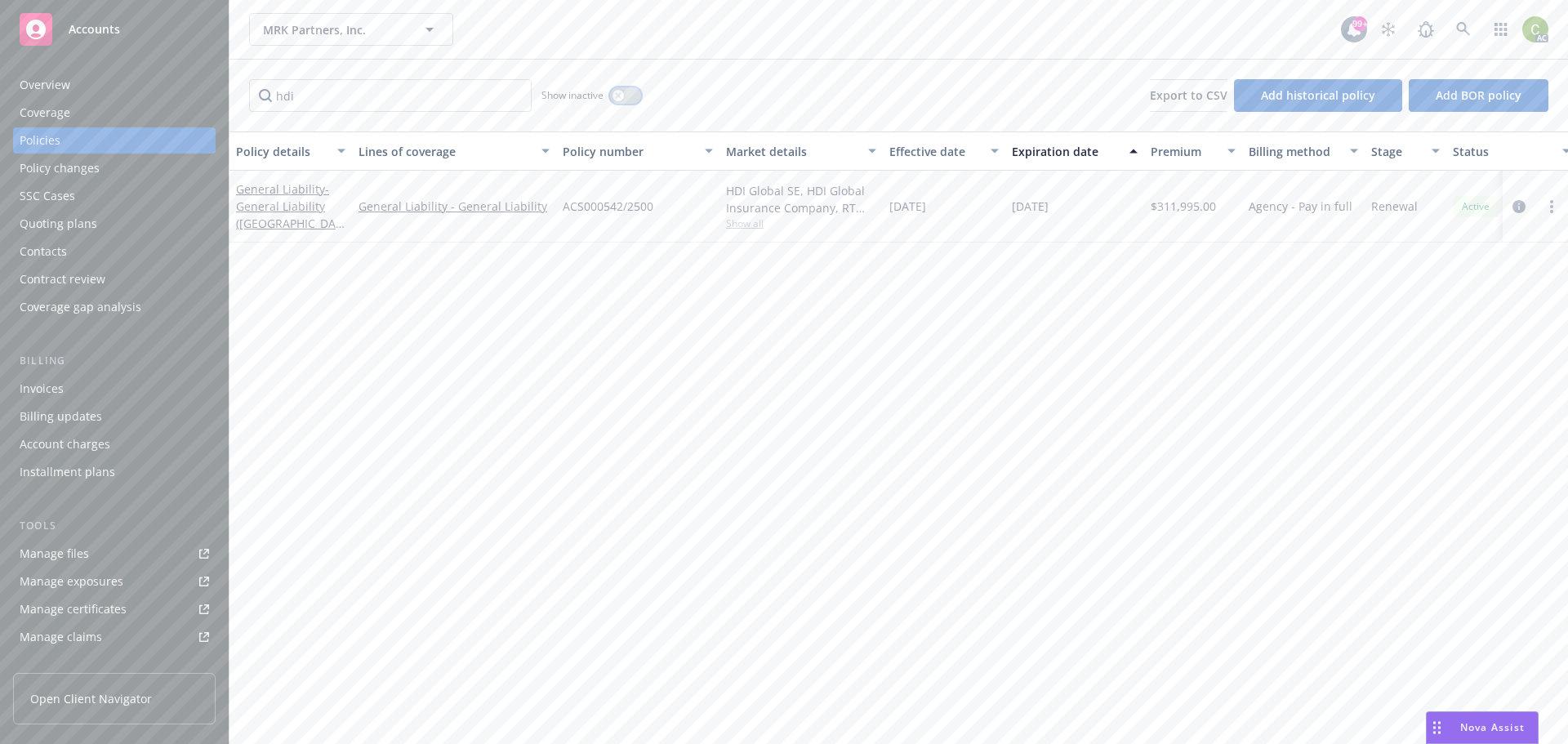
click at [621, 91] on div "button" at bounding box center [618, 95] width 11 height 11
click at [339, 92] on input "hdi" at bounding box center [389, 95] width 282 height 33
click at [277, 187] on link "General Liability - General Liability (CA)" at bounding box center [288, 215] width 106 height 67
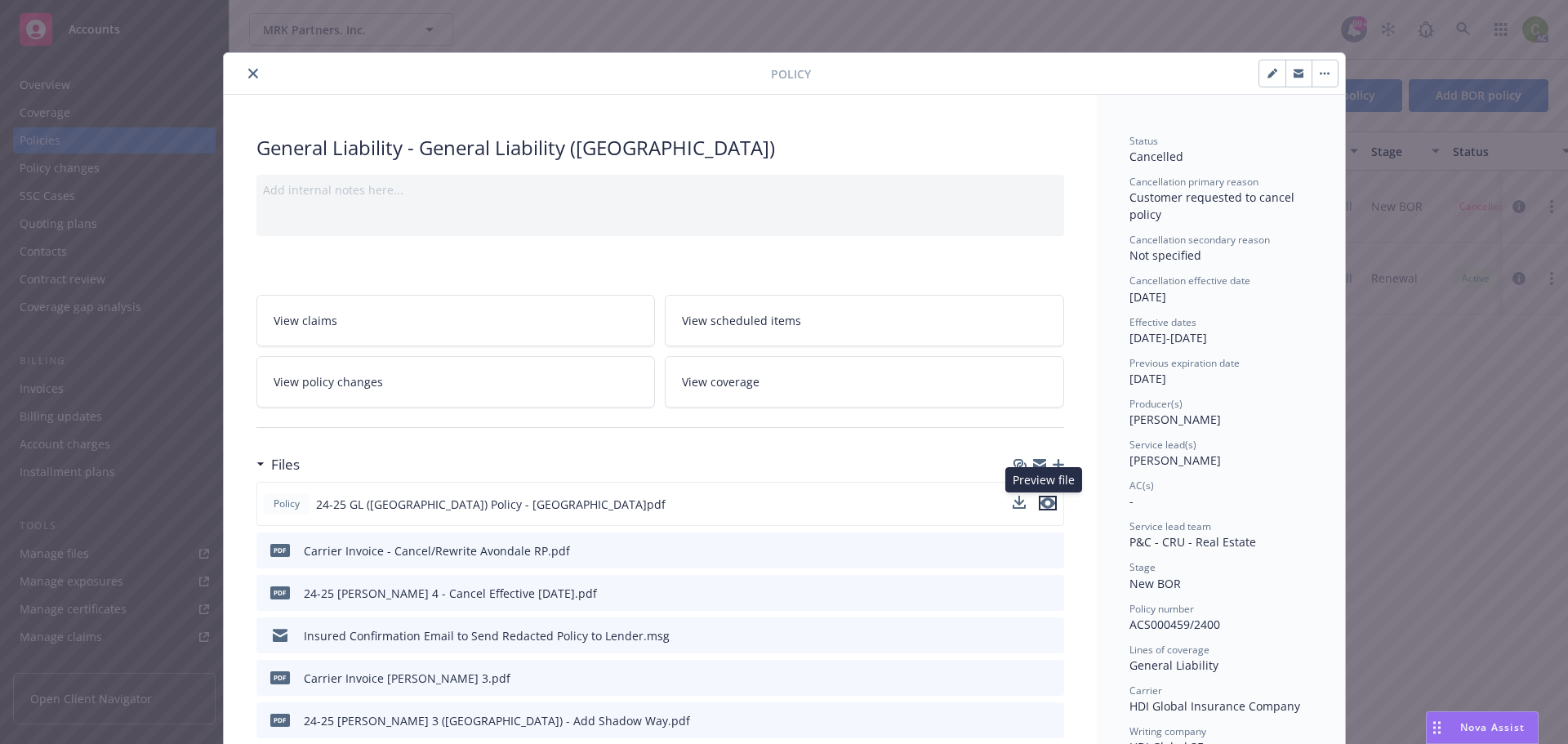
click at [1041, 504] on icon "preview file" at bounding box center [1048, 503] width 15 height 11
drag, startPoint x: 248, startPoint y: 74, endPoint x: 448, endPoint y: 163, distance: 218.9
click at [248, 72] on icon "close" at bounding box center [252, 73] width 10 height 10
click at [244, 80] on button "close" at bounding box center [253, 73] width 19 height 19
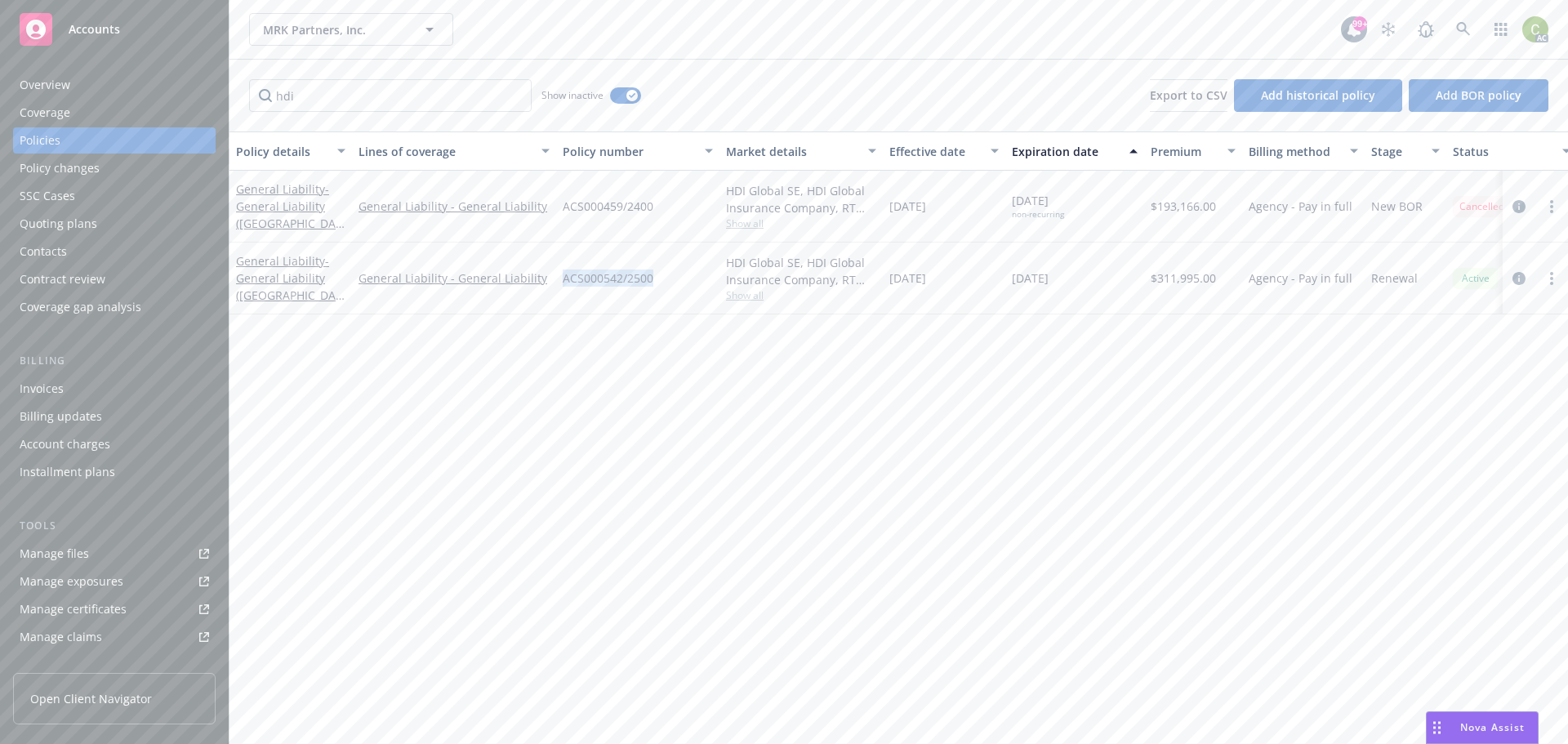
drag, startPoint x: 652, startPoint y: 276, endPoint x: 558, endPoint y: 287, distance: 94.6
click at [558, 287] on div "ACS000542/2500" at bounding box center [638, 279] width 163 height 72
copy span "ACS000542/2500"
click at [287, 211] on span "- General Liability (CA)" at bounding box center [290, 215] width 109 height 67
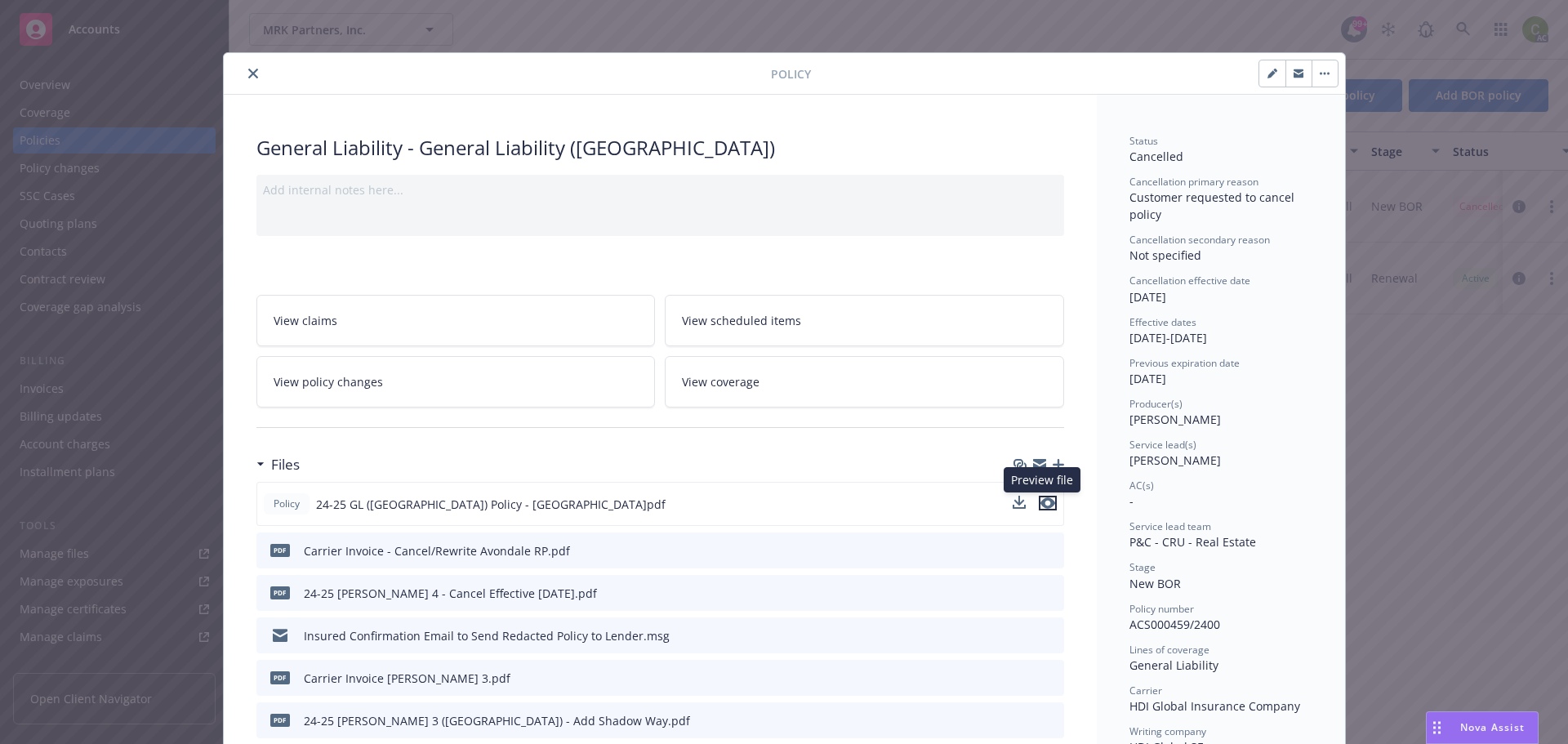
click at [1042, 501] on icon "preview file" at bounding box center [1048, 503] width 15 height 11
click at [248, 70] on icon "close" at bounding box center [252, 73] width 10 height 10
click at [250, 75] on div "hdi Show inactive Export to CSV Add historical policy Add BOR policy" at bounding box center [898, 96] width 1339 height 72
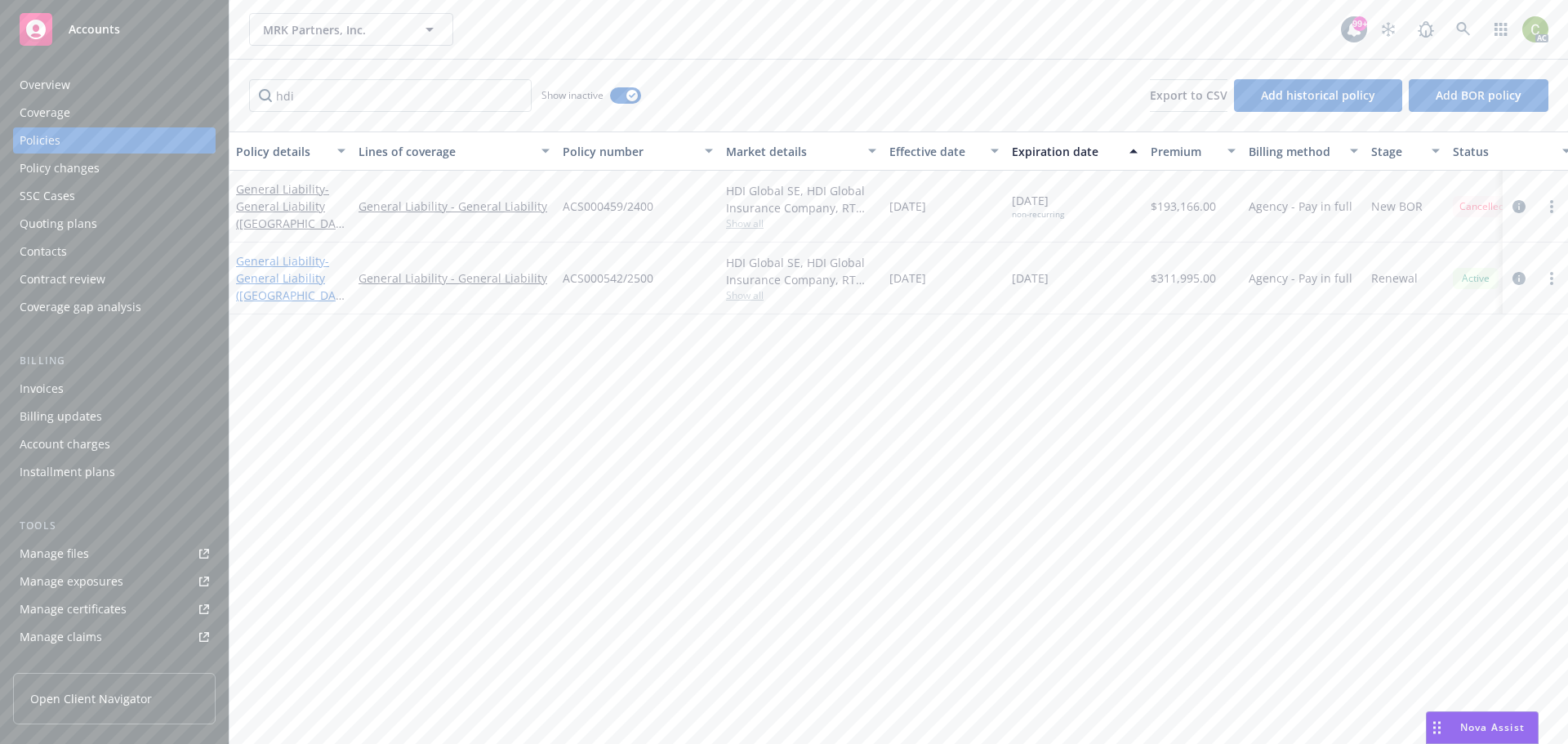
click at [255, 265] on link "General Liability - General Liability (CA)" at bounding box center [288, 287] width 106 height 67
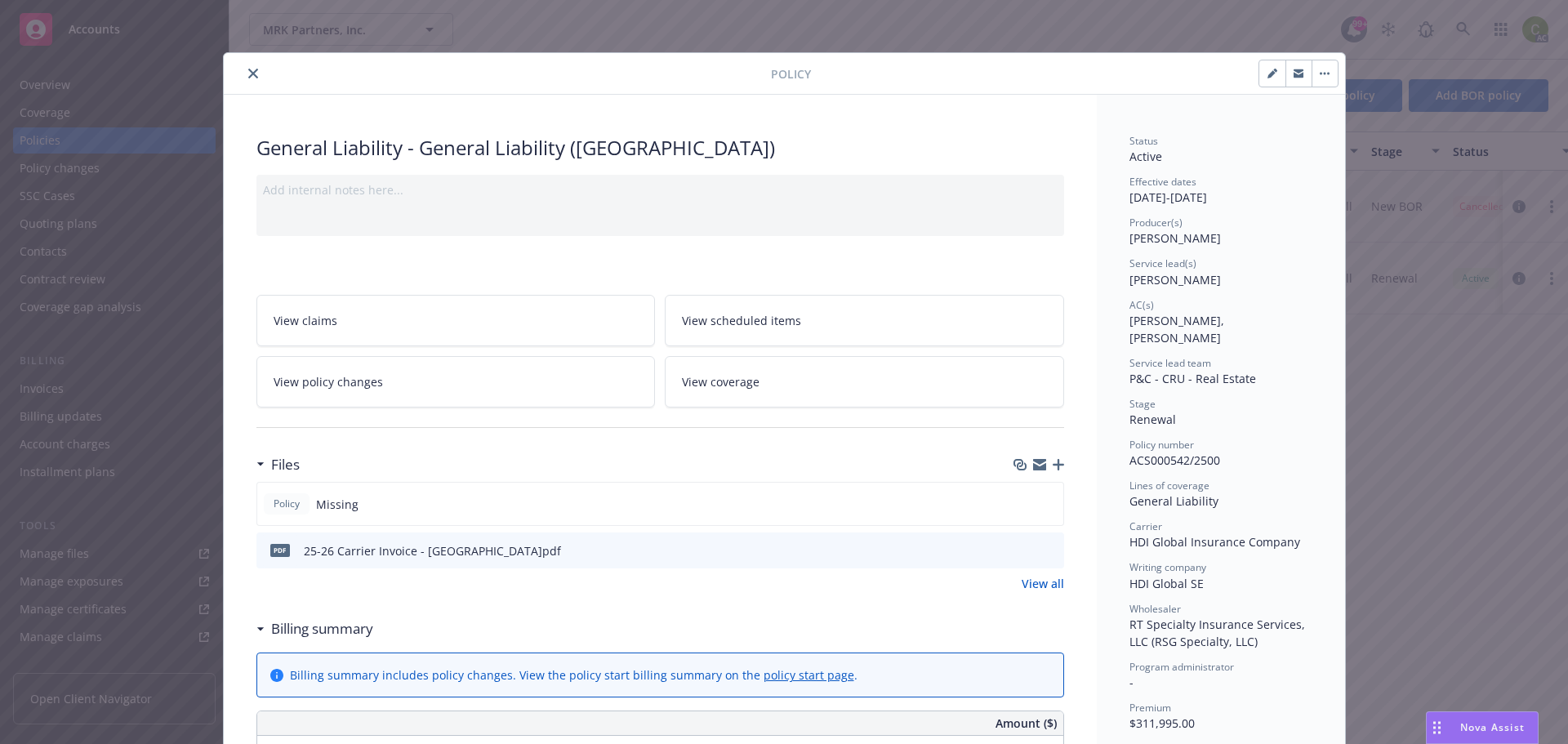
click at [1033, 587] on link "View all" at bounding box center [1042, 584] width 42 height 18
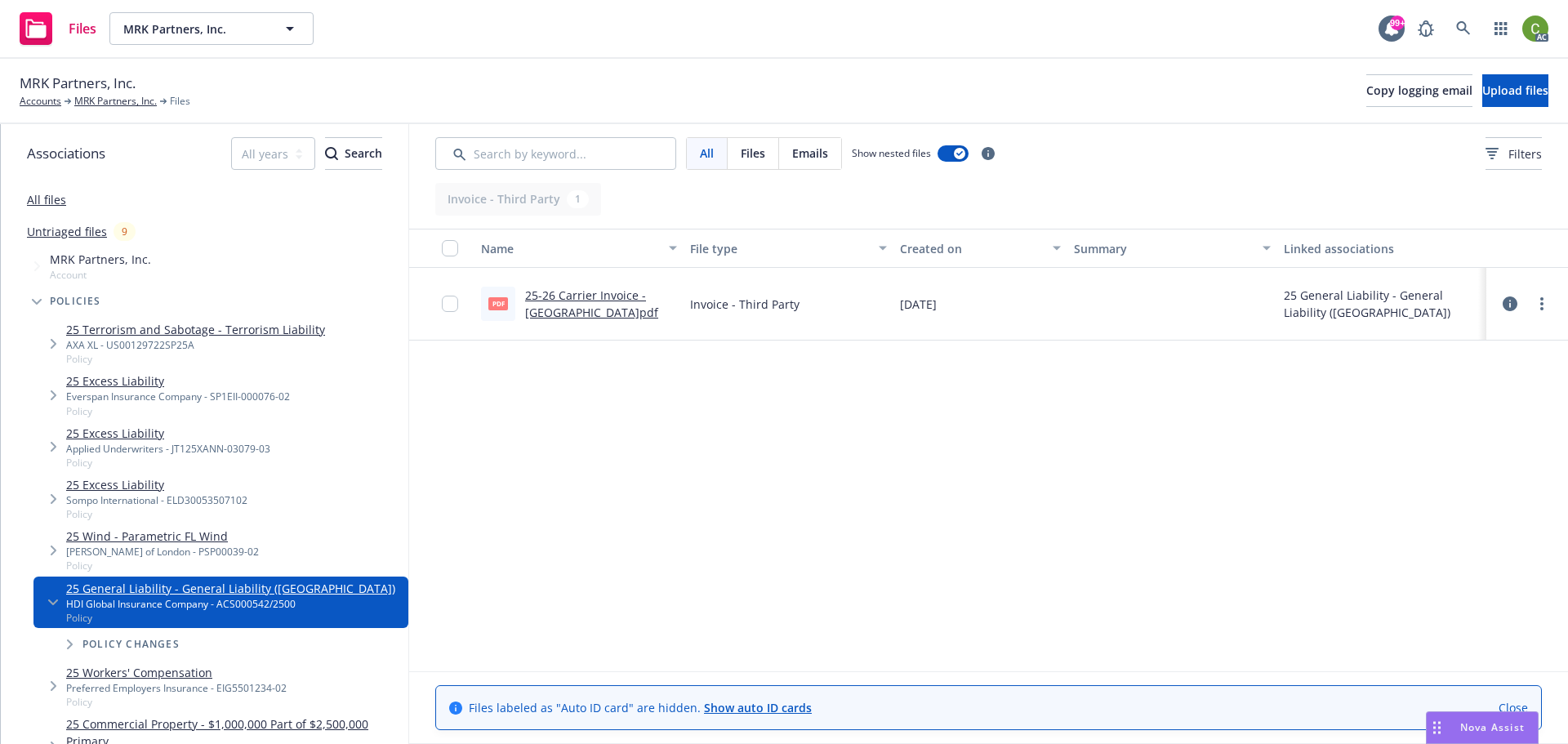
click at [562, 294] on link "25-26 Carrier Invoice - [GEOGRAPHIC_DATA]pdf" at bounding box center [591, 303] width 133 height 33
click at [1469, 26] on icon at bounding box center [1463, 28] width 15 height 15
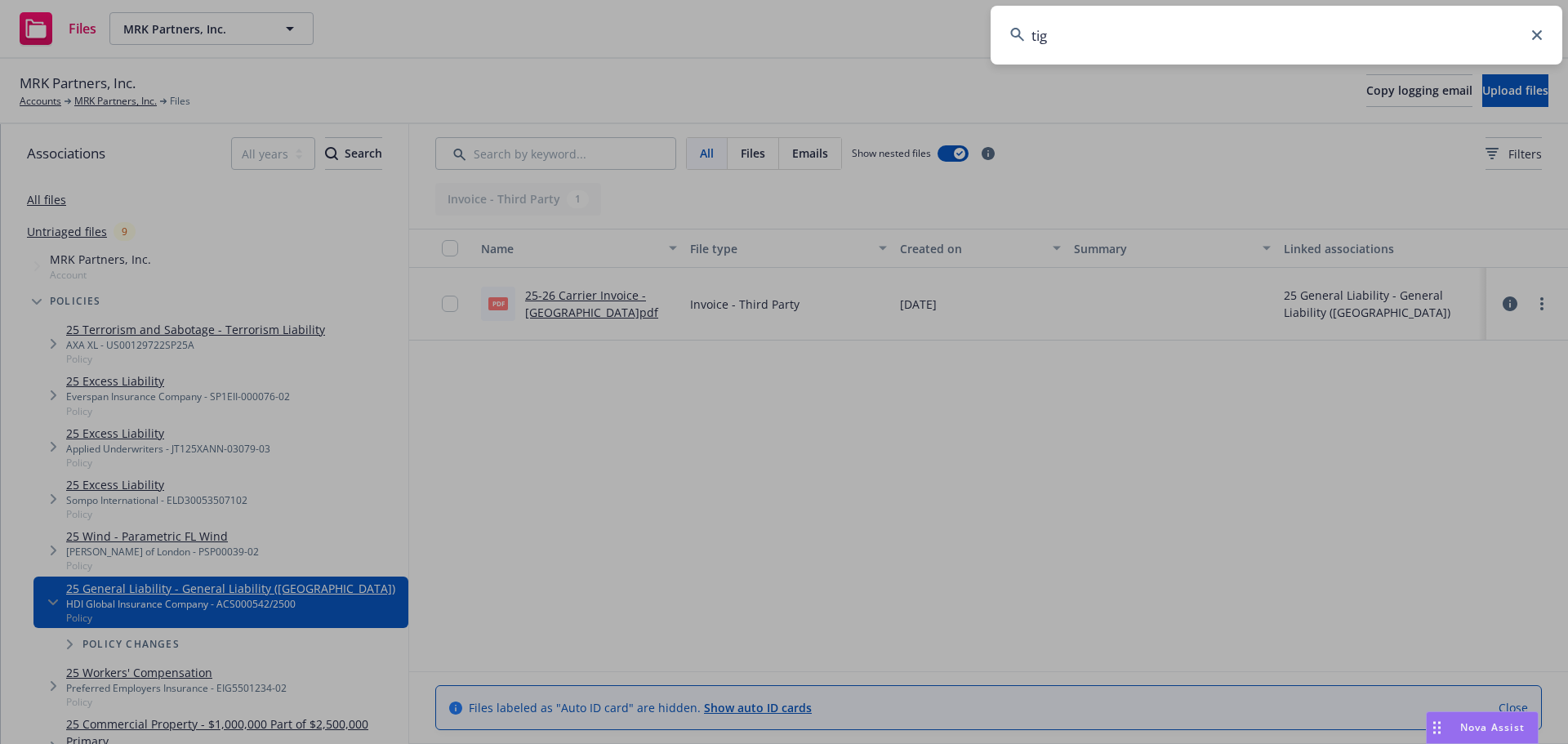
type input "tigo"
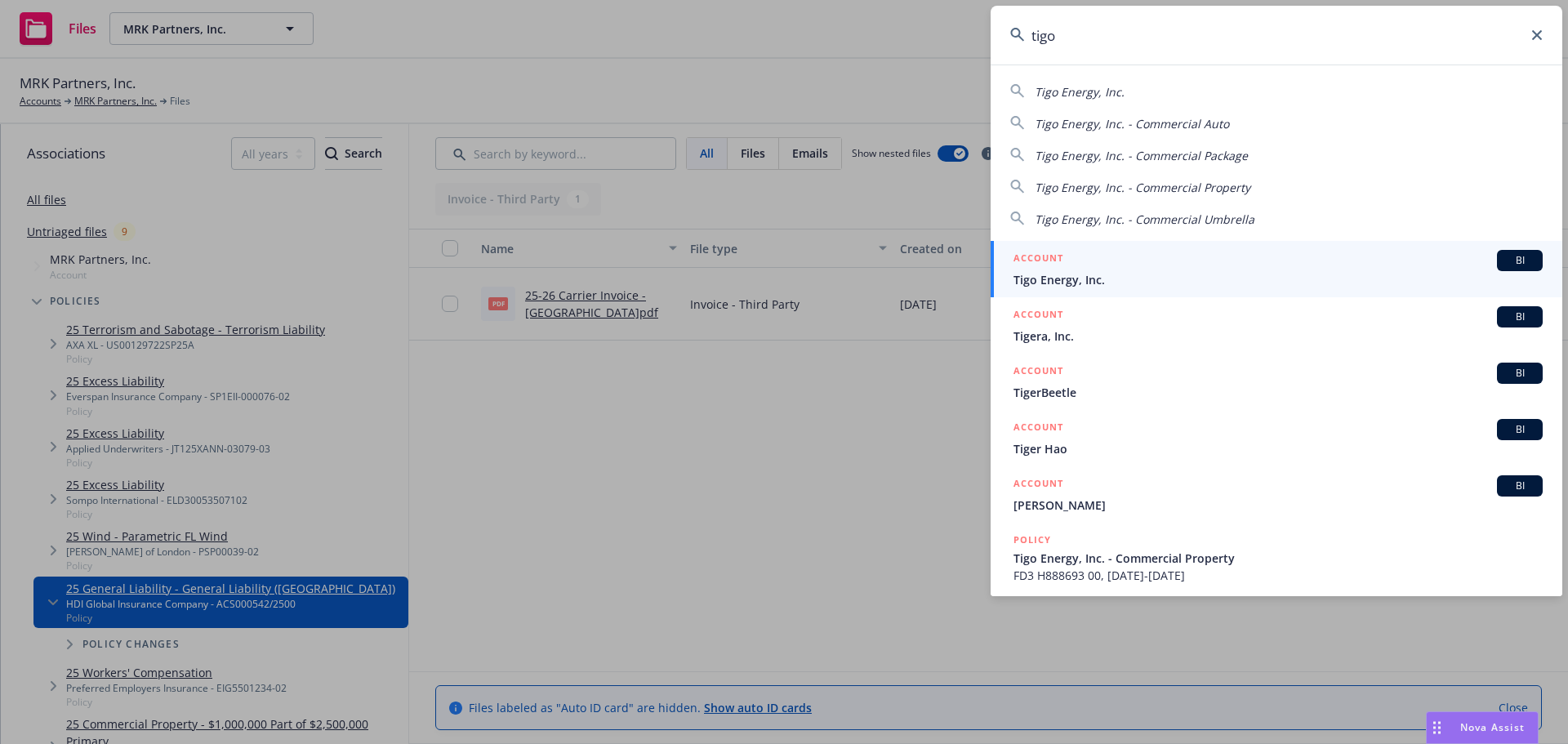
click at [1220, 275] on span "Tigo Energy, Inc." at bounding box center [1278, 280] width 529 height 18
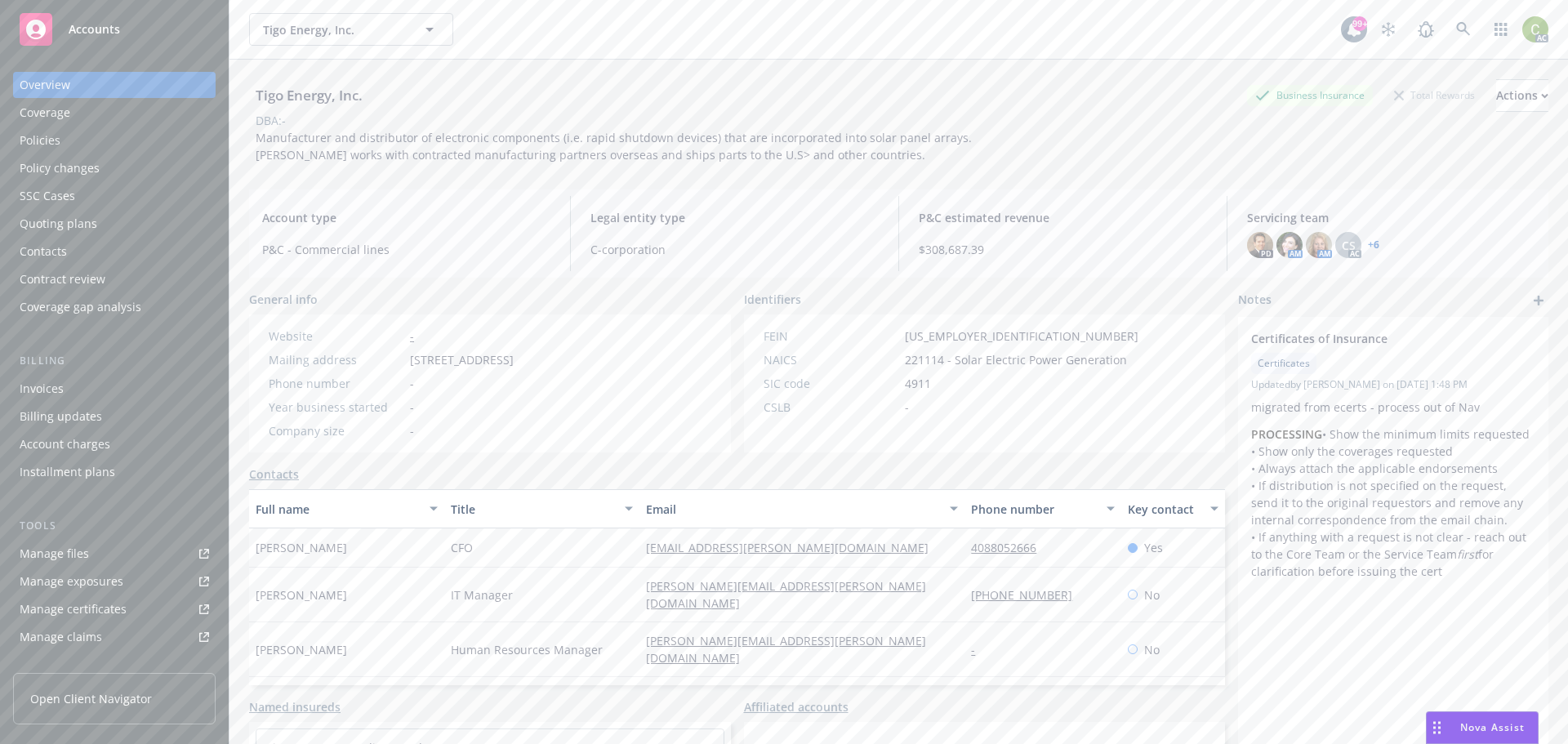
click at [56, 151] on div "Policies" at bounding box center [40, 141] width 40 height 26
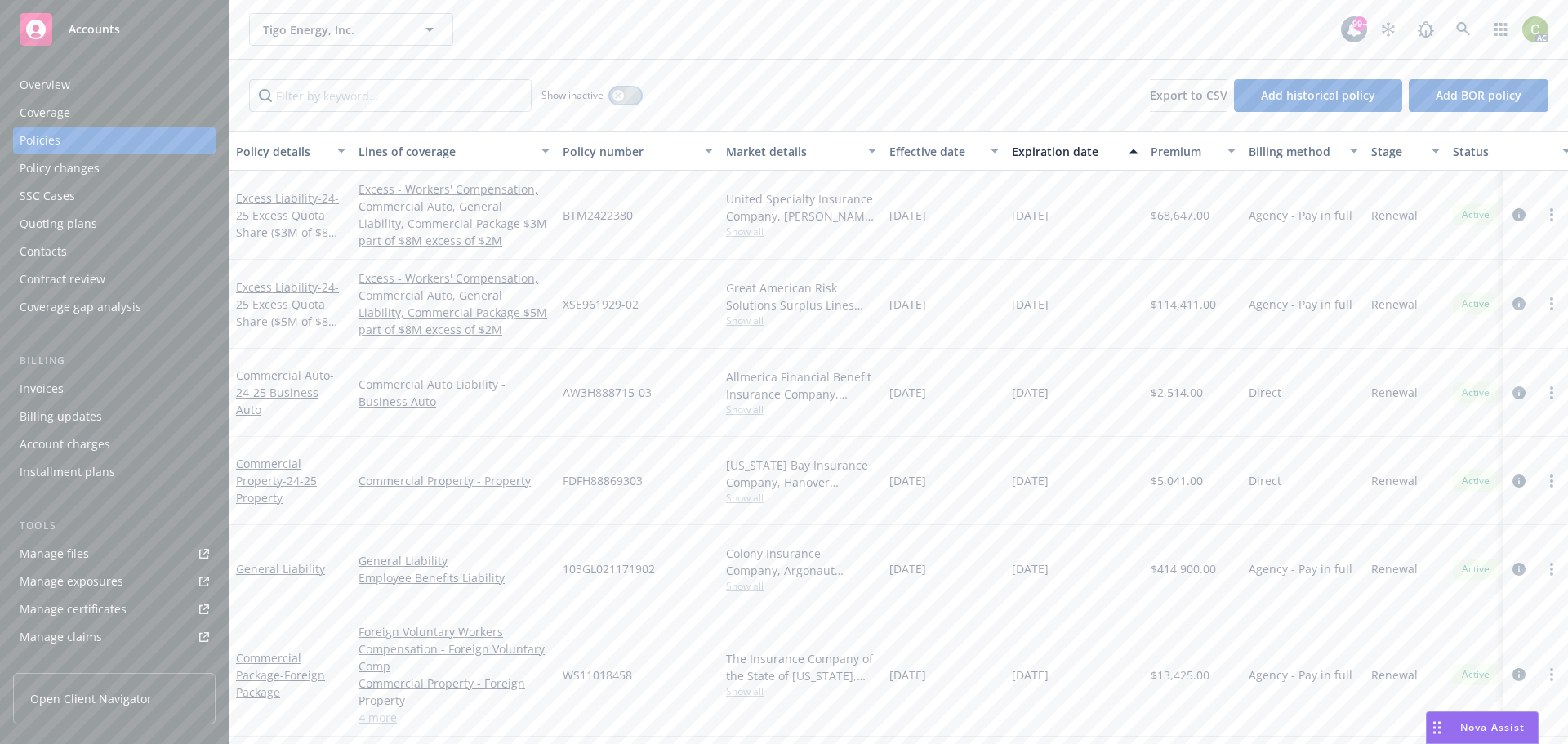
click at [620, 98] on icon "button" at bounding box center [618, 95] width 6 height 6
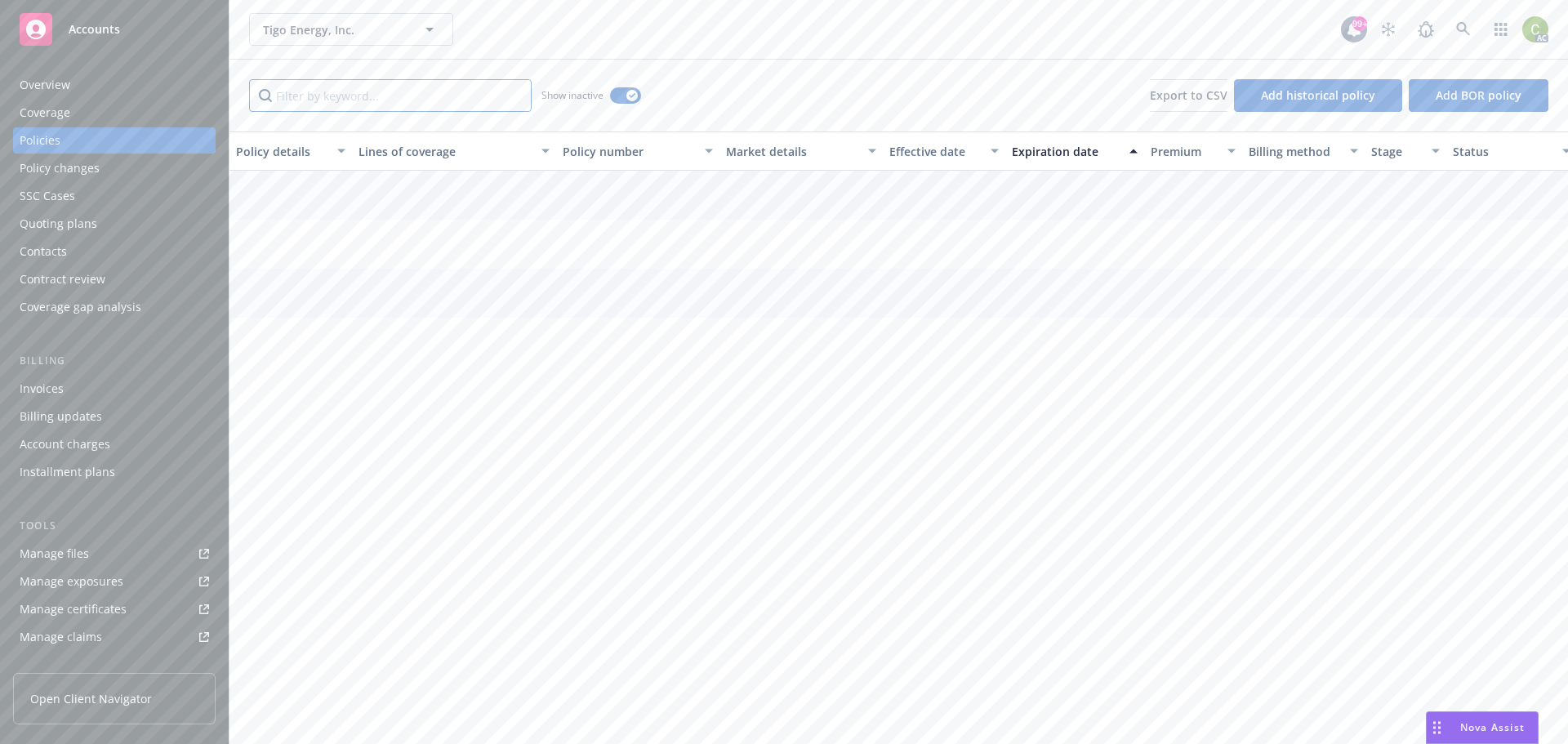
click at [482, 98] on input "Filter by keyword..." at bounding box center [389, 95] width 282 height 33
click at [271, 278] on link "General Liability" at bounding box center [279, 286] width 89 height 16
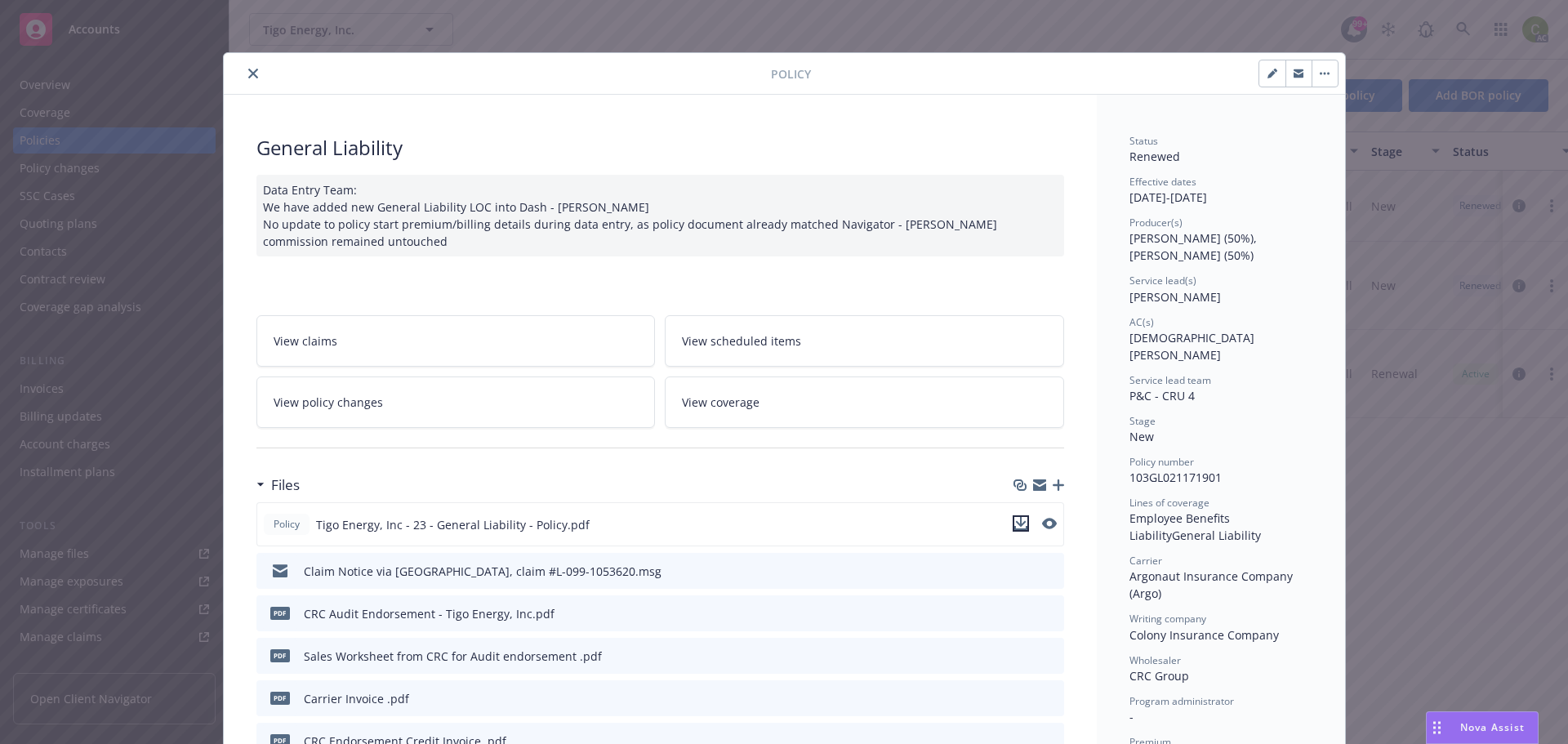
click at [1018, 522] on icon "download file" at bounding box center [1020, 523] width 13 height 13
click at [248, 71] on icon "close" at bounding box center [252, 73] width 10 height 10
click at [248, 73] on icon "close" at bounding box center [252, 73] width 10 height 10
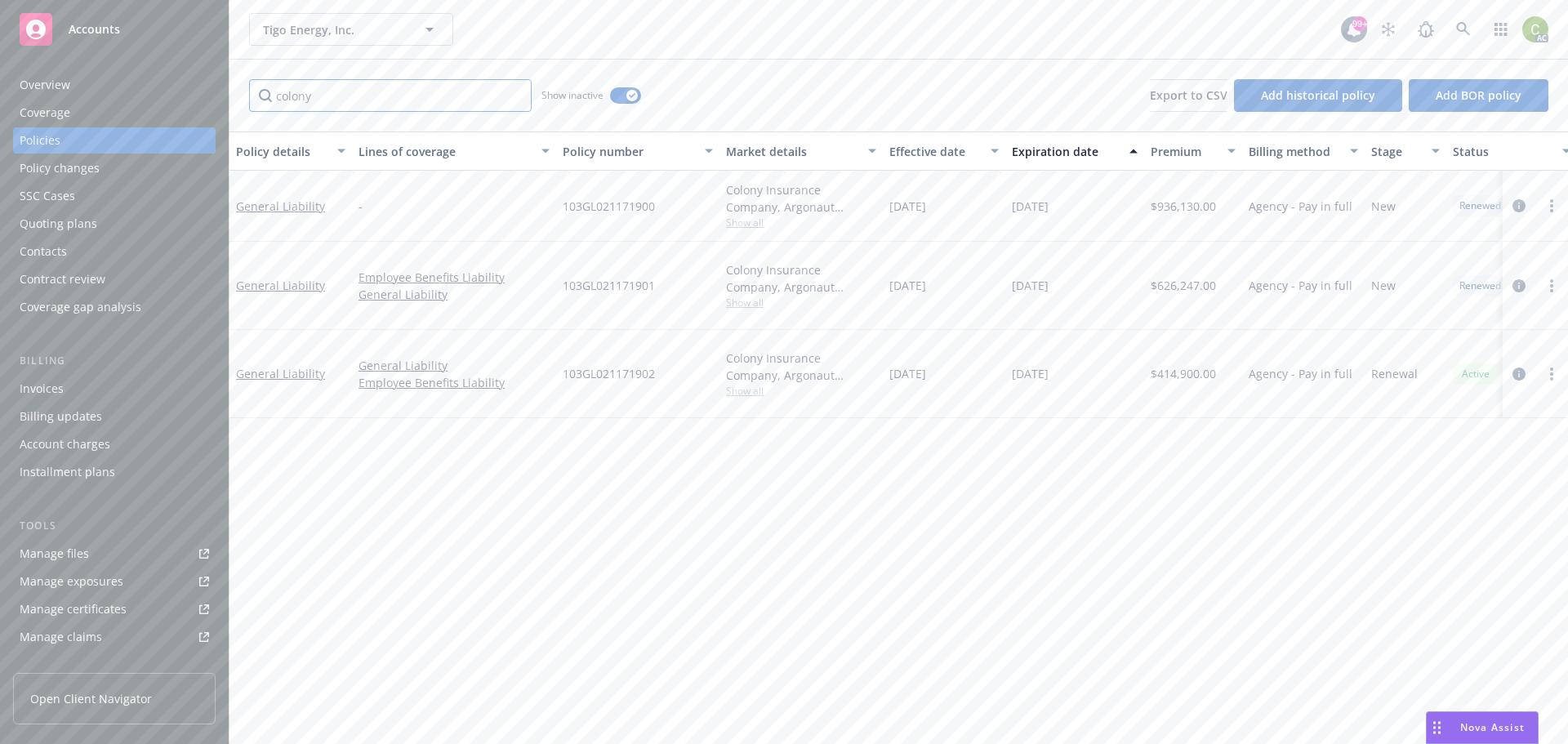
drag, startPoint x: 439, startPoint y: 91, endPoint x: 234, endPoint y: 84, distance: 205.1
click at [242, 96] on div "colony Show inactive Export to CSV Add historical policy Add BOR policy" at bounding box center [898, 96] width 1339 height 72
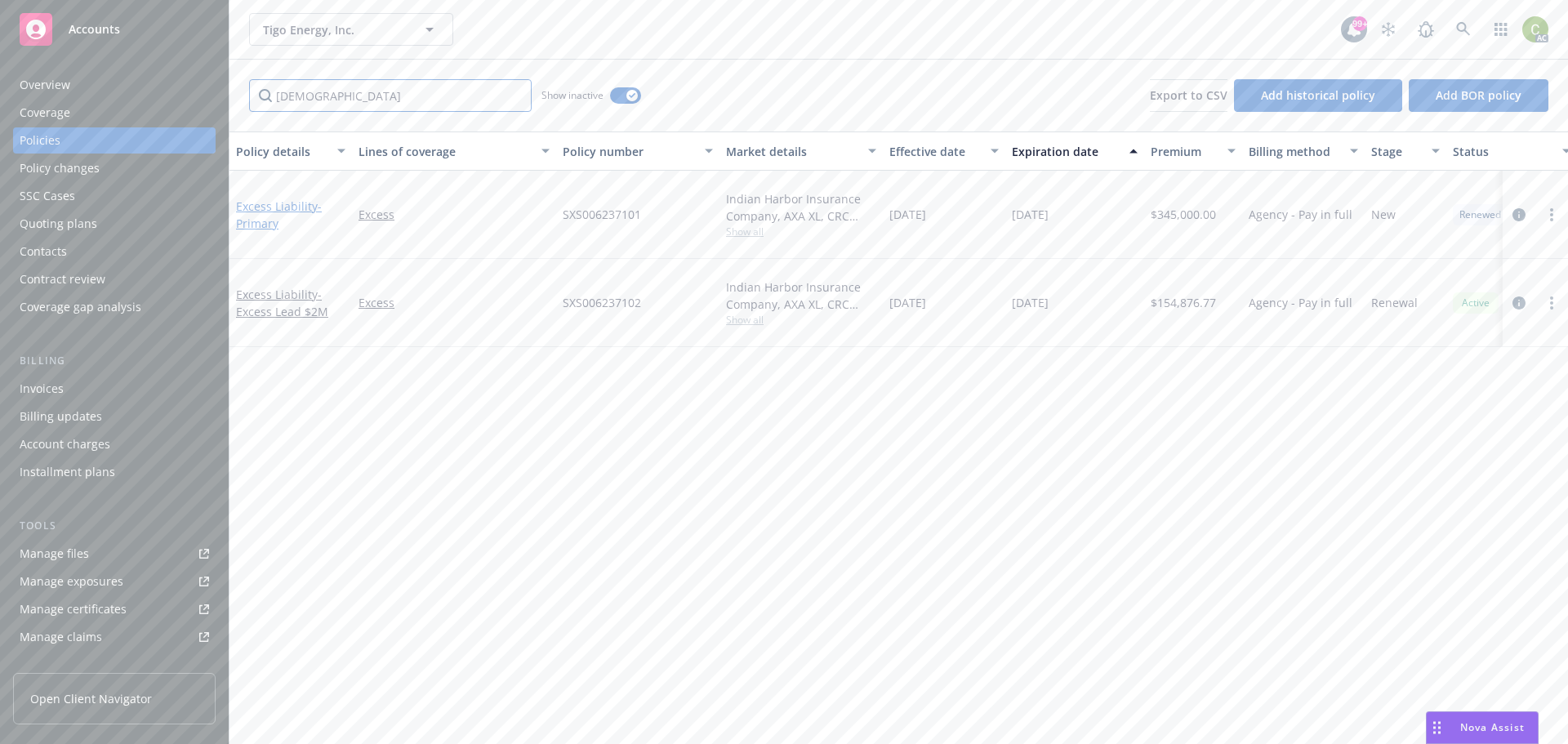
type input "[DEMOGRAPHIC_DATA]"
click at [279, 199] on link "Excess Liability - Primary" at bounding box center [279, 215] width 86 height 33
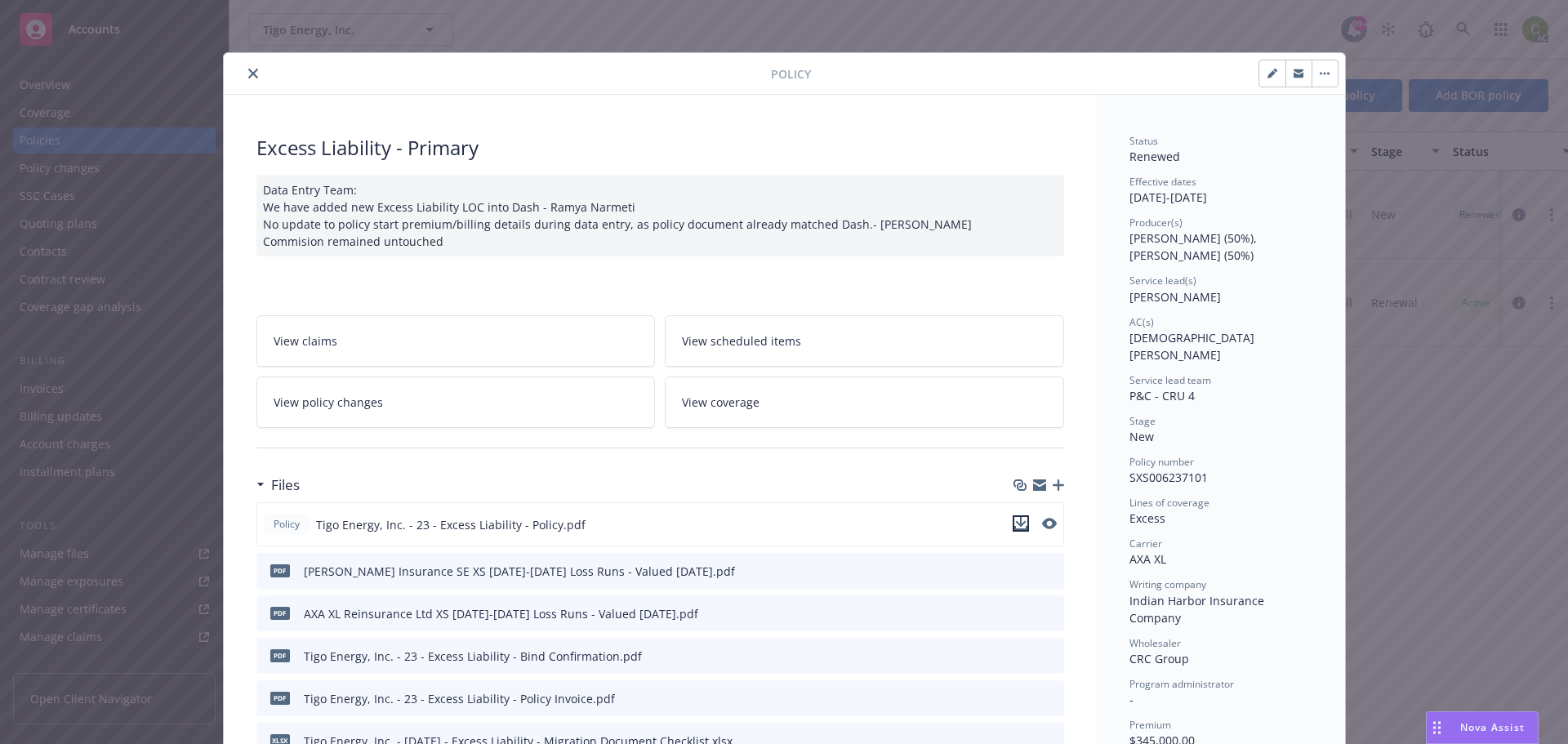
click at [1014, 523] on icon "download file" at bounding box center [1020, 523] width 13 height 13
click at [248, 71] on icon "close" at bounding box center [252, 73] width 10 height 10
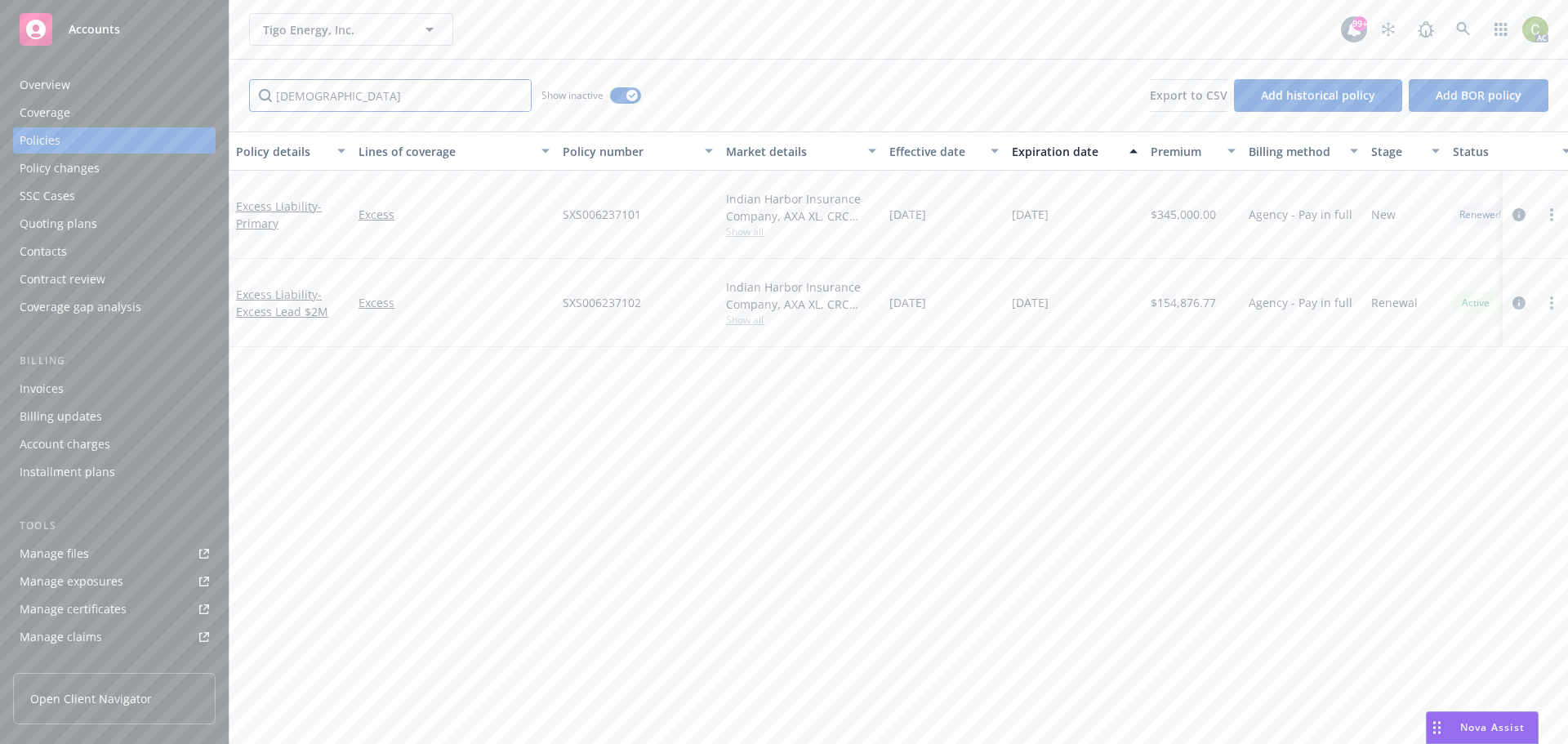
click at [401, 91] on input "[DEMOGRAPHIC_DATA]" at bounding box center [389, 95] width 282 height 33
drag, startPoint x: 301, startPoint y: 107, endPoint x: 138, endPoint y: 108, distance: 163.0
click at [138, 108] on div "Accounts Overview Coverage Policies Policy changes SSC Cases Quoting plans Cont…" at bounding box center [784, 372] width 1568 height 744
type input "[PERSON_NAME]"
click at [270, 200] on link "Excess Liability - (LAYER 3) | 3x8" at bounding box center [279, 215] width 86 height 33
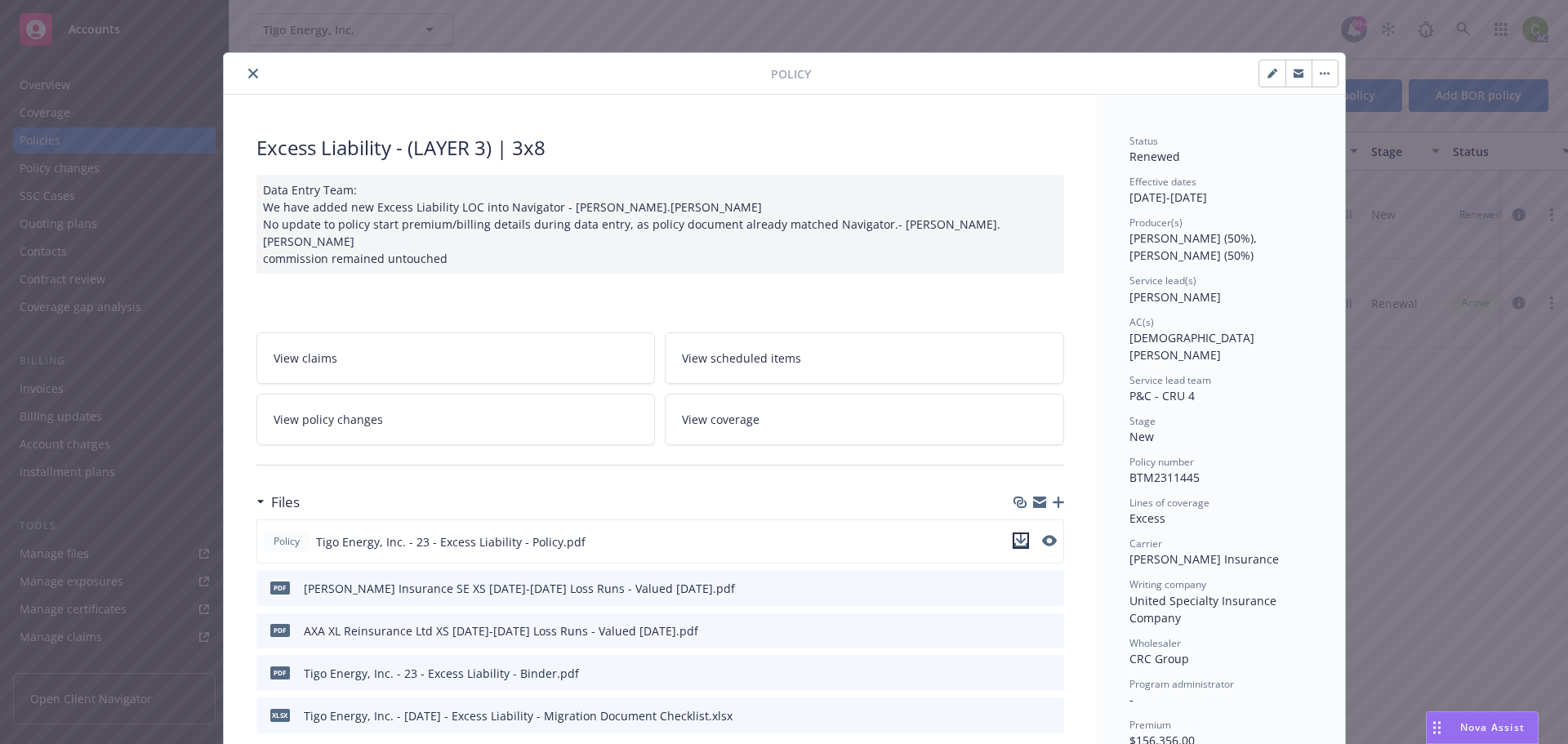
click at [1014, 535] on icon "download file" at bounding box center [1020, 541] width 13 height 13
click at [251, 77] on button "close" at bounding box center [253, 73] width 19 height 19
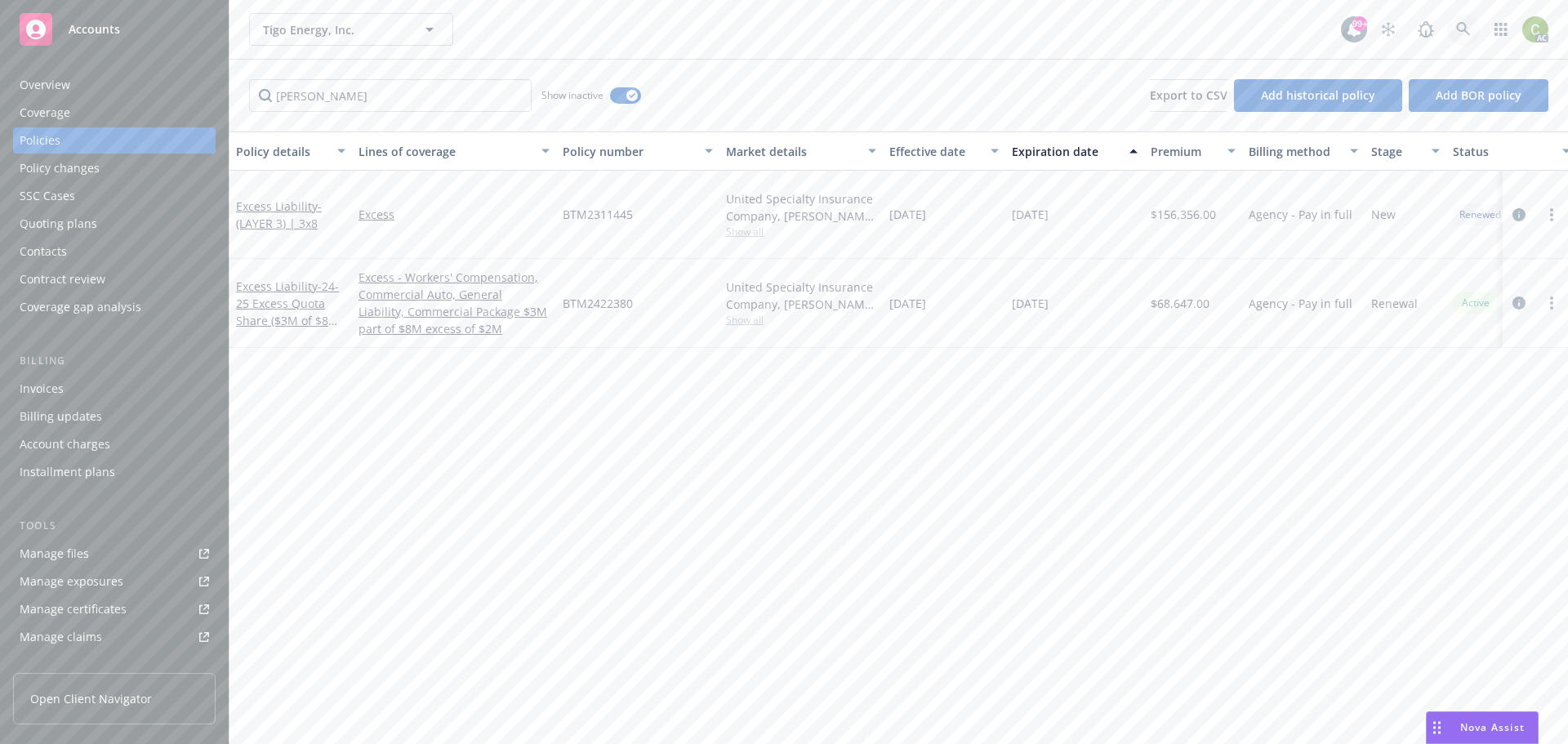
click at [1461, 27] on icon at bounding box center [1463, 29] width 15 height 15
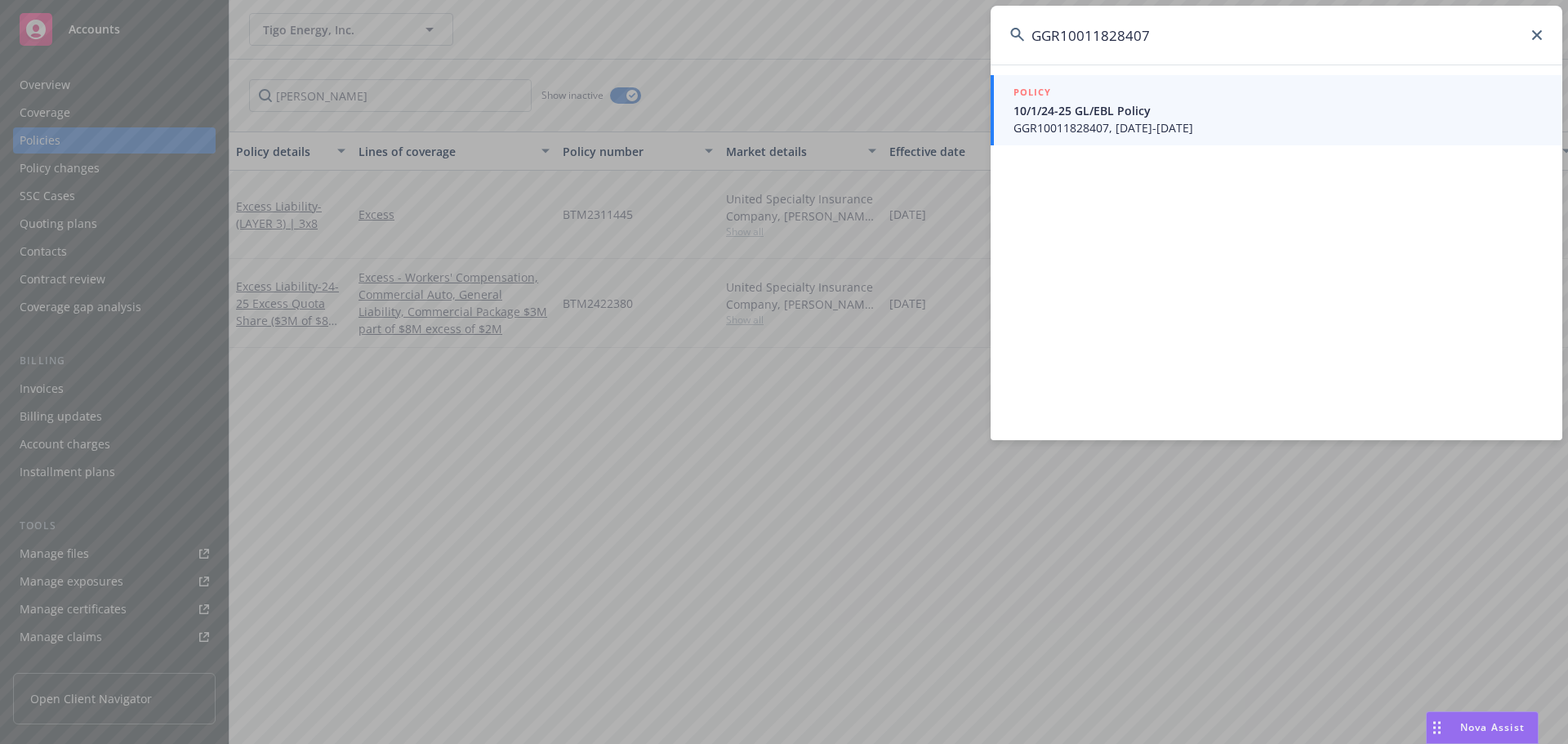
type input "GGR10011828407"
click at [1254, 110] on span "10/1/24-25 GL/EBL Policy" at bounding box center [1278, 111] width 529 height 18
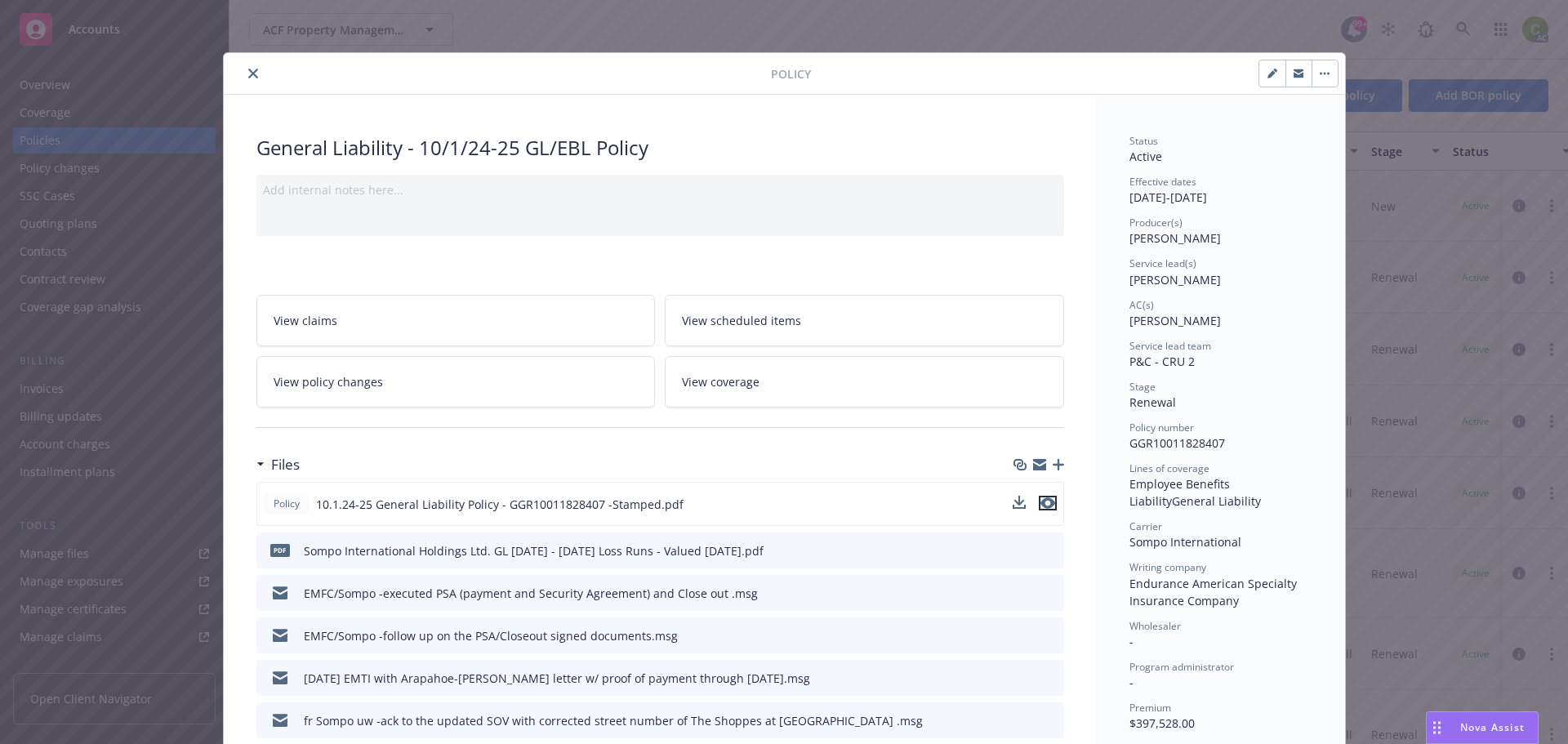
click at [1044, 506] on icon "preview file" at bounding box center [1048, 503] width 15 height 11
click at [243, 74] on button "close" at bounding box center [253, 73] width 19 height 19
